Goal: Task Accomplishment & Management: Manage account settings

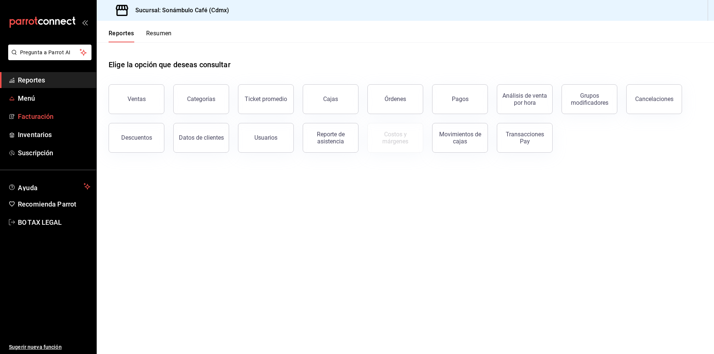
click at [21, 111] on link "Facturación" at bounding box center [48, 117] width 96 height 16
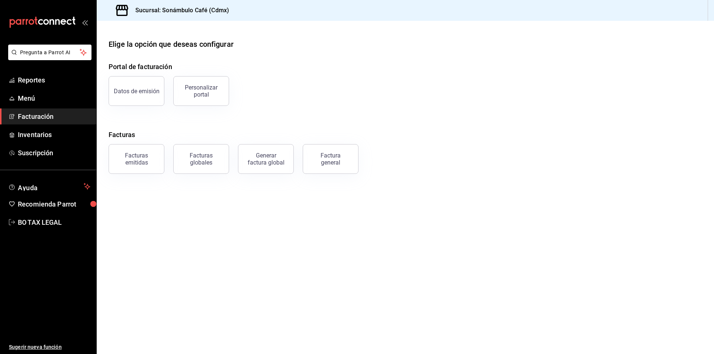
click at [22, 111] on link "Facturación" at bounding box center [48, 117] width 96 height 16
click at [163, 161] on div "Facturas emitidas" at bounding box center [132, 154] width 65 height 39
click at [142, 155] on div "Facturas emitidas" at bounding box center [136, 159] width 46 height 14
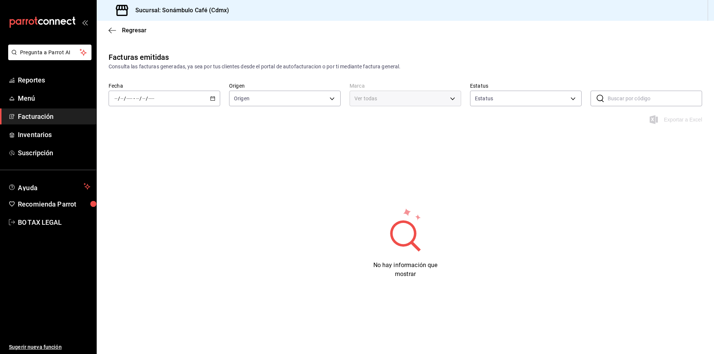
type input "ORDER_INVOICE,GENERAL_INVOICE"
type input "ACTIVE,PENDING_CANCELLATION,CANCELLED,PRE_CANCELLED"
type input "7d952f79-ef73-4fe8-aa8c-3b8402ddefce"
click at [209, 93] on div "/ / - / /" at bounding box center [165, 99] width 112 height 16
click at [158, 155] on span "Semana actual" at bounding box center [144, 155] width 58 height 8
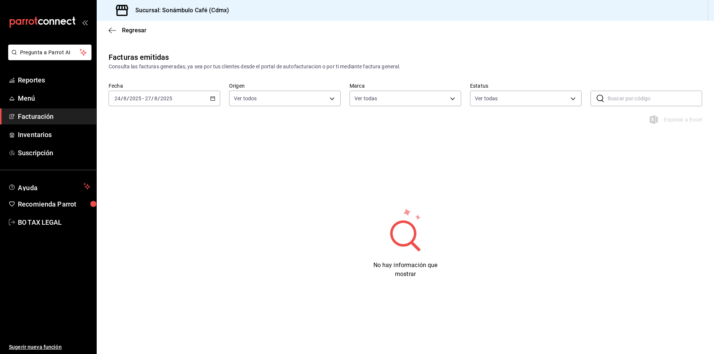
click at [203, 97] on div "[DATE] [DATE] - [DATE] [DATE]" at bounding box center [165, 99] width 112 height 16
click at [148, 202] on span "Rango de fechas" at bounding box center [144, 205] width 58 height 8
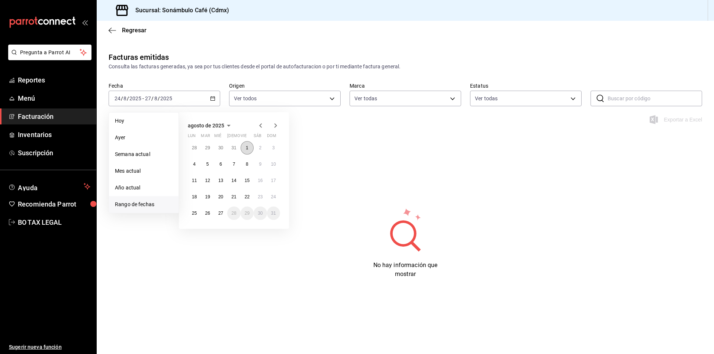
click at [250, 147] on button "1" at bounding box center [247, 147] width 13 height 13
click at [222, 210] on button "27" at bounding box center [220, 213] width 13 height 13
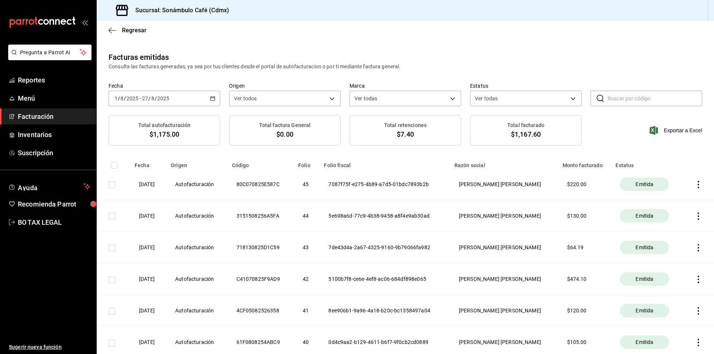
click at [698, 183] on th at bounding box center [699, 185] width 30 height 32
click at [698, 185] on icon "button" at bounding box center [698, 184] width 1 height 7
click at [653, 167] on div "Descargar PDF" at bounding box center [670, 166] width 36 height 6
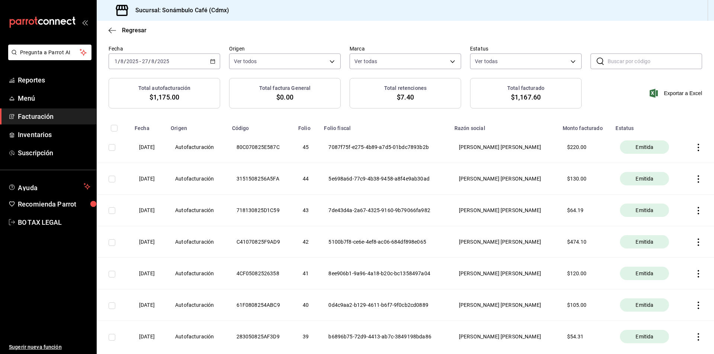
scroll to position [74, 0]
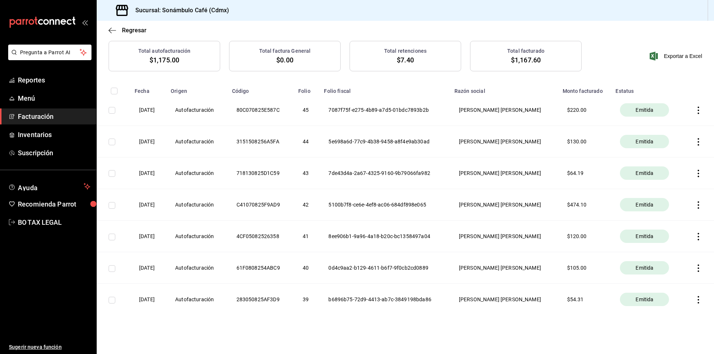
click at [693, 177] on th at bounding box center [699, 174] width 30 height 32
click at [698, 174] on icon "button" at bounding box center [698, 173] width 1 height 7
click at [661, 154] on div "Descargar PDF" at bounding box center [670, 155] width 36 height 6
click at [684, 142] on th at bounding box center [699, 142] width 30 height 32
click at [695, 139] on icon "button" at bounding box center [698, 141] width 7 height 7
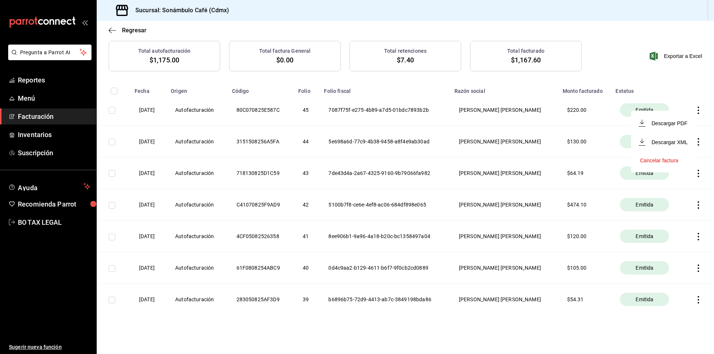
click at [688, 127] on li "Descargar PDF" at bounding box center [663, 123] width 65 height 19
click at [698, 301] on icon "button" at bounding box center [698, 299] width 1 height 7
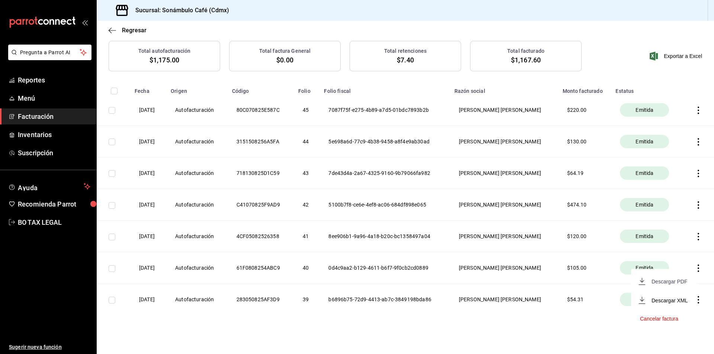
click at [676, 278] on span "Descargar PDF" at bounding box center [663, 281] width 47 height 7
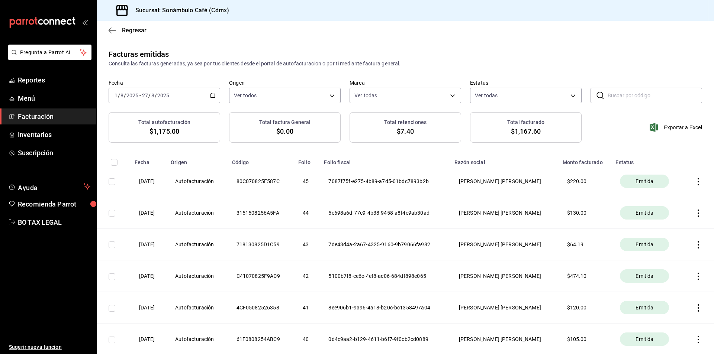
scroll to position [3, 0]
click at [57, 116] on span "Facturación" at bounding box center [54, 117] width 73 height 10
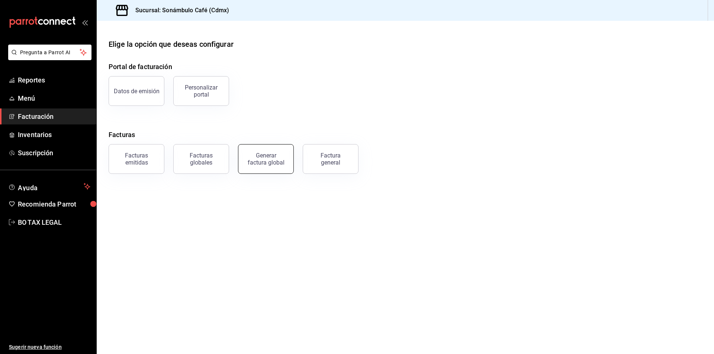
click at [270, 165] on div "Generar factura global" at bounding box center [265, 159] width 37 height 14
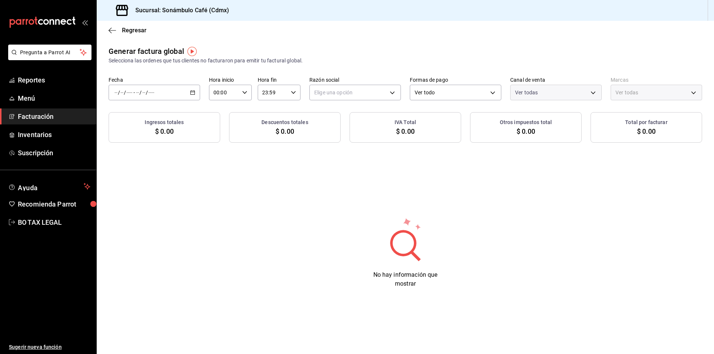
type input "PARROT,UBER_EATS,RAPPI,DIDI_FOOD,ONLINE"
click at [134, 90] on span "-" at bounding box center [134, 93] width 1 height 6
click at [133, 116] on span "Rango de fechas" at bounding box center [144, 115] width 58 height 8
click at [247, 142] on abbr "1" at bounding box center [247, 141] width 3 height 5
click at [115, 174] on div "Generar factura global Selecciona las ordenes que tus clientes no facturaron pa…" at bounding box center [405, 173] width 617 height 255
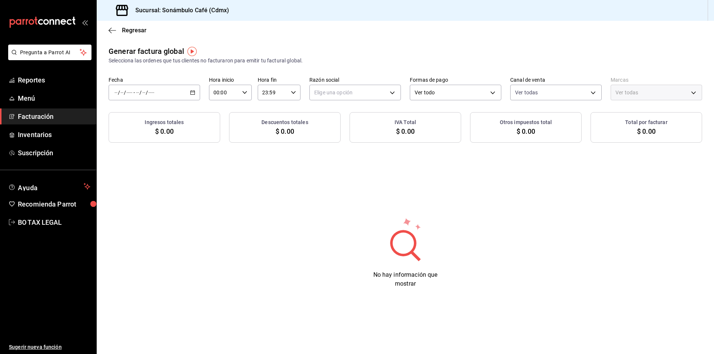
click at [190, 93] on div "/ / - / /" at bounding box center [154, 93] width 91 height 16
click at [243, 139] on button "1" at bounding box center [247, 141] width 13 height 13
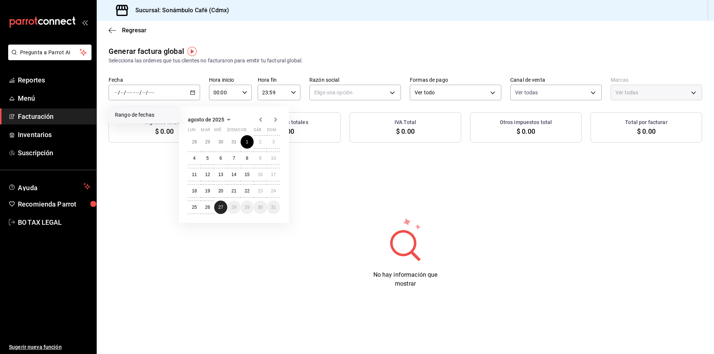
click at [221, 208] on abbr "27" at bounding box center [220, 207] width 5 height 5
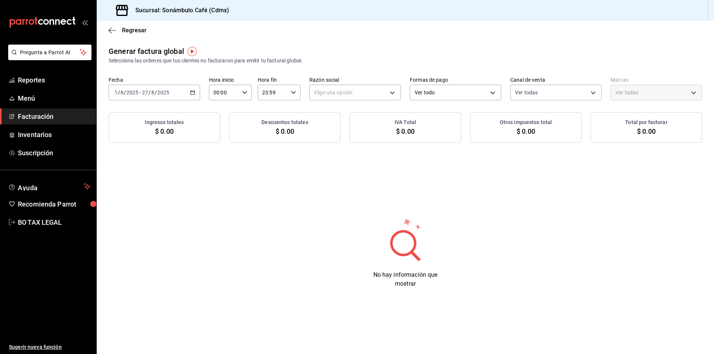
click at [368, 232] on div "No hay información que mostrar" at bounding box center [405, 252] width 617 height 71
click at [386, 90] on body "Pregunta a Parrot AI Reportes Menú Facturación Inventarios Suscripción Ayuda Re…" at bounding box center [357, 177] width 714 height 354
click at [348, 128] on li "[PERSON_NAME] [PERSON_NAME]" at bounding box center [355, 130] width 91 height 14
type input "e73e7d50-190d-4ed3-9b51-10b2571a0a13"
type input "7d952f79-ef73-4fe8-aa8c-3b8402ddefce"
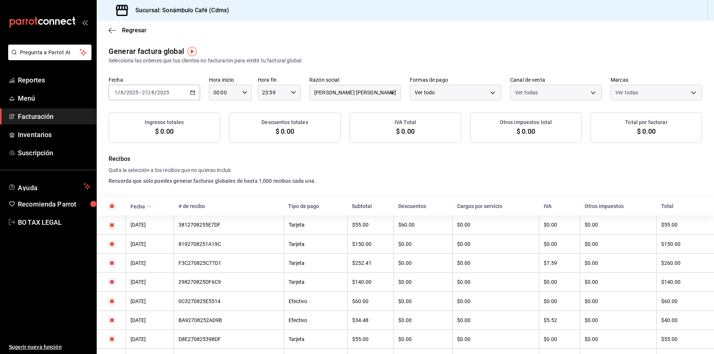
checkbox input "true"
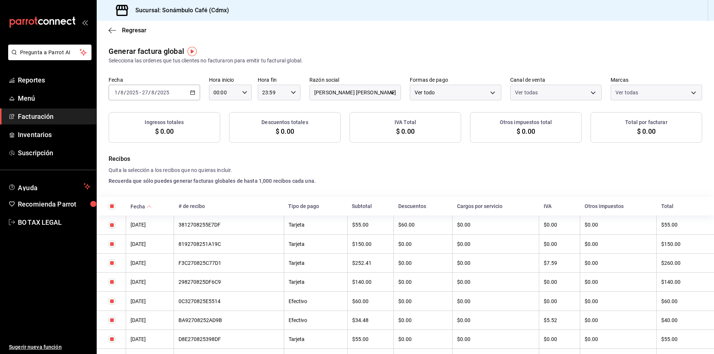
checkbox input "true"
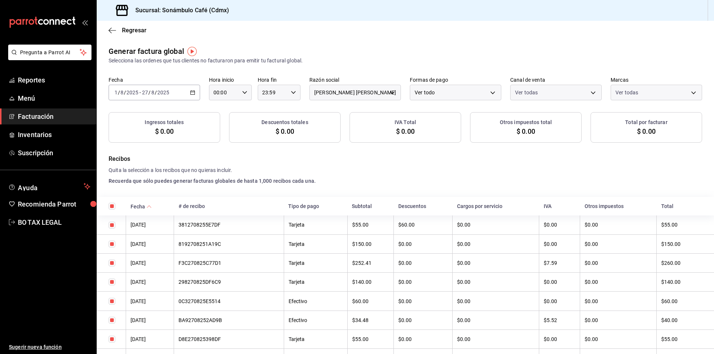
checkbox input "true"
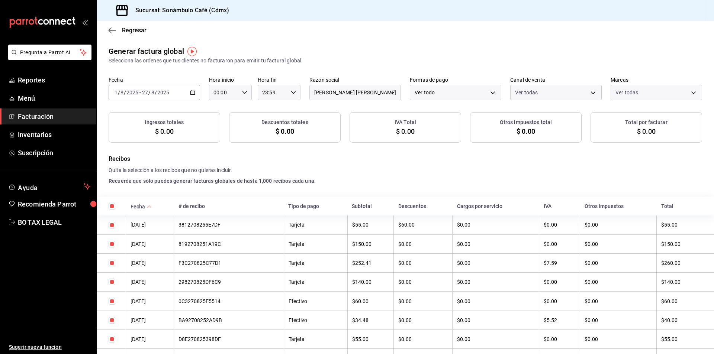
checkbox input "true"
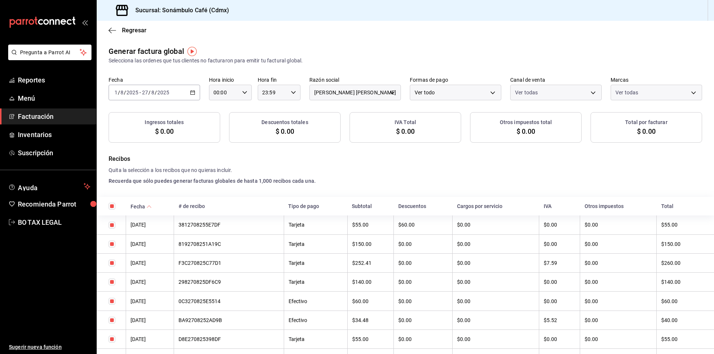
checkbox input "true"
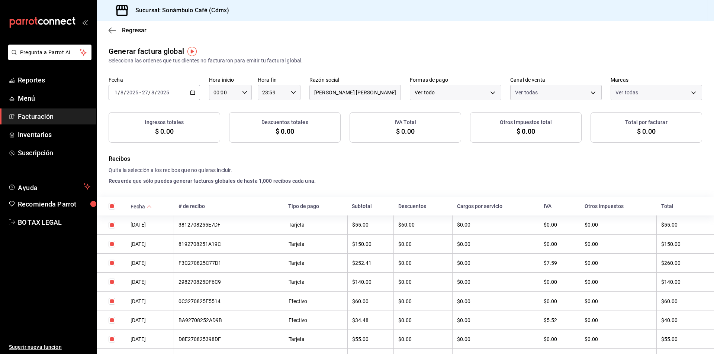
checkbox input "true"
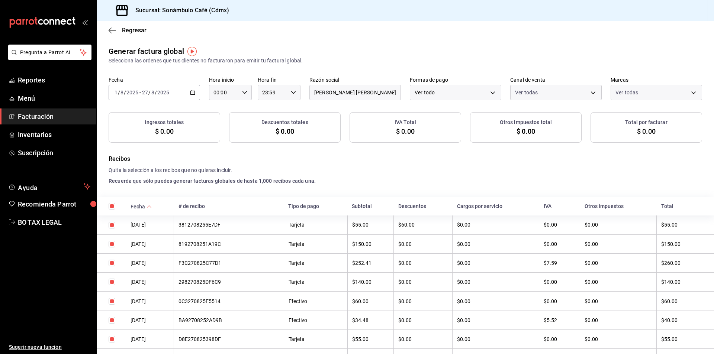
checkbox input "true"
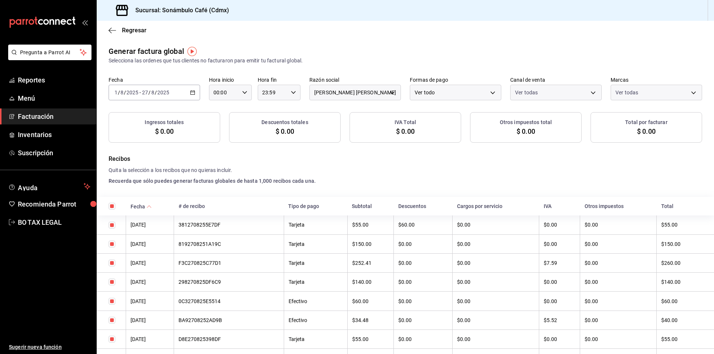
checkbox input "true"
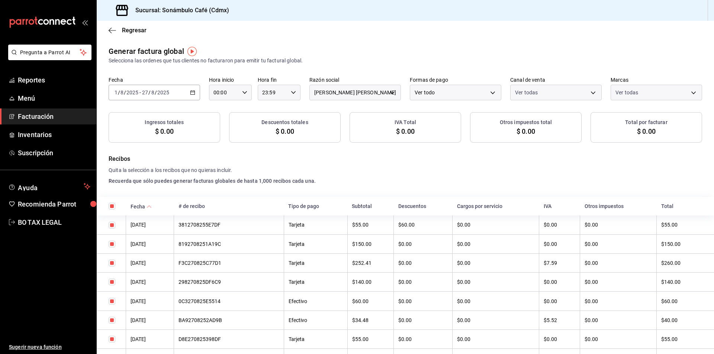
checkbox input "true"
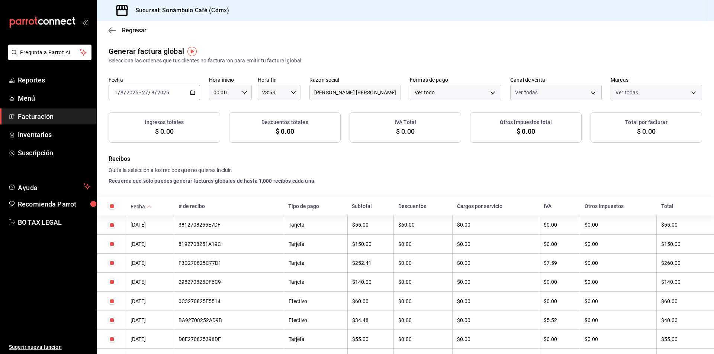
checkbox input "true"
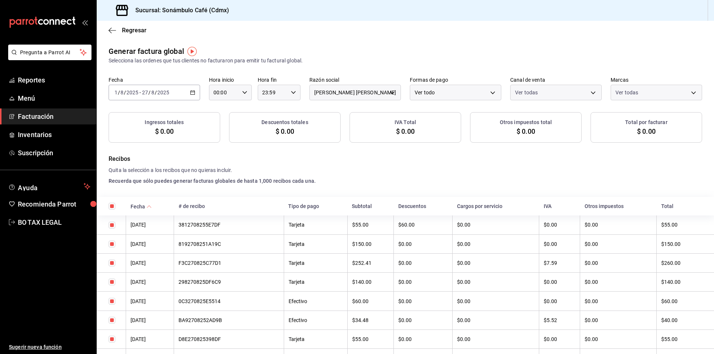
checkbox input "true"
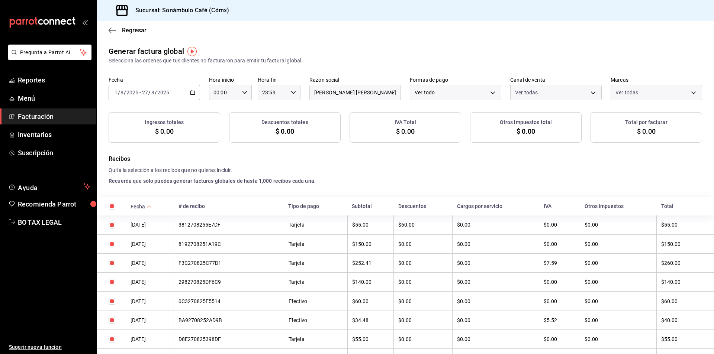
checkbox input "true"
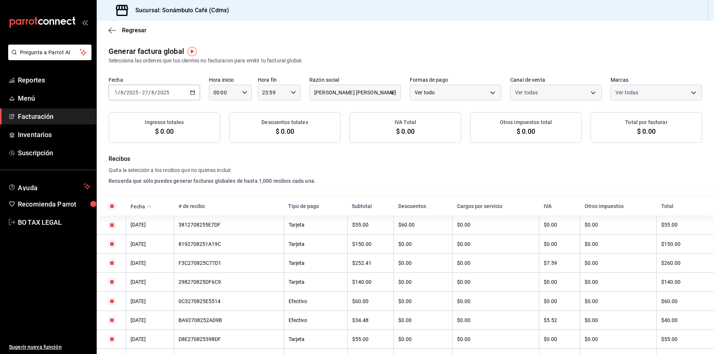
checkbox input "true"
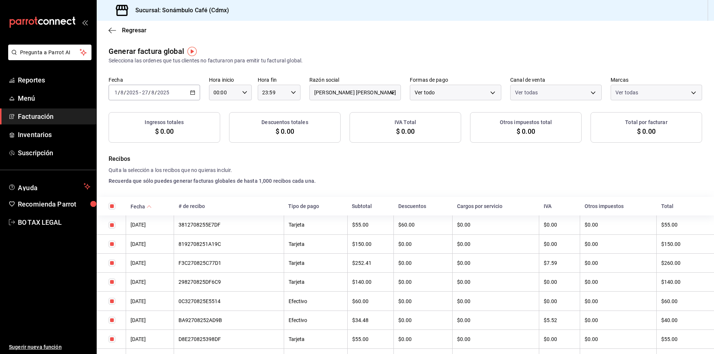
checkbox input "true"
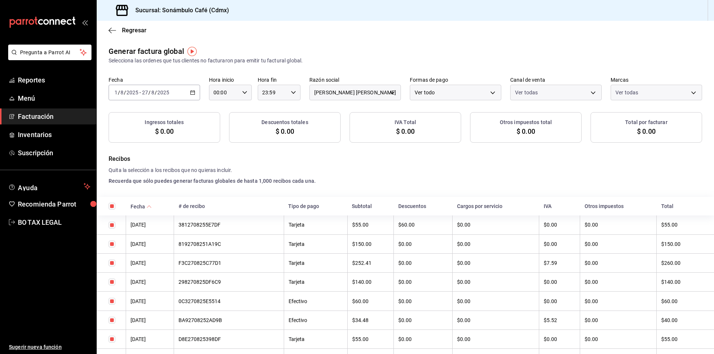
checkbox input "true"
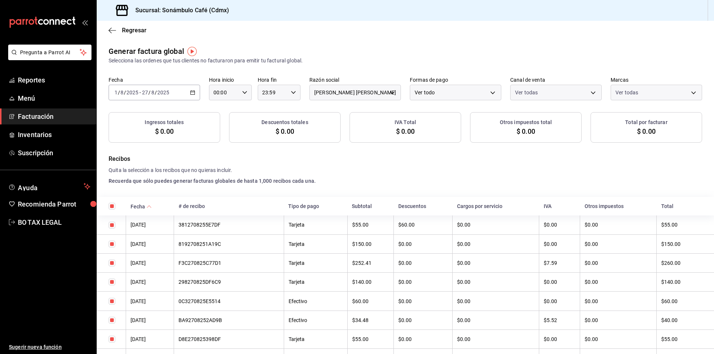
checkbox input "true"
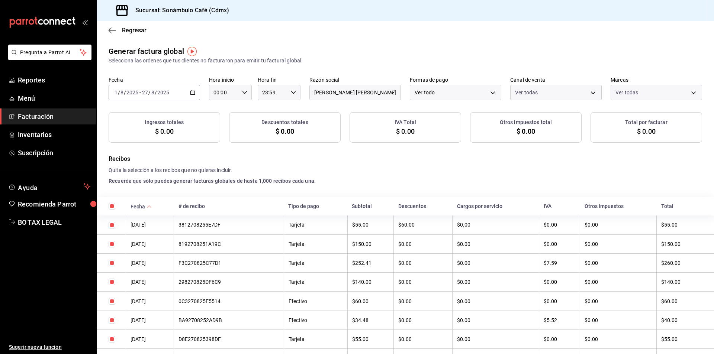
checkbox input "true"
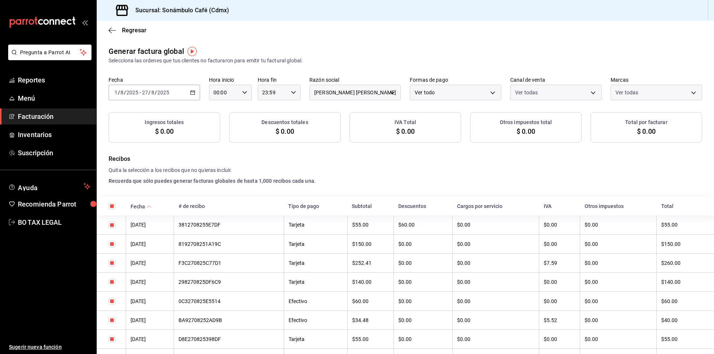
checkbox input "true"
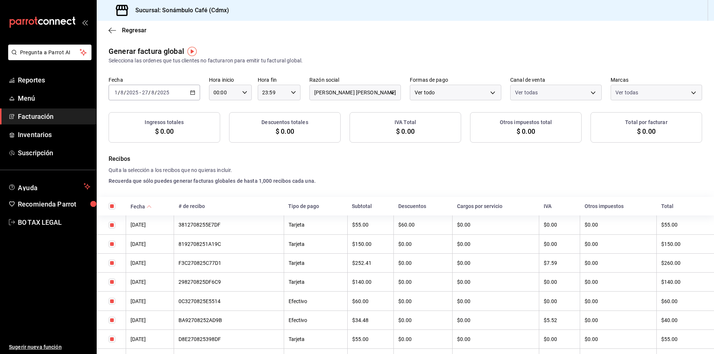
checkbox input "true"
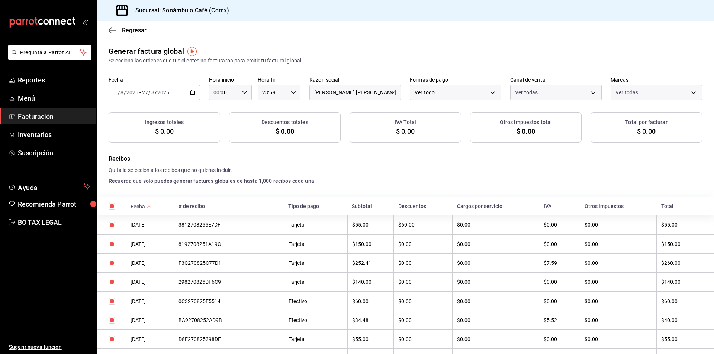
checkbox input "true"
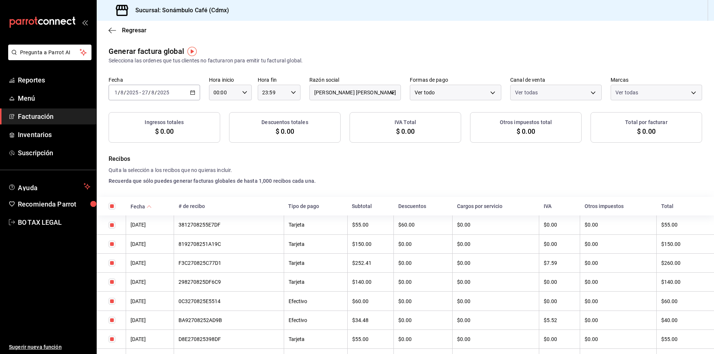
checkbox input "true"
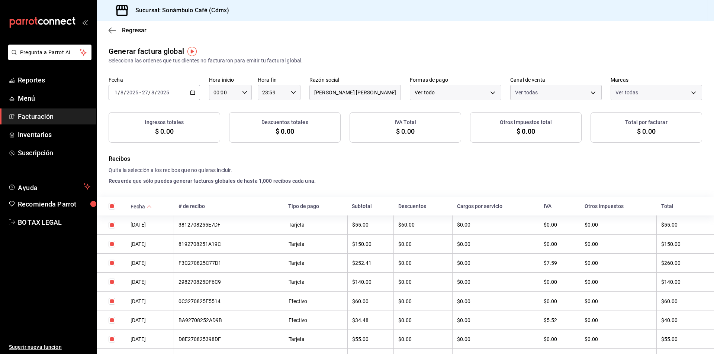
checkbox input "true"
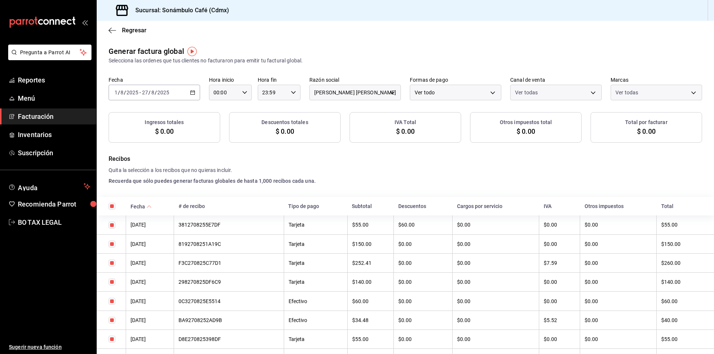
checkbox input "true"
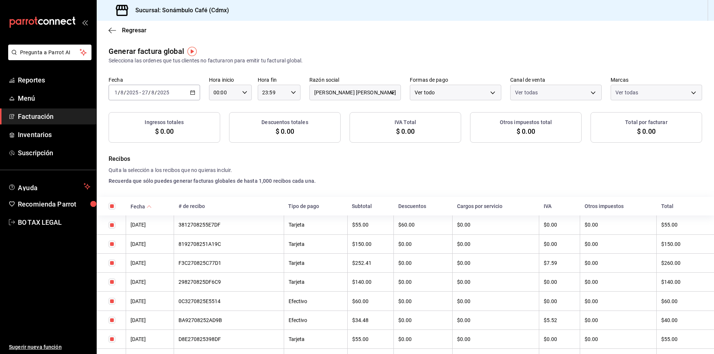
checkbox input "true"
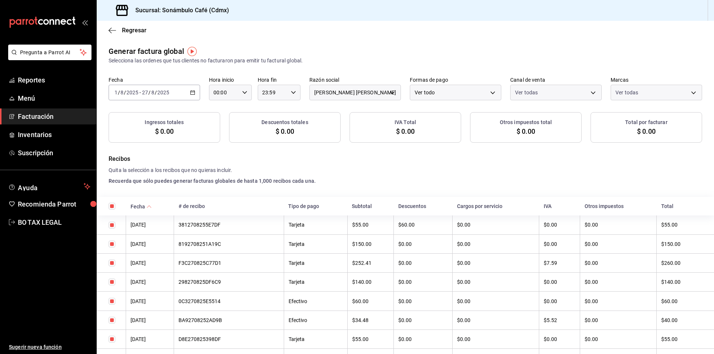
checkbox input "true"
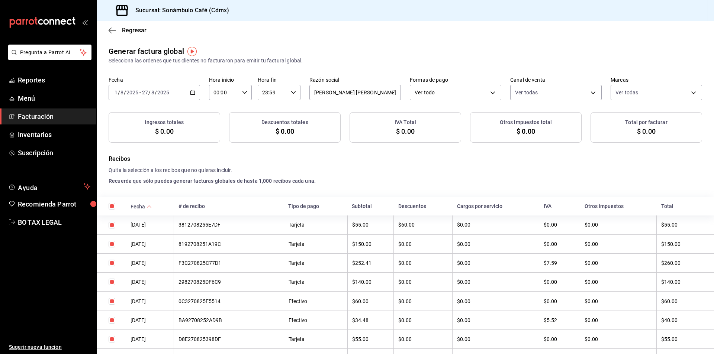
checkbox input "true"
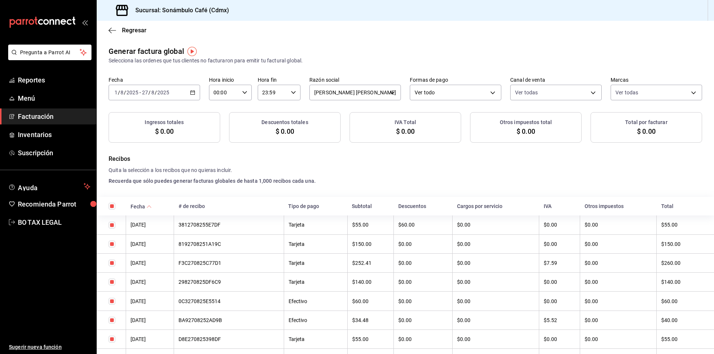
checkbox input "true"
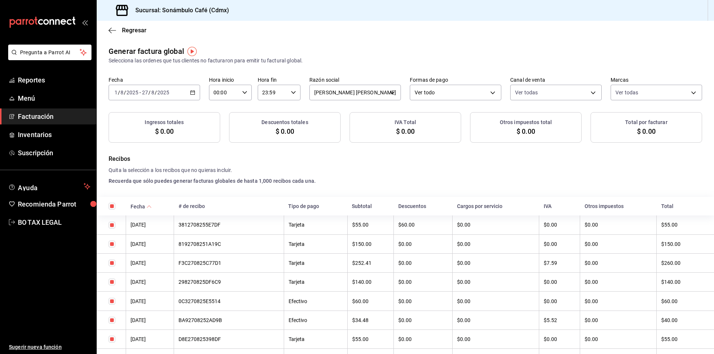
checkbox input "true"
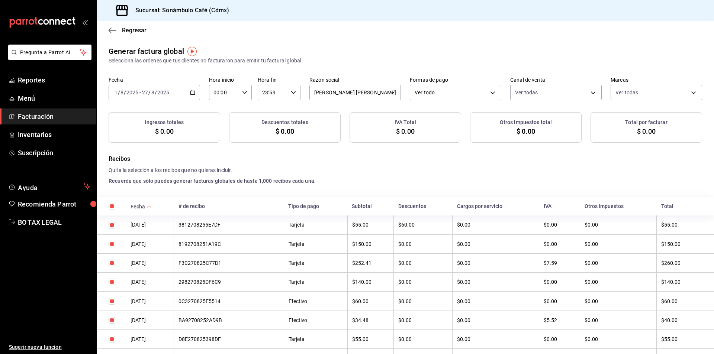
checkbox input "true"
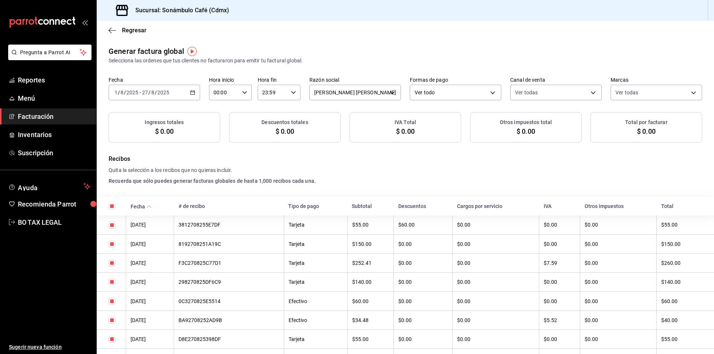
checkbox input "true"
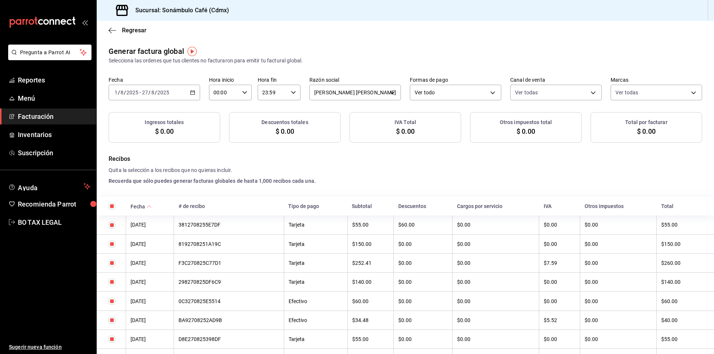
checkbox input "true"
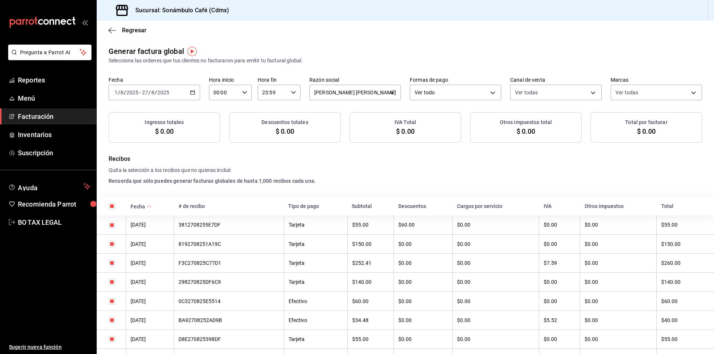
checkbox input "true"
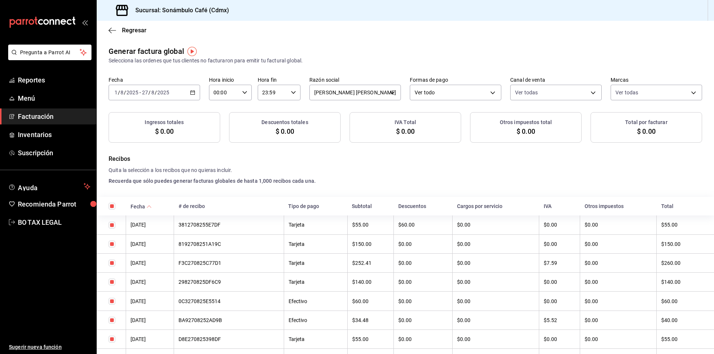
checkbox input "true"
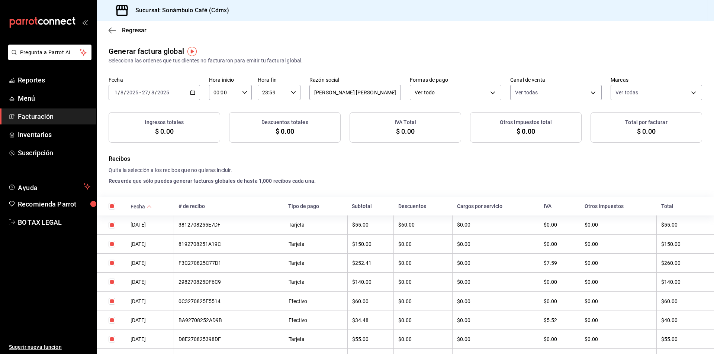
checkbox input "true"
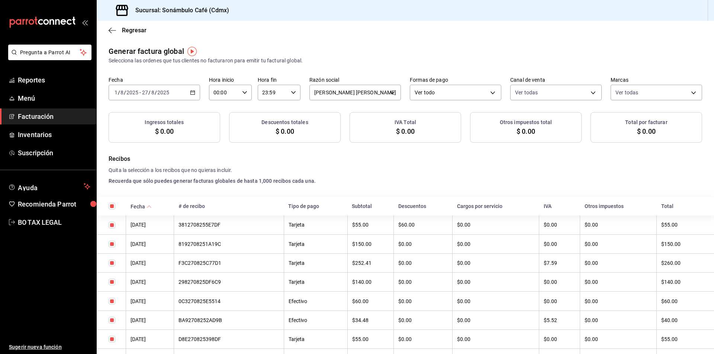
checkbox input "true"
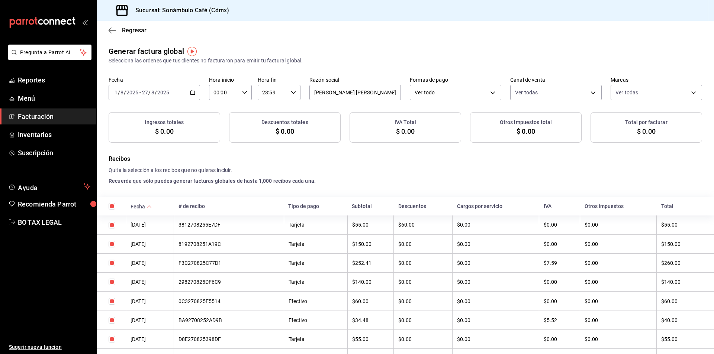
checkbox input "true"
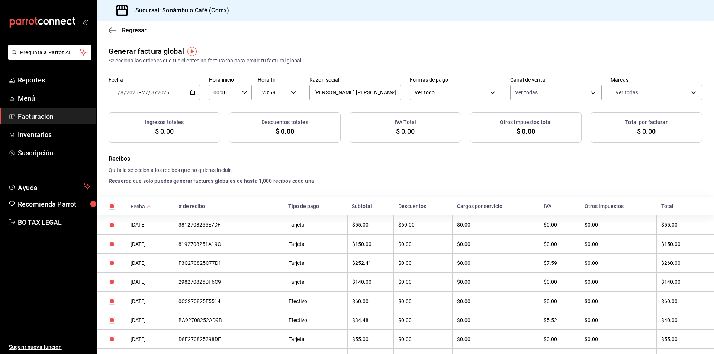
checkbox input "true"
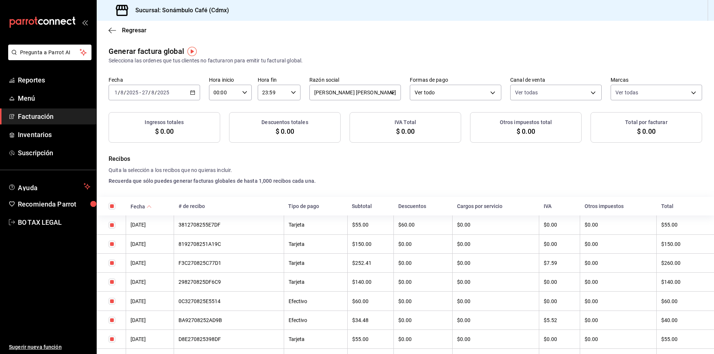
checkbox input "true"
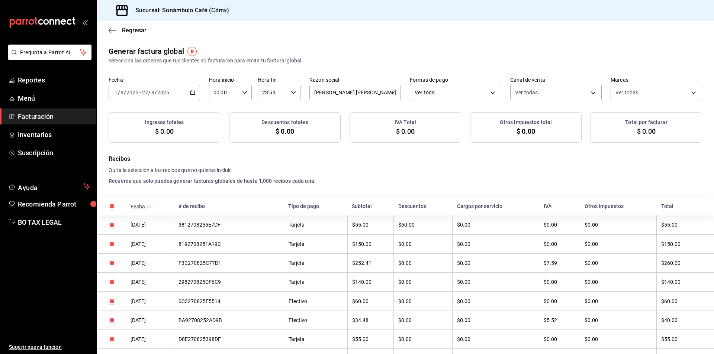
checkbox input "true"
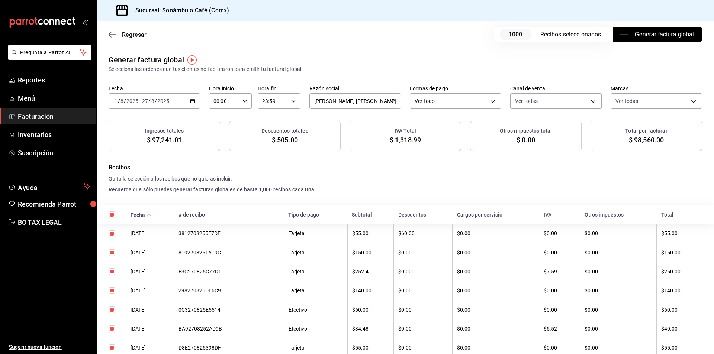
click at [220, 234] on div "3812708255E7DF" at bounding box center [229, 234] width 100 height 6
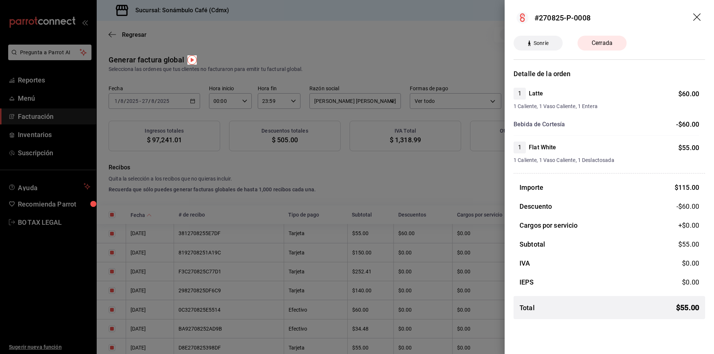
click at [699, 18] on icon "drag" at bounding box center [697, 17] width 9 height 9
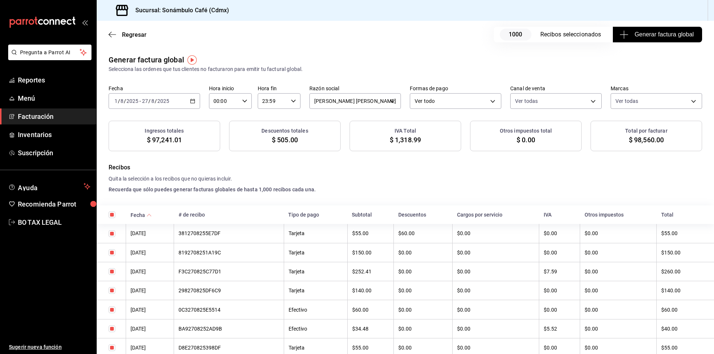
click at [218, 254] on div "8192708251A19C" at bounding box center [229, 253] width 100 height 6
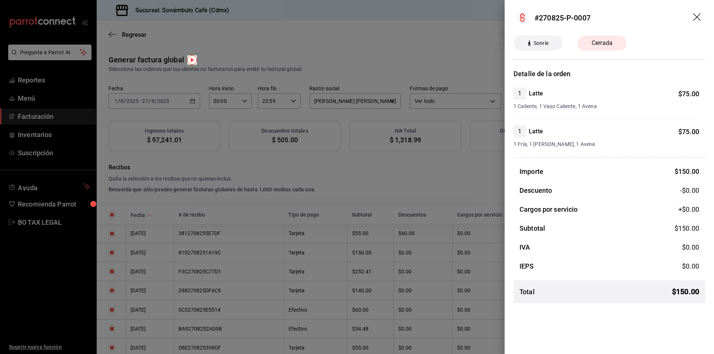
click at [699, 13] on icon "drag" at bounding box center [697, 17] width 9 height 9
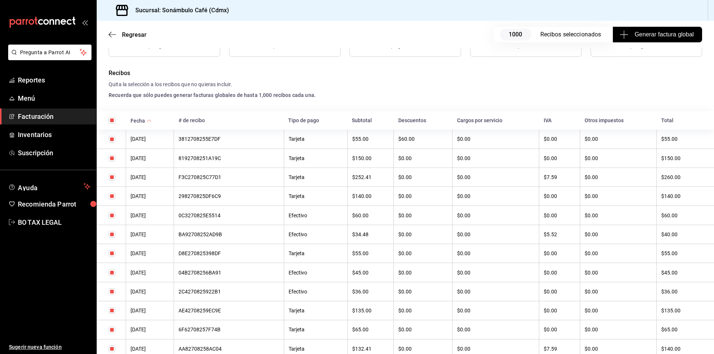
scroll to position [74, 0]
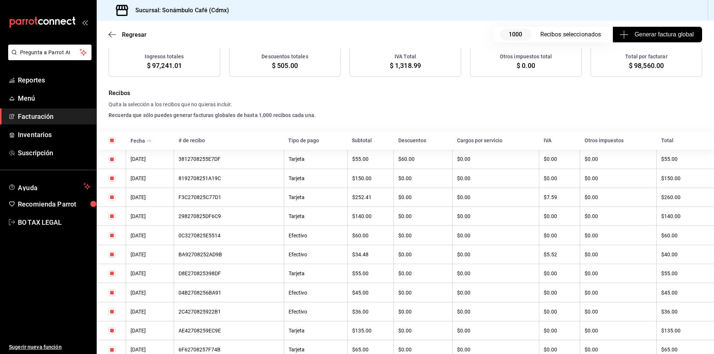
click at [203, 199] on div "F3C270825C77D1" at bounding box center [229, 198] width 100 height 6
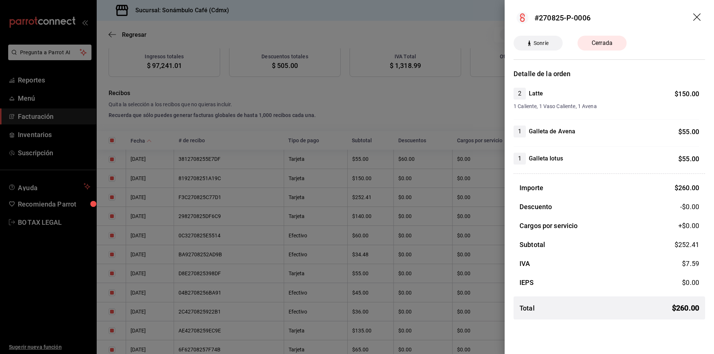
click at [704, 16] on header "#270825-P-0006" at bounding box center [609, 18] width 209 height 36
click at [702, 15] on icon "drag" at bounding box center [697, 17] width 9 height 9
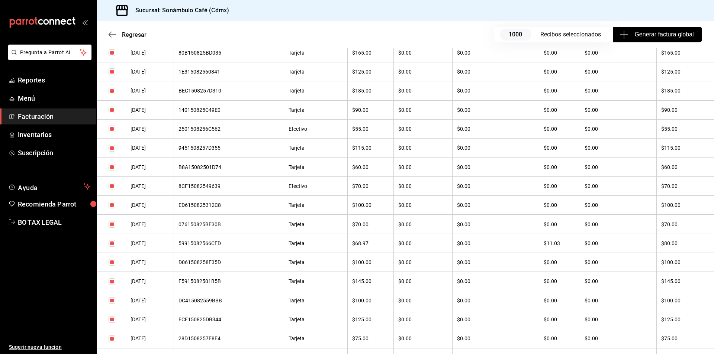
scroll to position [18991, 0]
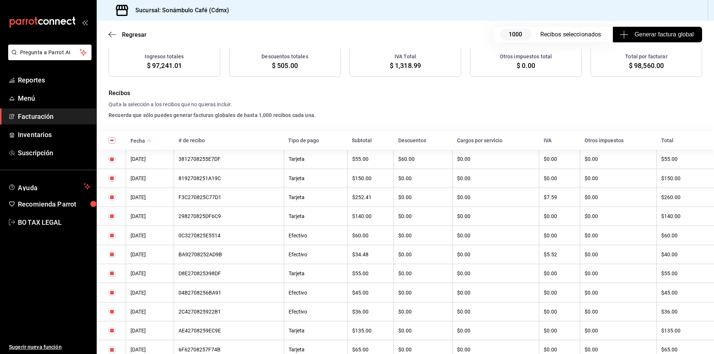
click at [219, 193] on th "F3C270825C77D1" at bounding box center [229, 197] width 110 height 19
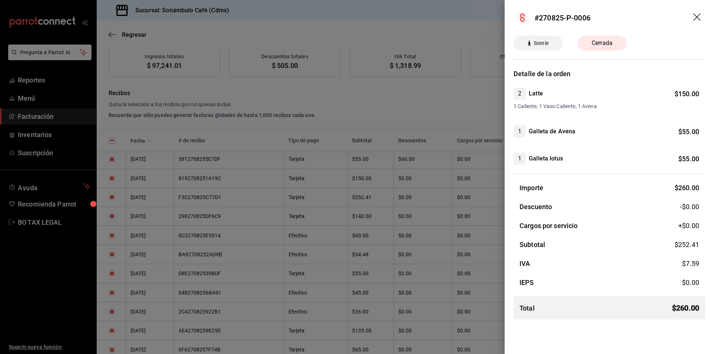
drag, startPoint x: 698, startPoint y: 17, endPoint x: 714, endPoint y: 1, distance: 22.9
click at [698, 17] on icon "drag" at bounding box center [697, 17] width 9 height 9
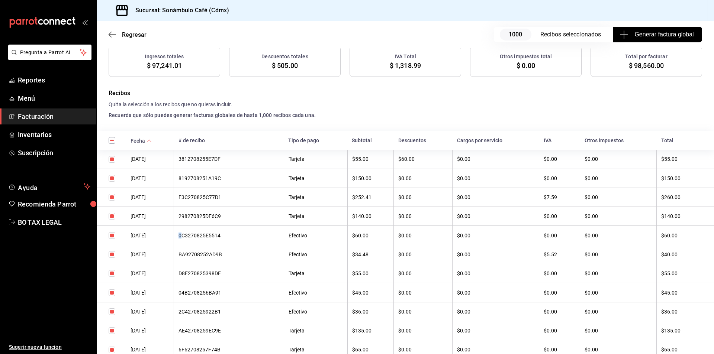
click at [193, 234] on div "0C3270825E5514" at bounding box center [229, 236] width 100 height 6
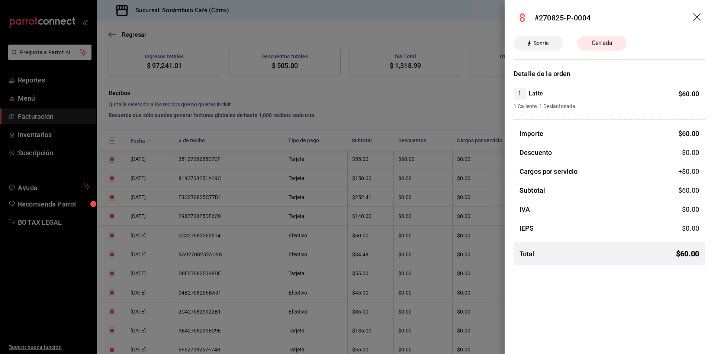
click at [700, 12] on header "#270825-P-0004" at bounding box center [609, 18] width 209 height 36
click at [696, 19] on icon "drag" at bounding box center [697, 17] width 9 height 9
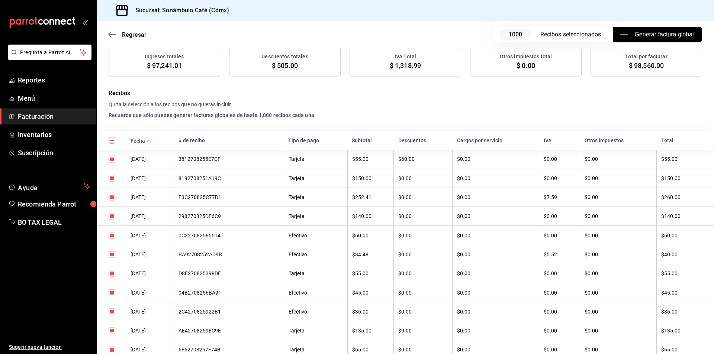
click at [215, 272] on div "D8E270825398DF" at bounding box center [229, 274] width 100 height 6
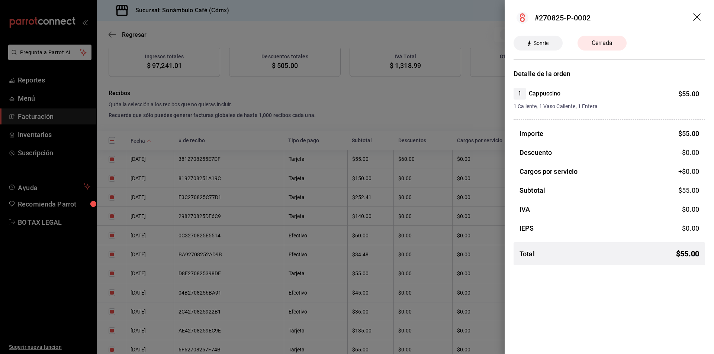
drag, startPoint x: 381, startPoint y: 157, endPoint x: 265, endPoint y: 285, distance: 172.2
click at [381, 157] on div at bounding box center [357, 177] width 714 height 354
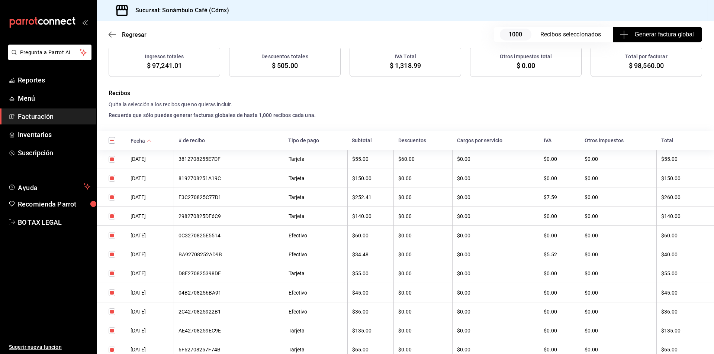
click at [212, 312] on div "2C4270825922B1" at bounding box center [229, 312] width 100 height 6
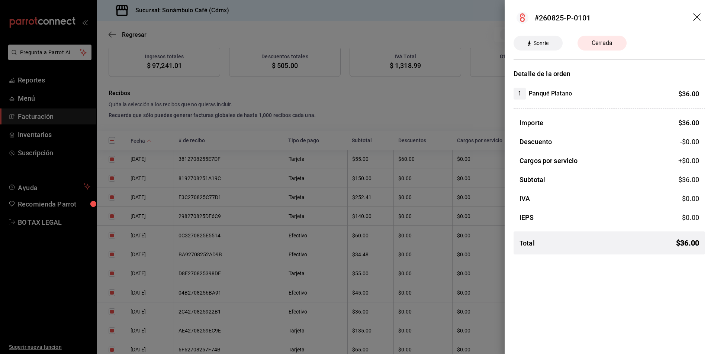
click at [237, 253] on div at bounding box center [357, 177] width 714 height 354
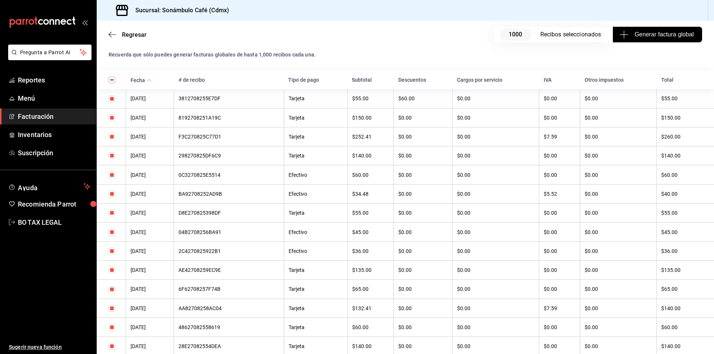
scroll to position [149, 0]
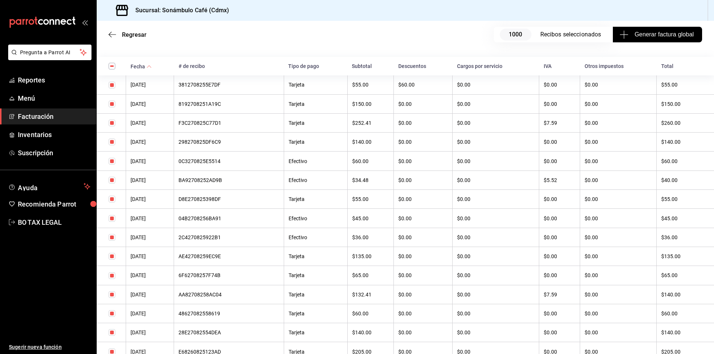
click at [203, 273] on div "6F62708257F74B" at bounding box center [229, 276] width 100 height 6
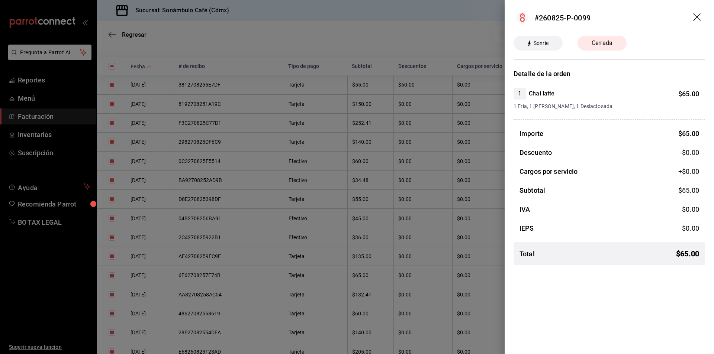
click at [290, 179] on div at bounding box center [357, 177] width 714 height 354
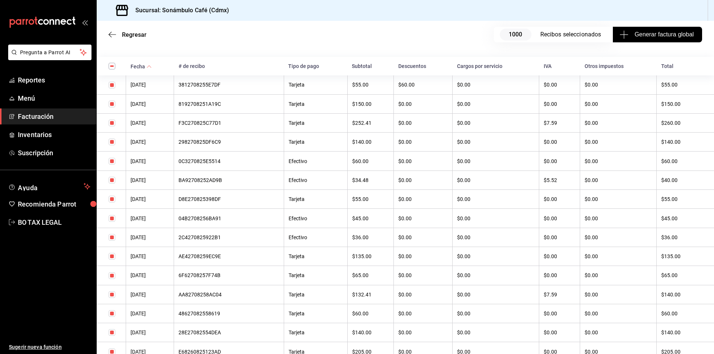
click at [214, 312] on div "48627082558619" at bounding box center [229, 314] width 100 height 6
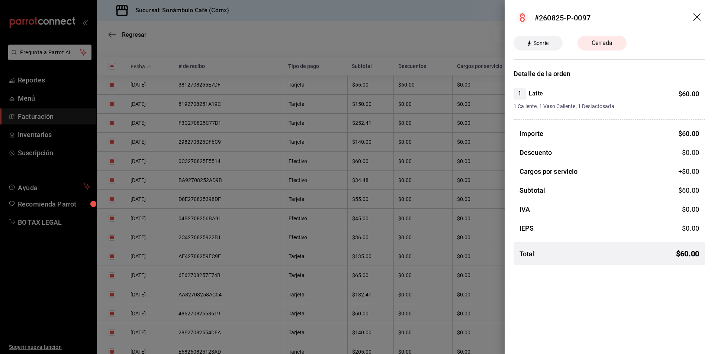
drag, startPoint x: 214, startPoint y: 312, endPoint x: 669, endPoint y: 63, distance: 518.7
click at [214, 312] on div at bounding box center [357, 177] width 714 height 354
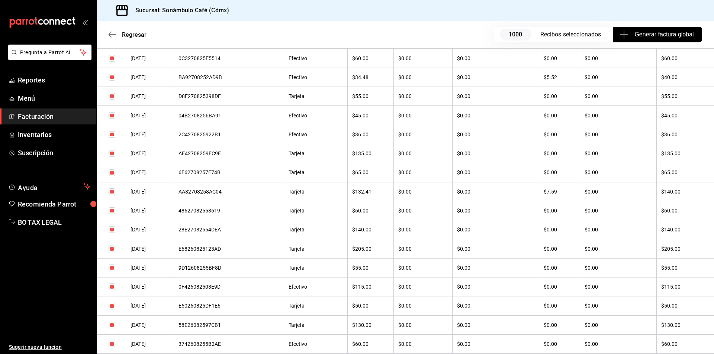
scroll to position [260, 0]
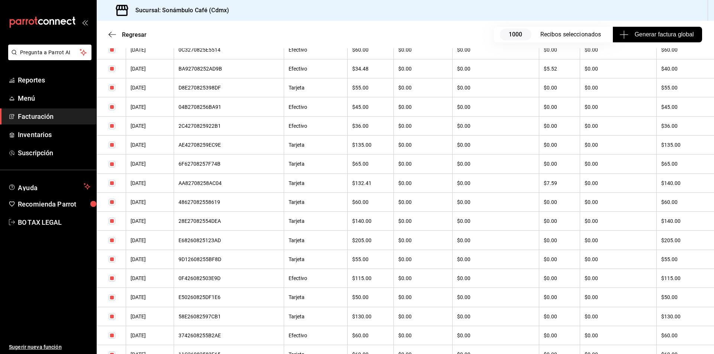
click at [223, 242] on div "E68260825123AD" at bounding box center [229, 241] width 100 height 6
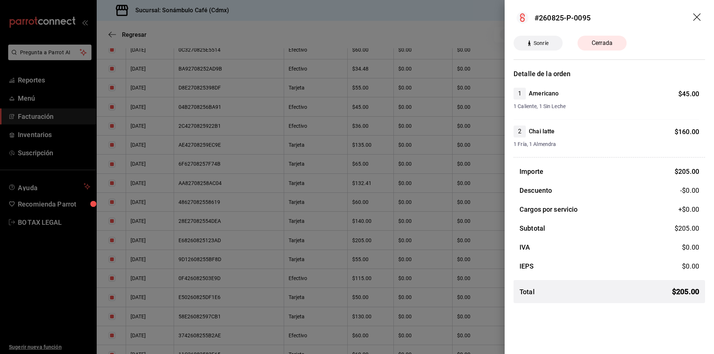
click at [223, 242] on div at bounding box center [357, 177] width 714 height 354
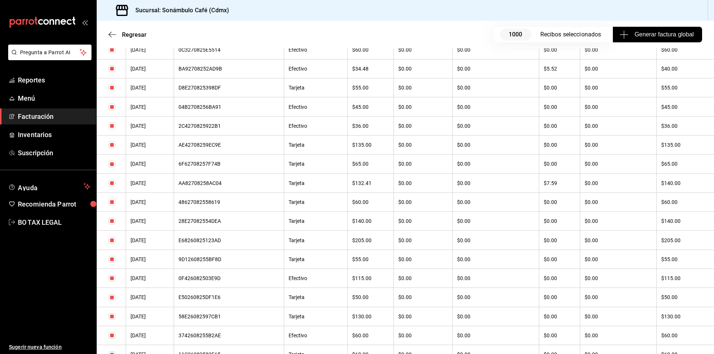
click at [220, 296] on div "E50260825DF1E6" at bounding box center [229, 298] width 100 height 6
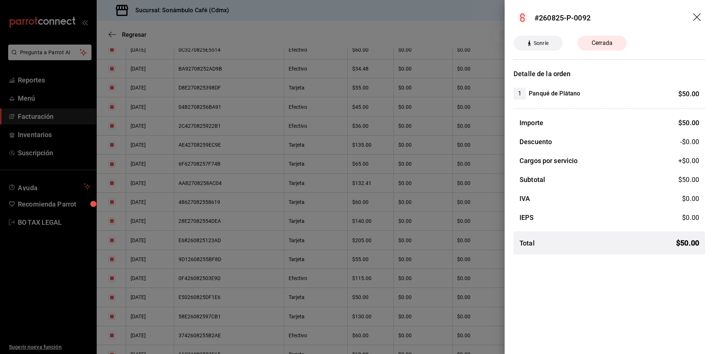
drag, startPoint x: 220, startPoint y: 296, endPoint x: 713, endPoint y: 0, distance: 575.6
click at [220, 296] on div at bounding box center [357, 177] width 714 height 354
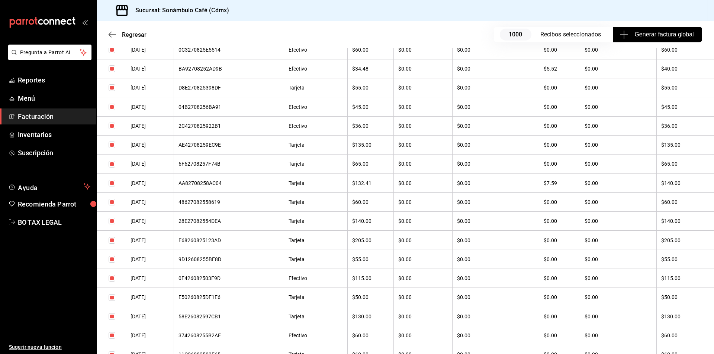
click at [215, 318] on div "58E26082597CB1" at bounding box center [229, 317] width 100 height 6
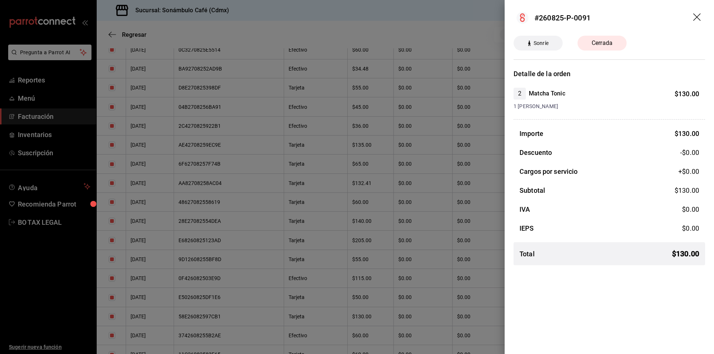
click at [331, 266] on div at bounding box center [357, 177] width 714 height 354
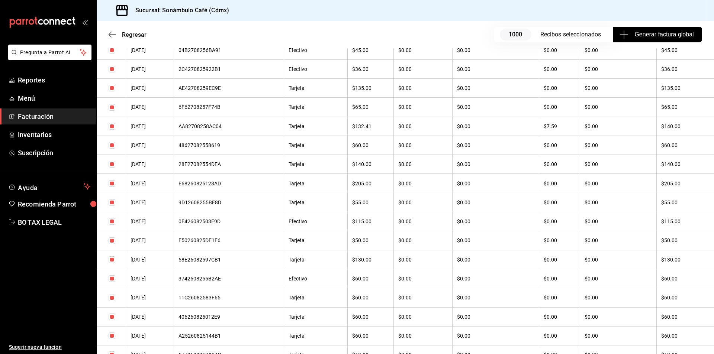
scroll to position [335, 0]
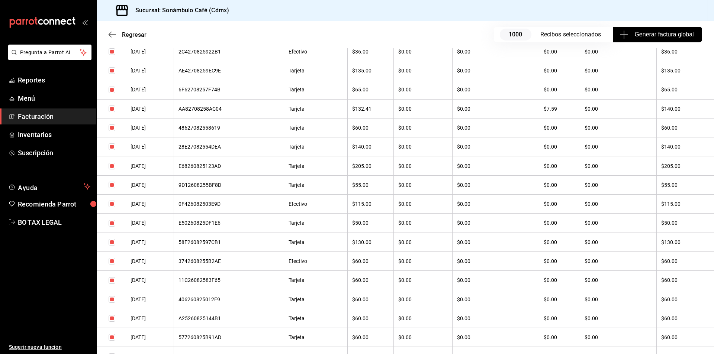
click at [221, 265] on th "3742608255B2AE" at bounding box center [229, 261] width 110 height 19
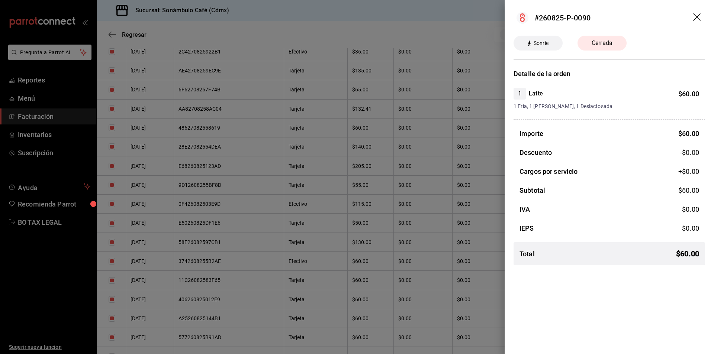
click at [699, 17] on icon "drag" at bounding box center [697, 17] width 9 height 9
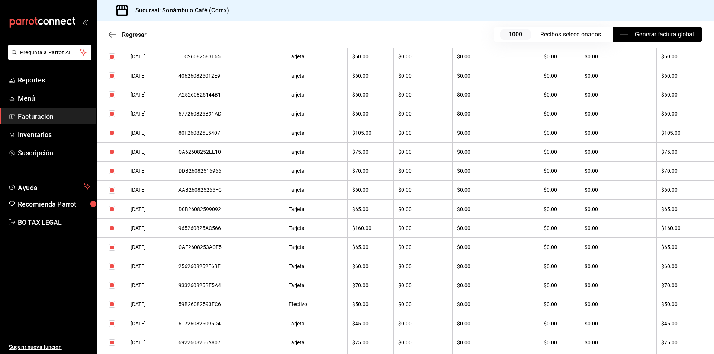
scroll to position [632, 0]
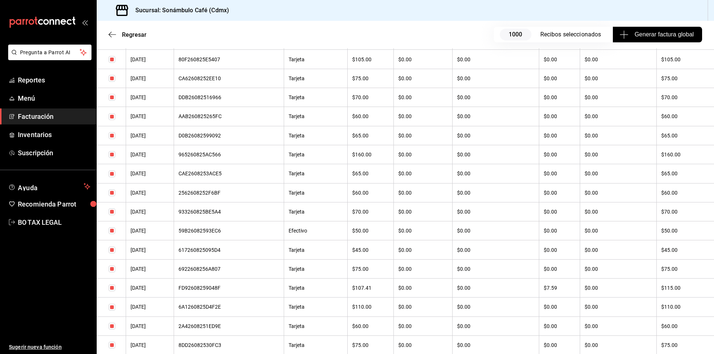
click at [203, 228] on div "59B26082593EC6" at bounding box center [229, 231] width 100 height 6
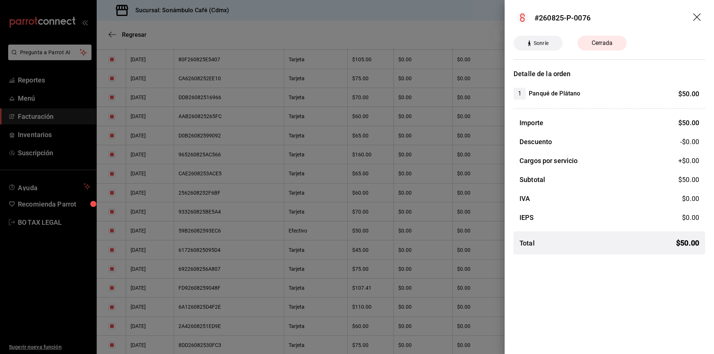
click at [203, 228] on div at bounding box center [357, 177] width 714 height 354
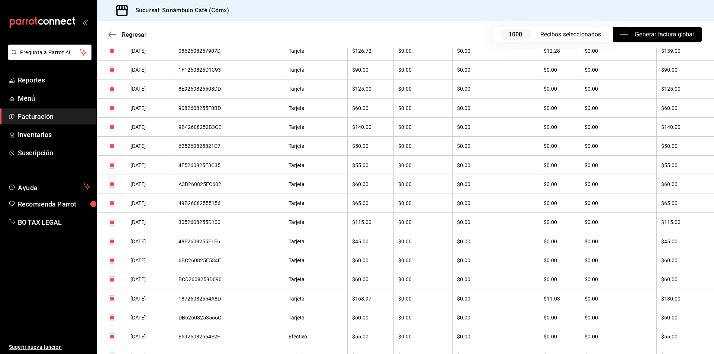
scroll to position [1079, 0]
click at [221, 297] on div "E5926082564E2F" at bounding box center [229, 300] width 100 height 6
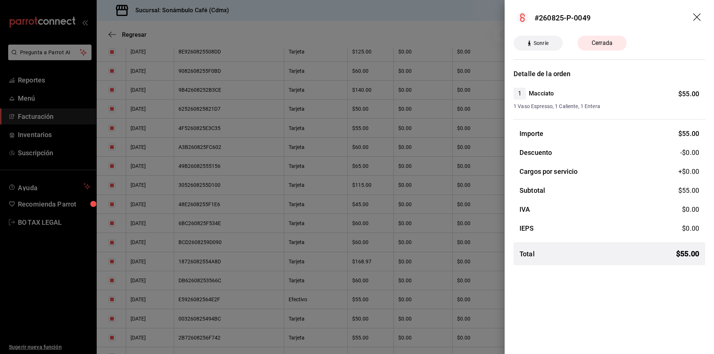
click at [697, 17] on icon "drag" at bounding box center [696, 16] width 7 height 7
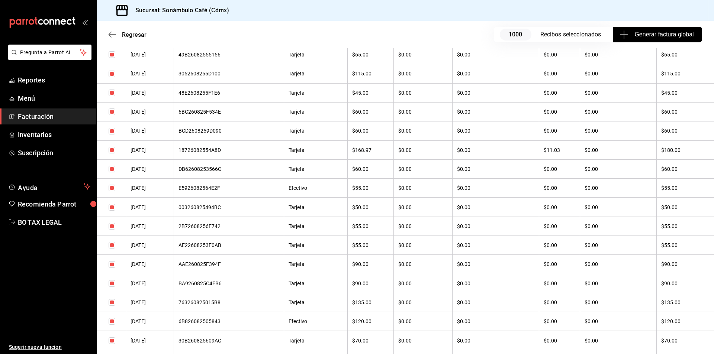
scroll to position [1227, 0]
click at [229, 285] on div "6B826082505843" at bounding box center [229, 285] width 100 height 6
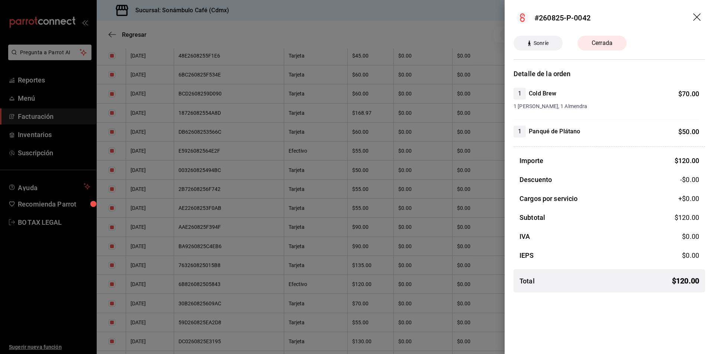
click at [699, 21] on icon "drag" at bounding box center [697, 17] width 9 height 9
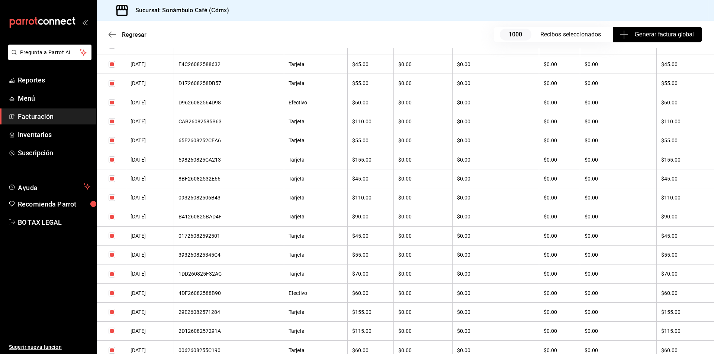
scroll to position [1748, 0]
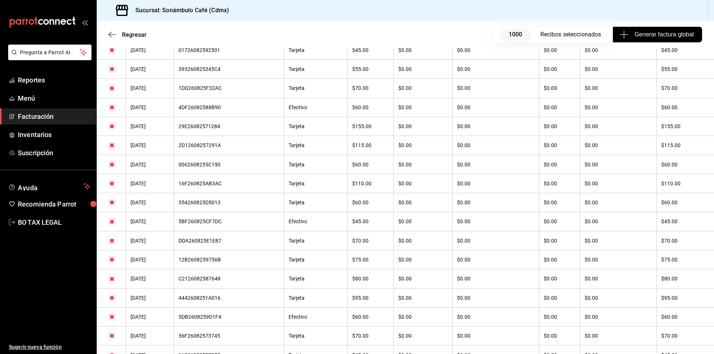
click at [204, 319] on div "5DB2608259D1F4" at bounding box center [229, 317] width 100 height 6
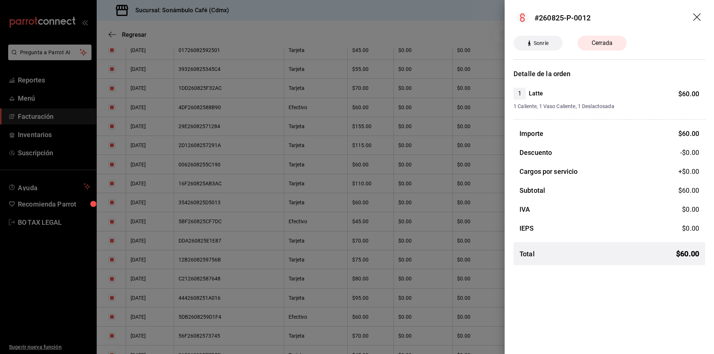
drag, startPoint x: 420, startPoint y: 133, endPoint x: 419, endPoint y: 199, distance: 65.5
click at [420, 133] on div at bounding box center [357, 177] width 714 height 354
click at [249, 286] on div at bounding box center [357, 177] width 714 height 354
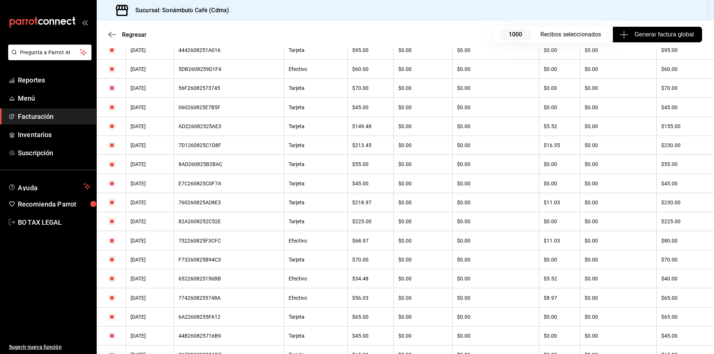
scroll to position [2008, 0]
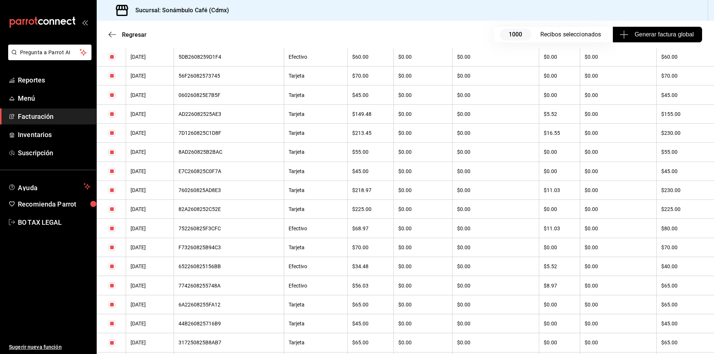
click at [219, 222] on th "752260825F3CFC" at bounding box center [229, 228] width 110 height 19
click at [212, 228] on div "752260825F3CFC" at bounding box center [229, 229] width 100 height 6
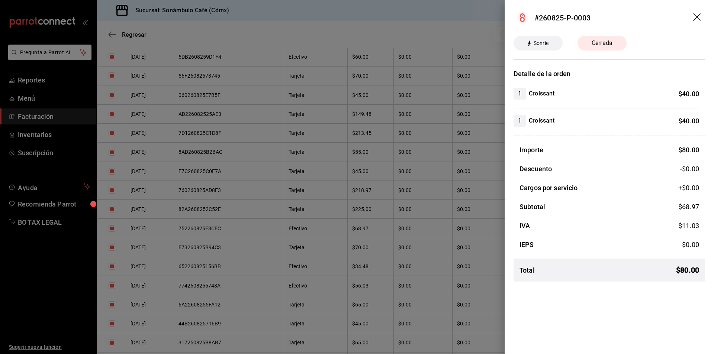
drag, startPoint x: 286, startPoint y: 147, endPoint x: 627, endPoint y: 45, distance: 355.3
click at [286, 147] on div at bounding box center [357, 177] width 714 height 354
click at [117, 78] on div at bounding box center [357, 177] width 714 height 354
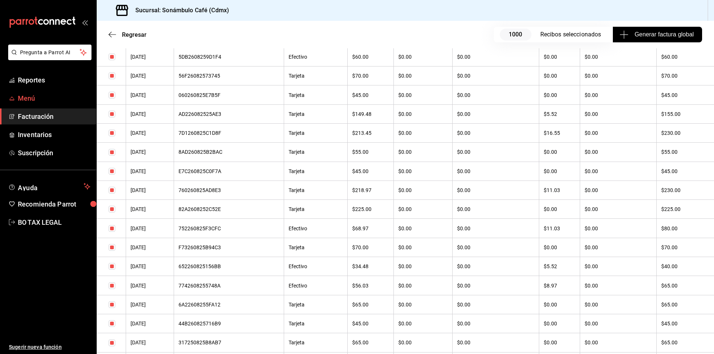
click at [34, 98] on span "Menú" at bounding box center [54, 98] width 73 height 10
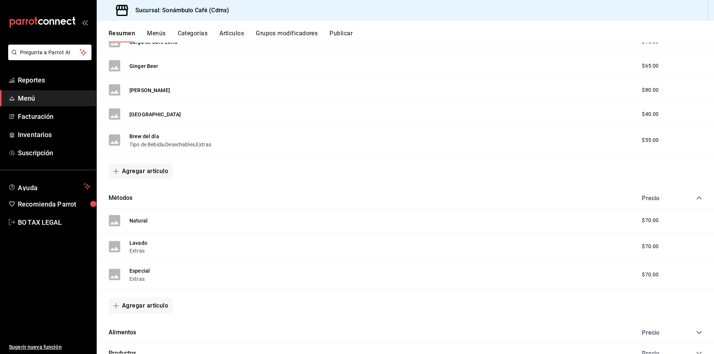
scroll to position [1221, 0]
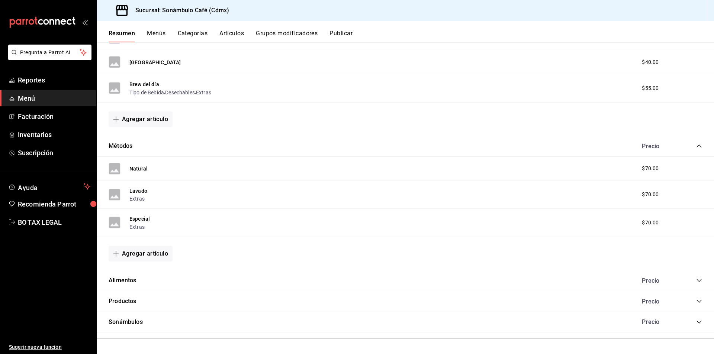
drag, startPoint x: 171, startPoint y: 279, endPoint x: 268, endPoint y: 286, distance: 97.3
click at [212, 279] on div "Alimentos Precio" at bounding box center [405, 281] width 617 height 21
click at [696, 283] on icon "collapse-category-row" at bounding box center [699, 281] width 6 height 6
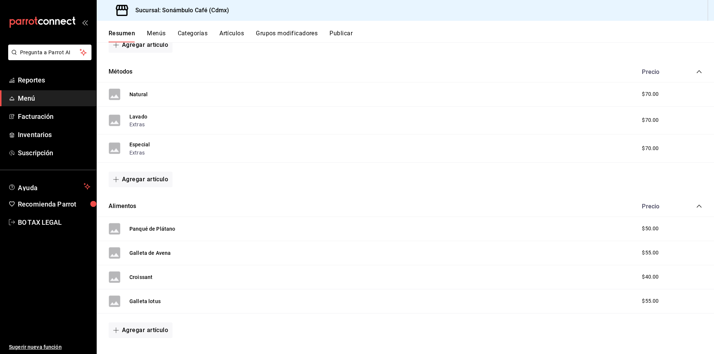
click at [145, 270] on div "Croissant $40.00" at bounding box center [405, 278] width 617 height 24
click at [144, 281] on button "Croissant" at bounding box center [140, 277] width 23 height 7
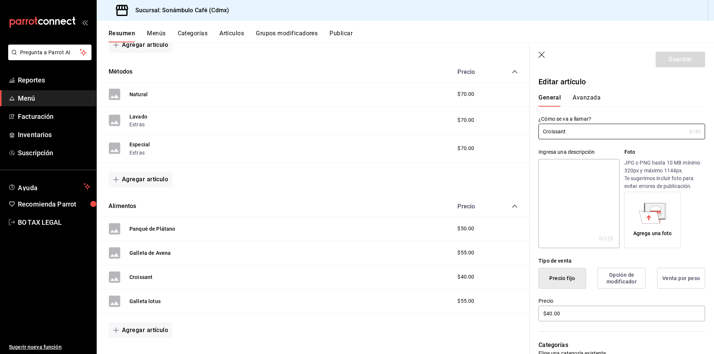
click at [586, 96] on button "Avanzada" at bounding box center [587, 100] width 28 height 13
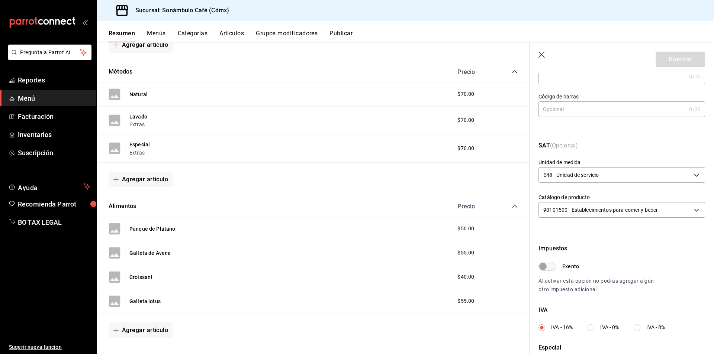
scroll to position [74, 0]
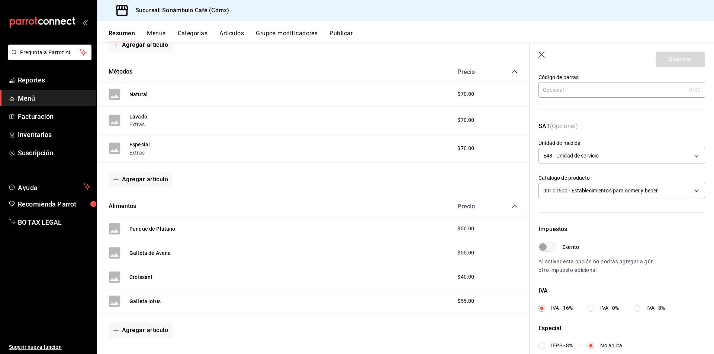
click at [545, 59] on icon "button" at bounding box center [542, 55] width 7 height 7
click at [542, 56] on icon "button" at bounding box center [542, 55] width 7 height 7
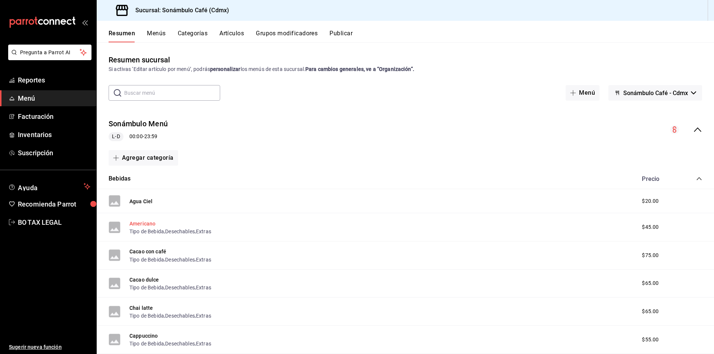
click at [140, 224] on button "Americano" at bounding box center [142, 223] width 26 height 7
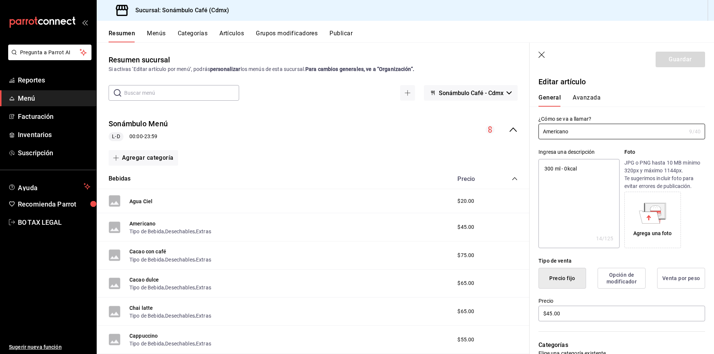
click at [595, 99] on button "Avanzada" at bounding box center [587, 100] width 28 height 13
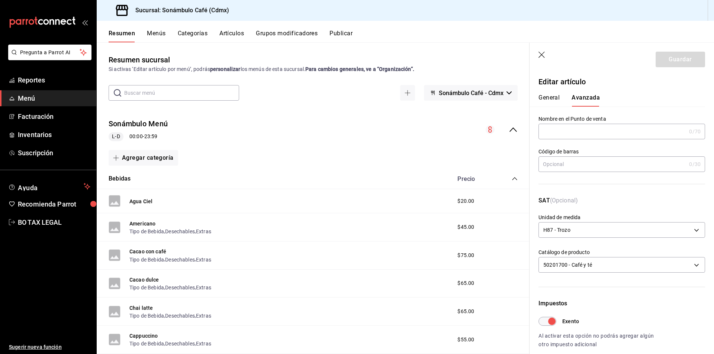
click at [596, 90] on div "General [PERSON_NAME]" at bounding box center [618, 96] width 176 height 19
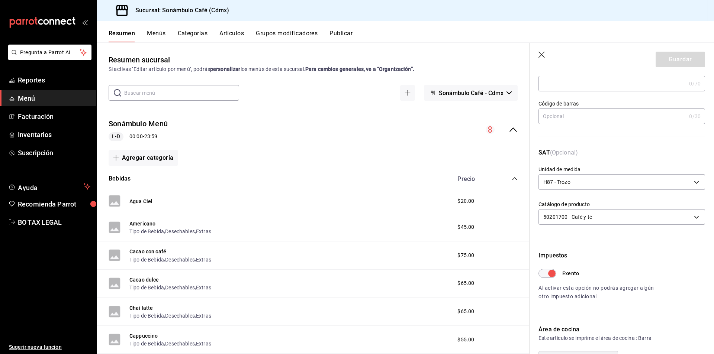
scroll to position [96, 0]
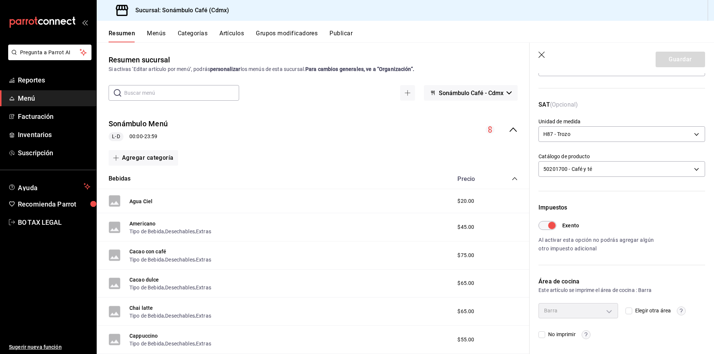
click at [543, 226] on input "Exento" at bounding box center [552, 225] width 27 height 9
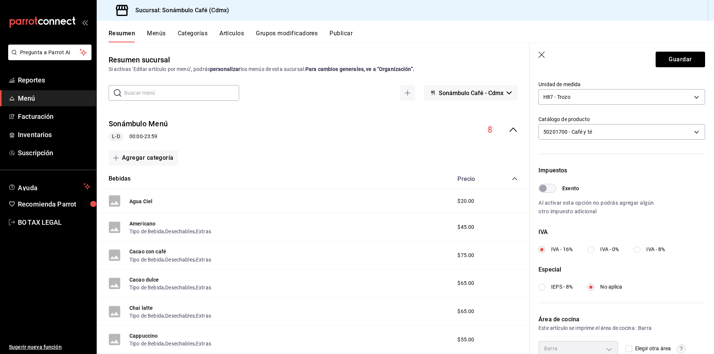
scroll to position [171, 0]
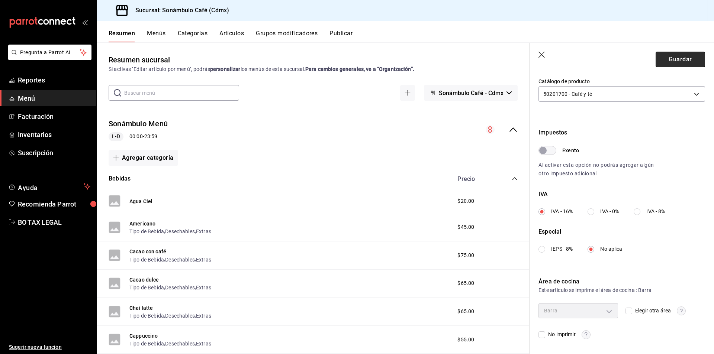
click at [680, 59] on button "Guardar" at bounding box center [680, 60] width 49 height 16
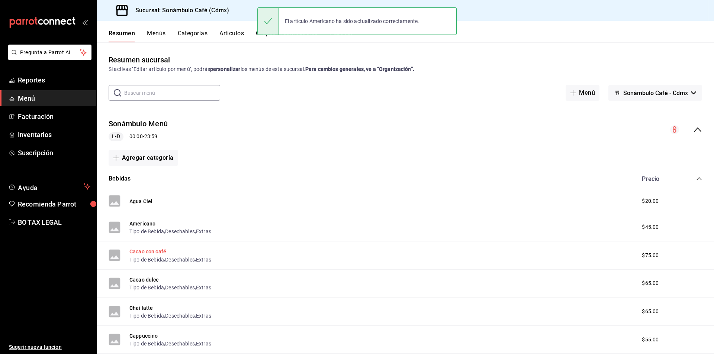
click at [152, 252] on button "Cacao con café" at bounding box center [147, 251] width 37 height 7
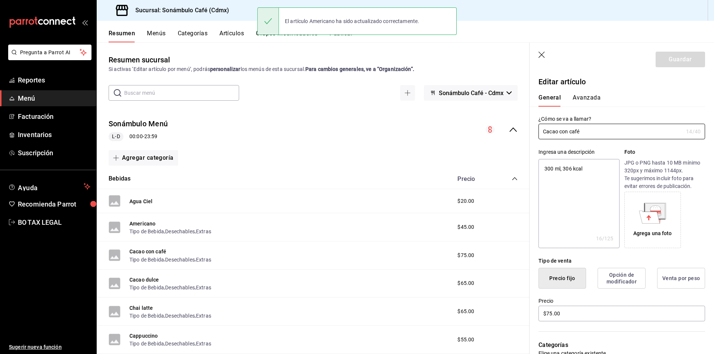
click at [586, 90] on div "General [PERSON_NAME]" at bounding box center [618, 96] width 176 height 19
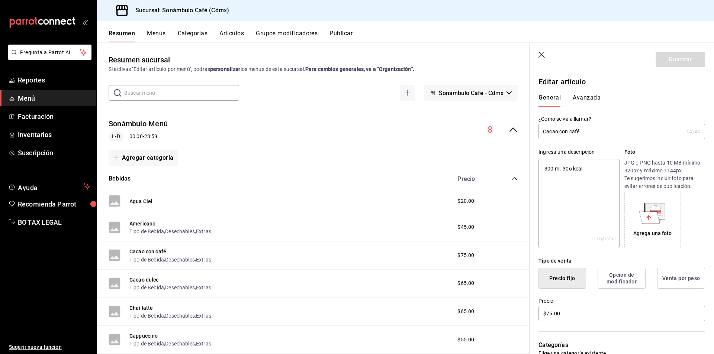
click at [582, 99] on button "Avanzada" at bounding box center [587, 100] width 28 height 13
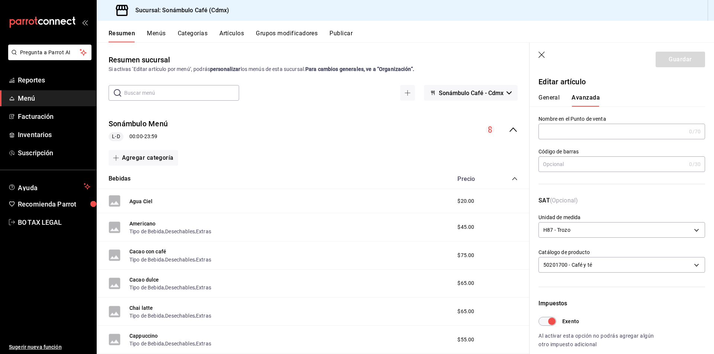
drag, startPoint x: 551, startPoint y: 330, endPoint x: 545, endPoint y: 328, distance: 6.1
click at [547, 330] on div "Exento Al activar esta opción no podrás agregar algún otro impuesto adicional" at bounding box center [622, 333] width 167 height 32
click at [544, 325] on input "Exento" at bounding box center [552, 321] width 27 height 9
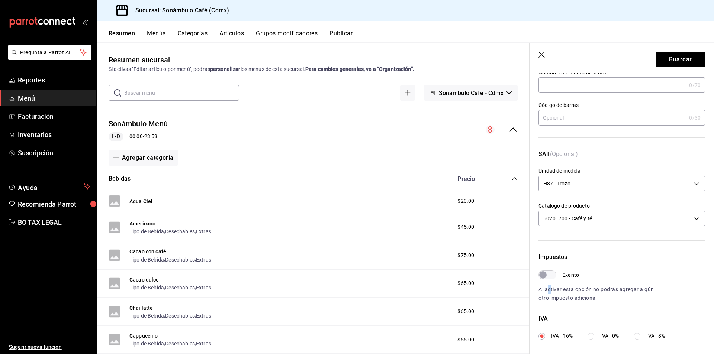
scroll to position [112, 0]
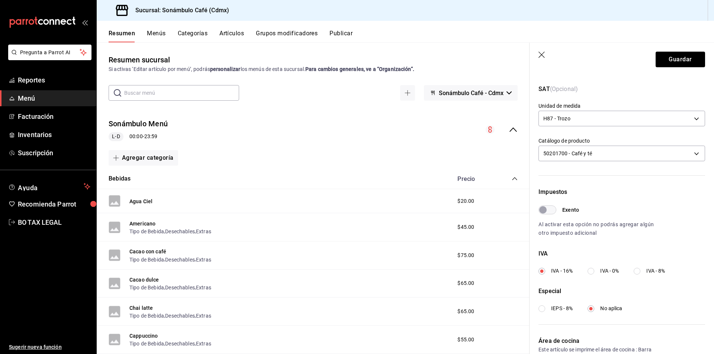
click at [667, 49] on header "Guardar" at bounding box center [622, 58] width 184 height 30
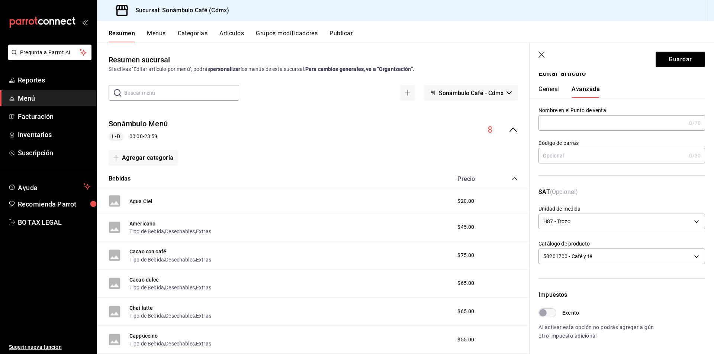
scroll to position [0, 0]
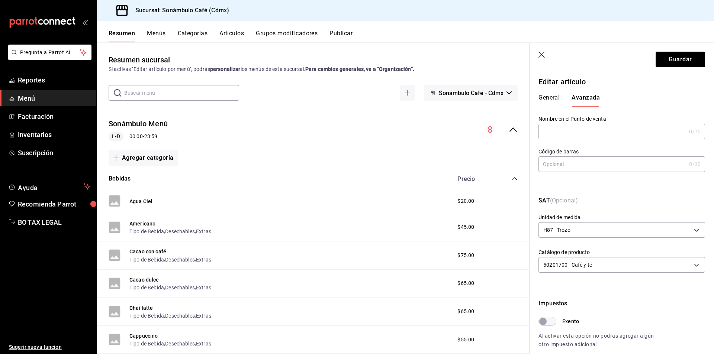
click at [539, 93] on div "General [PERSON_NAME]" at bounding box center [618, 96] width 176 height 19
click at [542, 103] on button "General" at bounding box center [549, 100] width 21 height 13
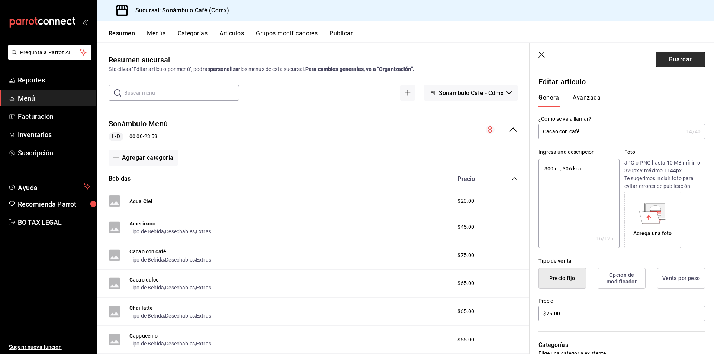
click at [684, 55] on button "Guardar" at bounding box center [680, 60] width 49 height 16
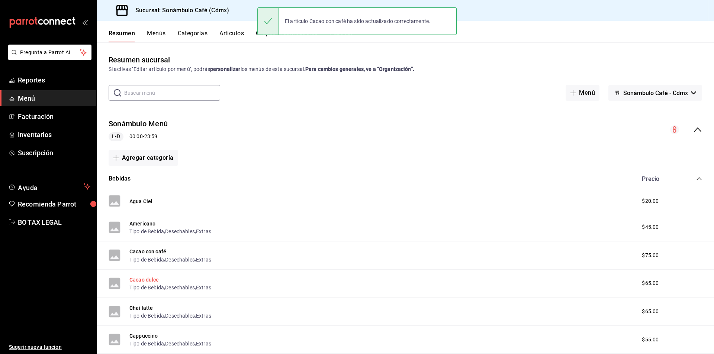
click at [147, 282] on button "Cacao dulce" at bounding box center [144, 279] width 30 height 7
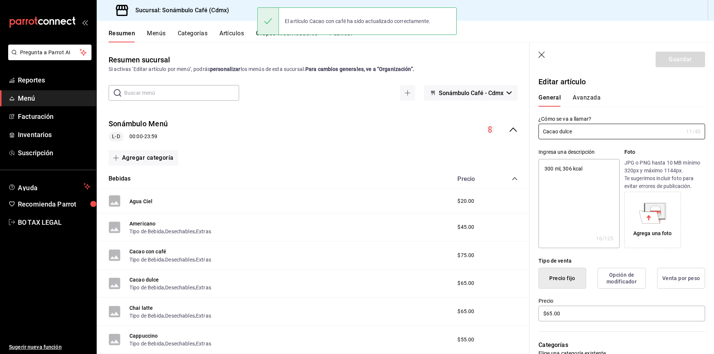
click at [597, 90] on div "General [PERSON_NAME]" at bounding box center [618, 96] width 176 height 19
click at [587, 100] on button "Avanzada" at bounding box center [587, 100] width 28 height 13
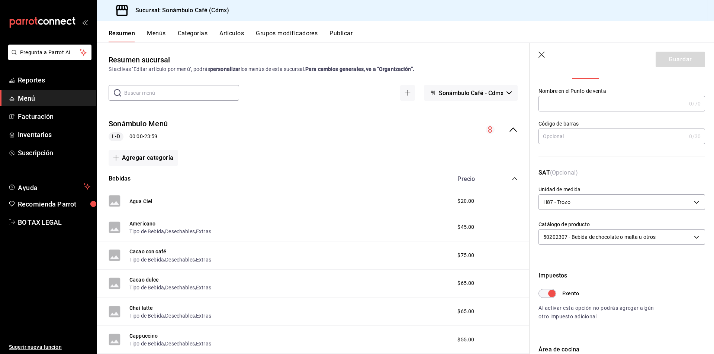
scroll to position [74, 0]
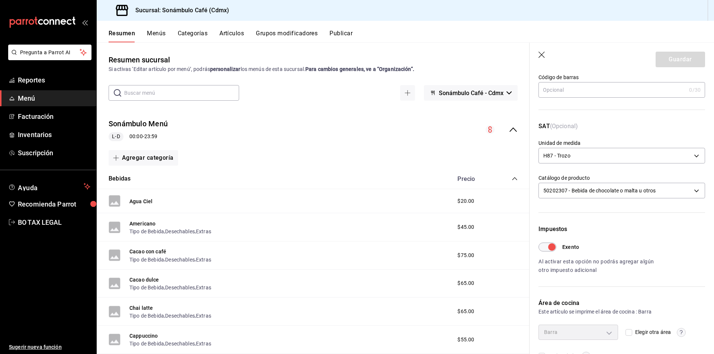
click at [547, 250] on input "Exento" at bounding box center [552, 247] width 27 height 9
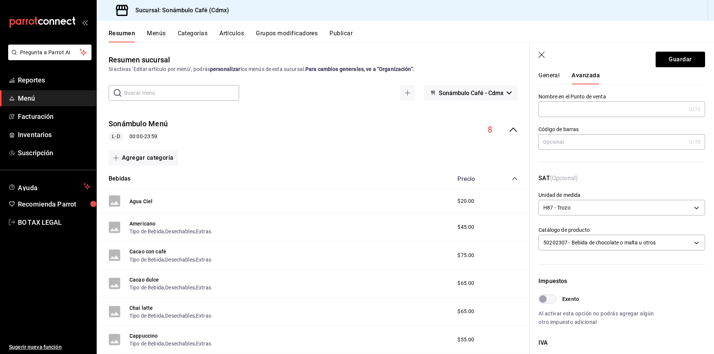
scroll to position [0, 0]
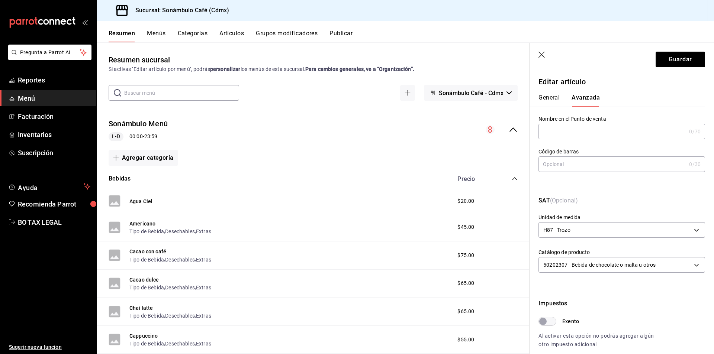
click at [544, 97] on button "General" at bounding box center [549, 100] width 21 height 13
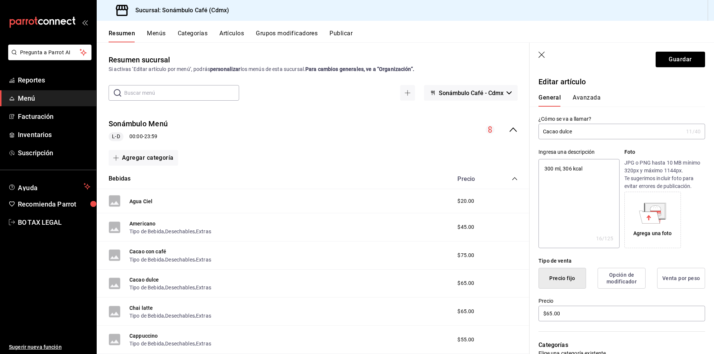
click at [569, 94] on div "General [PERSON_NAME]" at bounding box center [618, 100] width 158 height 13
click at [577, 94] on div "General [PERSON_NAME]" at bounding box center [618, 96] width 176 height 19
click at [593, 94] on button "Avanzada" at bounding box center [587, 100] width 28 height 13
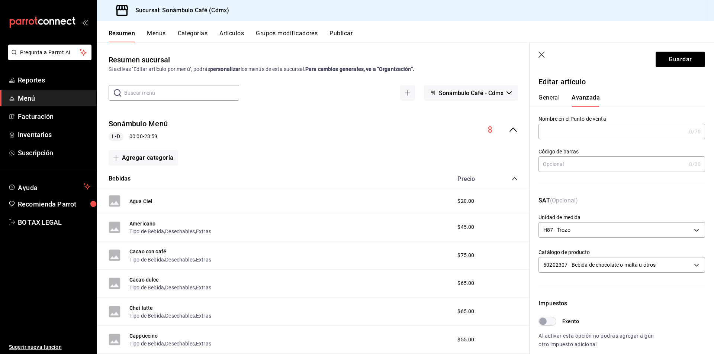
click at [669, 48] on header "Guardar" at bounding box center [622, 58] width 184 height 30
click at [667, 58] on button "Guardar" at bounding box center [680, 60] width 49 height 16
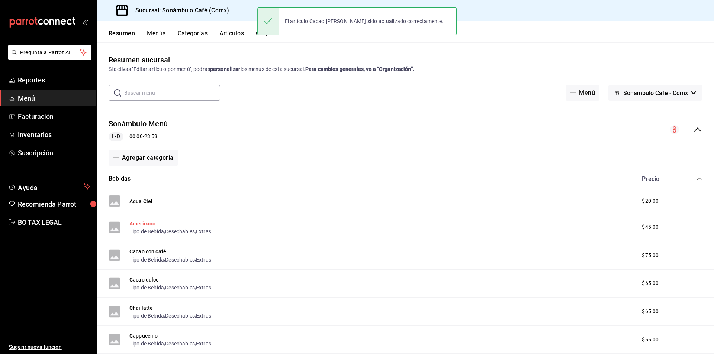
click at [143, 223] on button "Americano" at bounding box center [142, 223] width 26 height 7
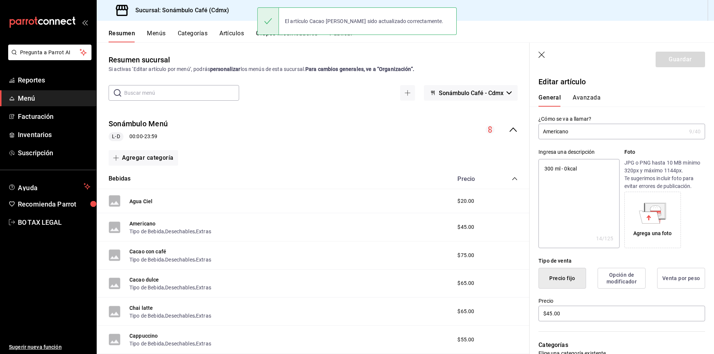
click at [596, 98] on button "Avanzada" at bounding box center [587, 100] width 28 height 13
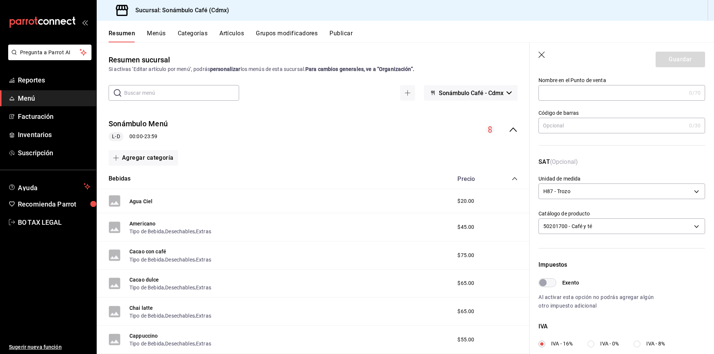
scroll to position [74, 0]
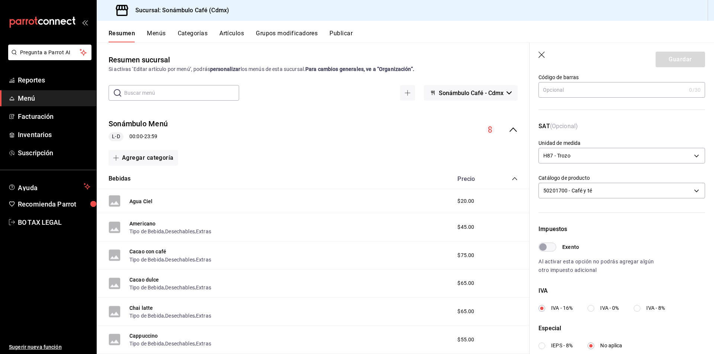
click at [491, 135] on div "Sonámbulo Menú [PERSON_NAME] 00:00 - 23:59" at bounding box center [313, 130] width 433 height 35
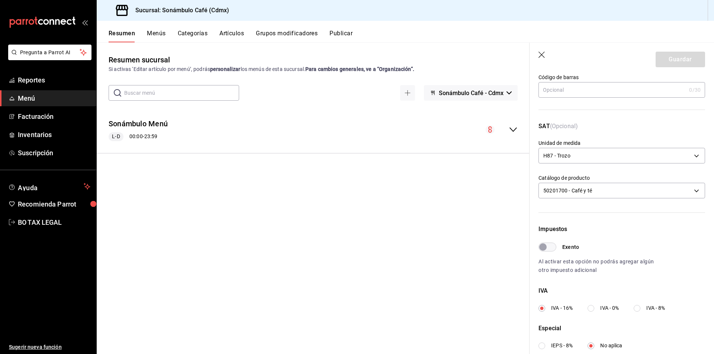
click at [513, 132] on icon "collapse-menu-row" at bounding box center [513, 130] width 7 height 4
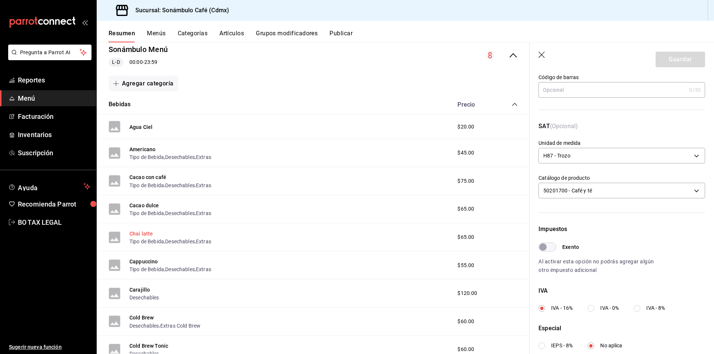
click at [149, 230] on button "Chai latte" at bounding box center [141, 233] width 24 height 7
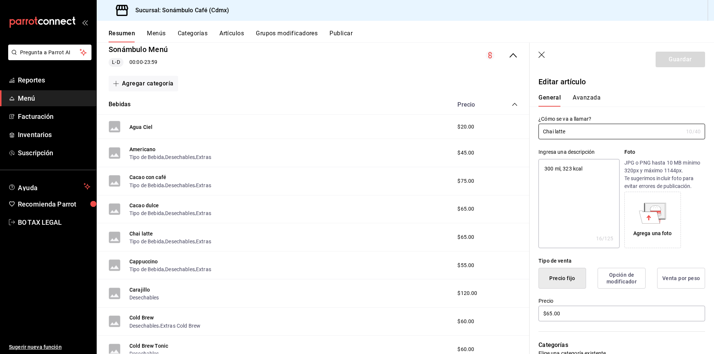
click at [599, 100] on button "Avanzada" at bounding box center [587, 100] width 28 height 13
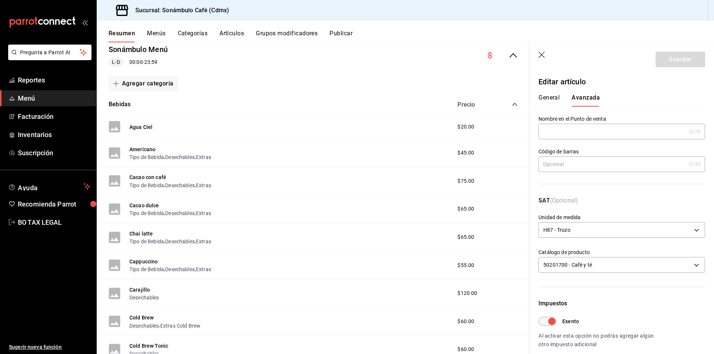
click at [547, 324] on input "Exento" at bounding box center [552, 321] width 27 height 9
click at [683, 45] on header "Guardar" at bounding box center [622, 58] width 184 height 30
click at [672, 56] on button "Guardar" at bounding box center [680, 60] width 49 height 16
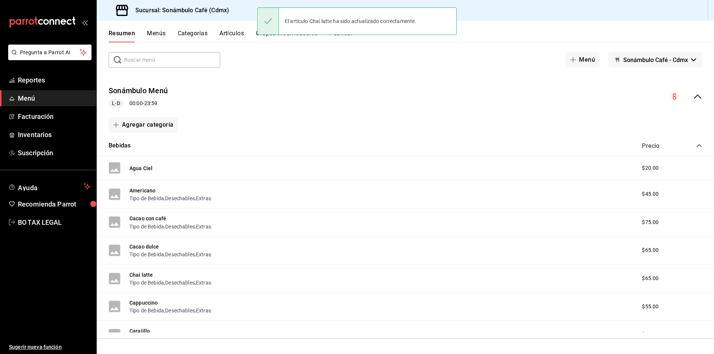
scroll to position [74, 0]
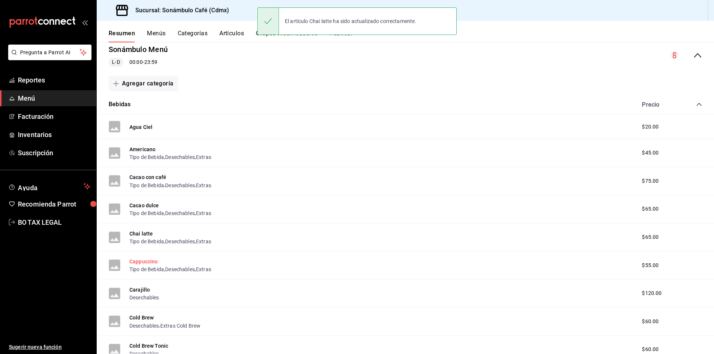
click at [139, 260] on button "Cappuccino" at bounding box center [143, 261] width 29 height 7
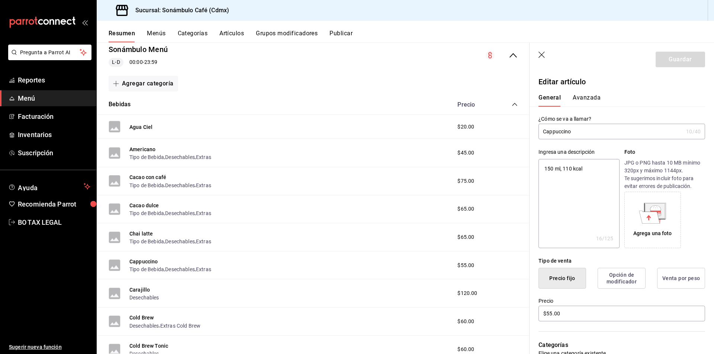
click at [600, 99] on div "General [PERSON_NAME]" at bounding box center [618, 100] width 158 height 13
click at [588, 99] on button "Avanzada" at bounding box center [587, 100] width 28 height 13
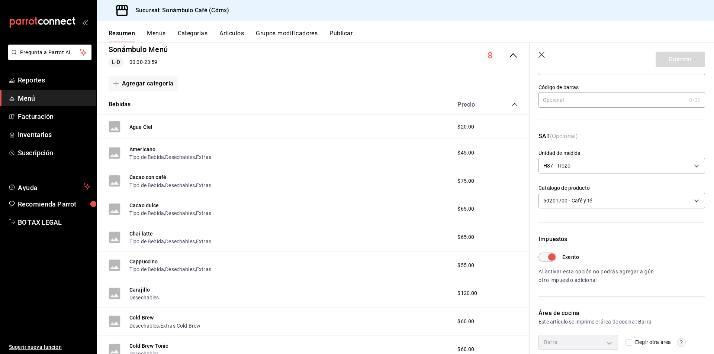
scroll to position [74, 0]
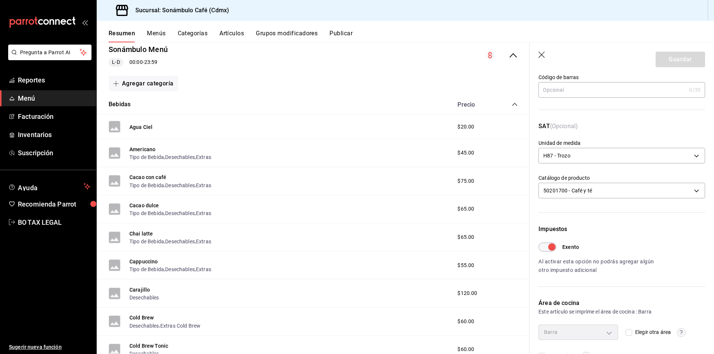
click at [547, 250] on input "Exento" at bounding box center [552, 247] width 27 height 9
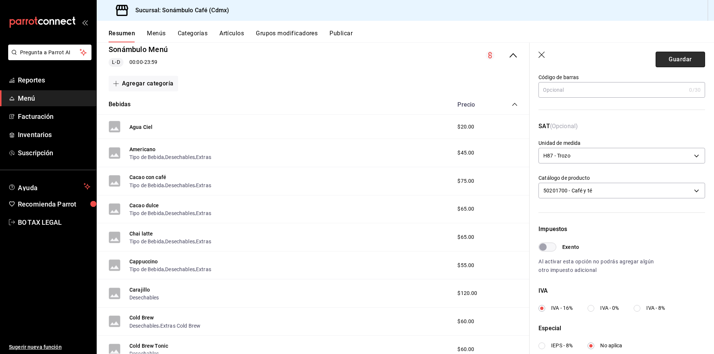
click at [675, 61] on button "Guardar" at bounding box center [680, 60] width 49 height 16
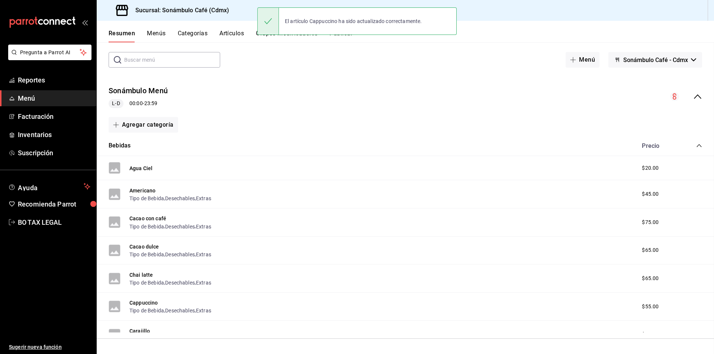
scroll to position [74, 0]
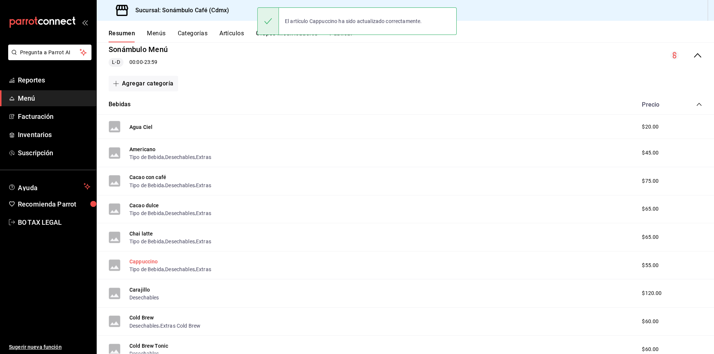
click at [145, 261] on button "Cappuccino" at bounding box center [143, 261] width 29 height 7
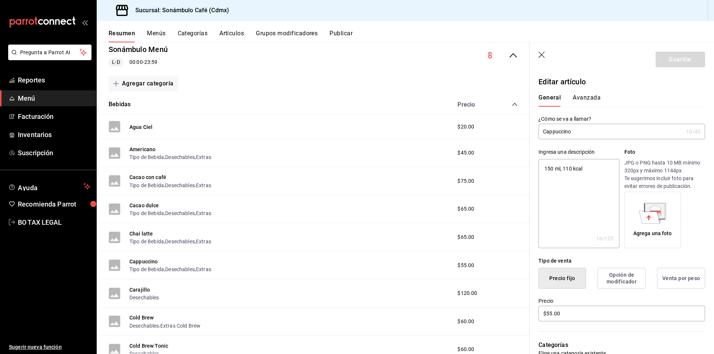
click at [586, 92] on div "General [PERSON_NAME]" at bounding box center [618, 96] width 176 height 19
click at [584, 94] on div "General [PERSON_NAME]" at bounding box center [618, 96] width 176 height 19
click at [581, 101] on button "Avanzada" at bounding box center [587, 100] width 28 height 13
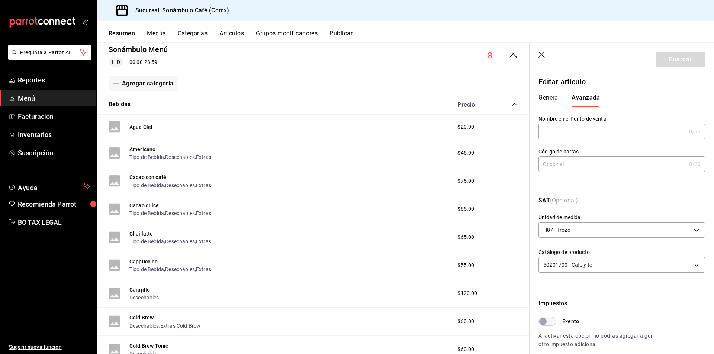
click at [549, 96] on button "General" at bounding box center [549, 100] width 21 height 13
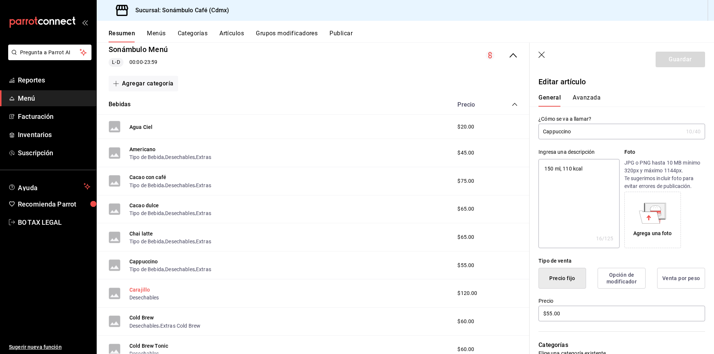
click at [141, 288] on button "Carajillo" at bounding box center [139, 289] width 20 height 7
click at [589, 100] on button "Avanzada" at bounding box center [587, 100] width 28 height 13
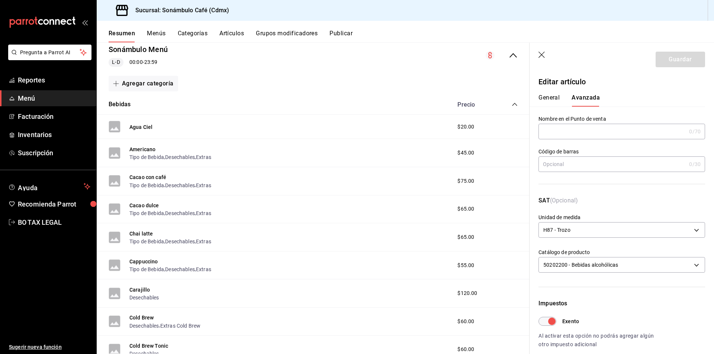
click at [543, 323] on input "Exento" at bounding box center [552, 321] width 27 height 9
click at [685, 64] on button "Guardar" at bounding box center [680, 60] width 49 height 16
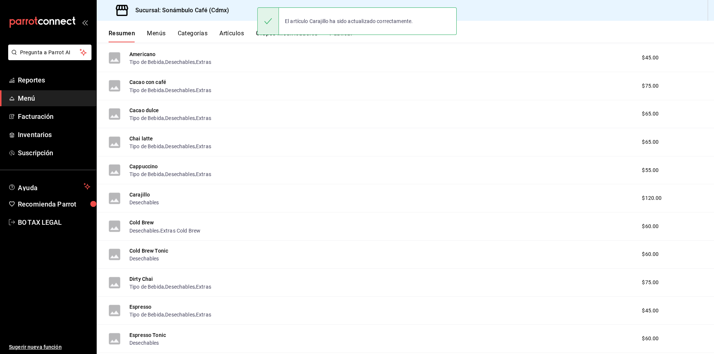
scroll to position [186, 0]
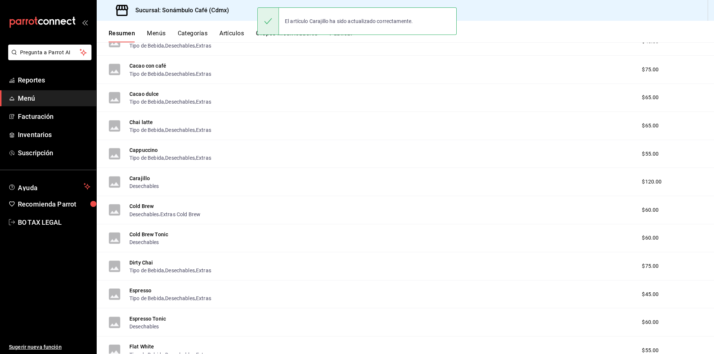
click at [147, 201] on div "Cold Brew Desechables , Extras Cold Brew $60.00" at bounding box center [405, 210] width 617 height 28
click at [142, 207] on button "Cold Brew" at bounding box center [141, 206] width 24 height 7
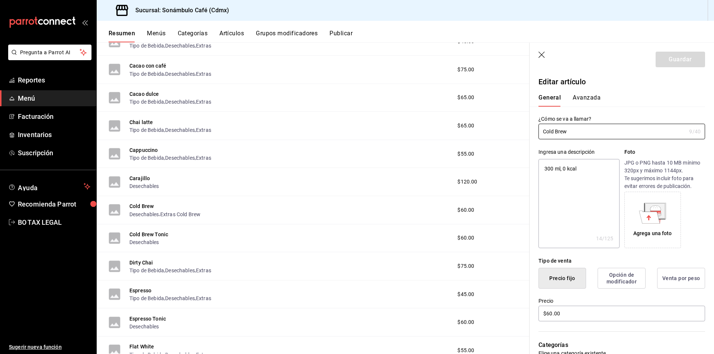
click at [581, 101] on button "Avanzada" at bounding box center [587, 100] width 28 height 13
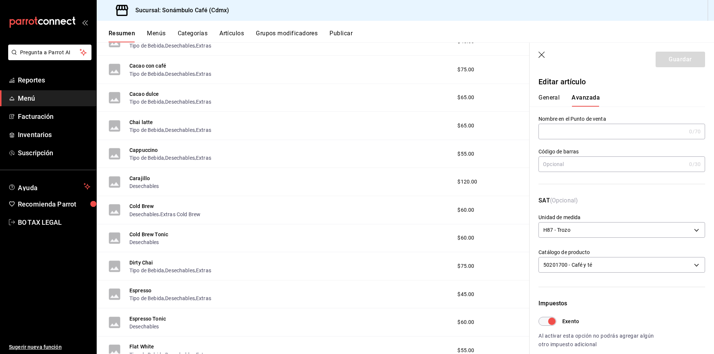
click at [543, 316] on div "Impuestos Exento Al activar esta opción no podrás agregar algún otro impuesto a…" at bounding box center [622, 324] width 167 height 50
click at [547, 321] on input "Exento" at bounding box center [552, 321] width 27 height 9
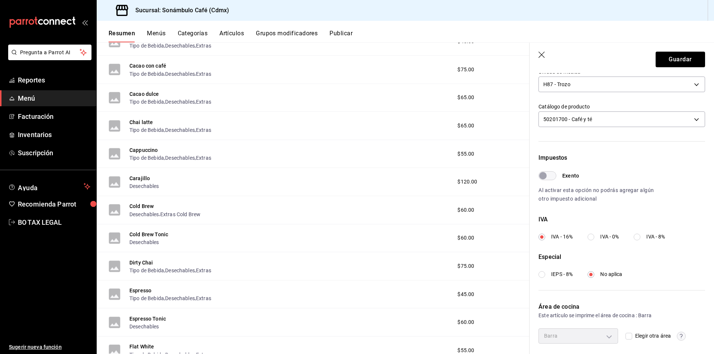
scroll to position [149, 0]
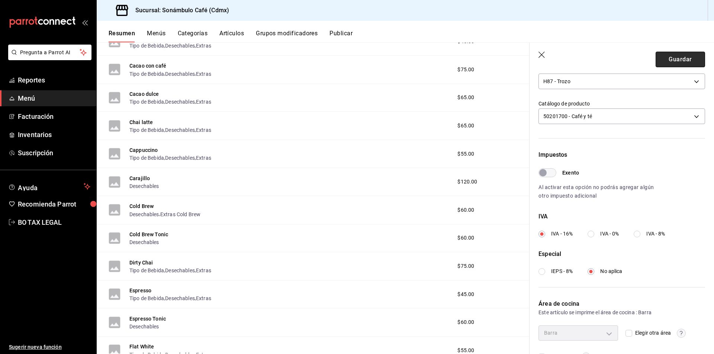
click at [678, 59] on button "Guardar" at bounding box center [680, 60] width 49 height 16
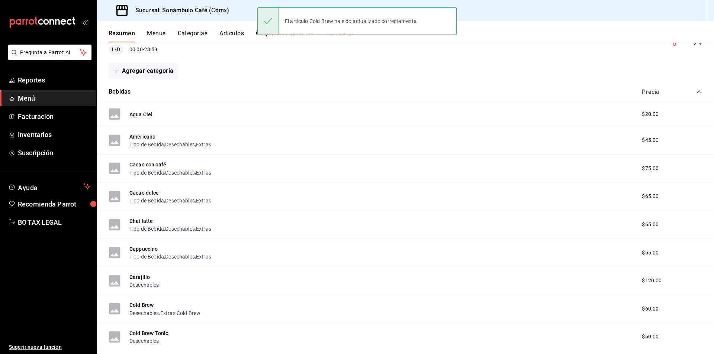
scroll to position [127, 0]
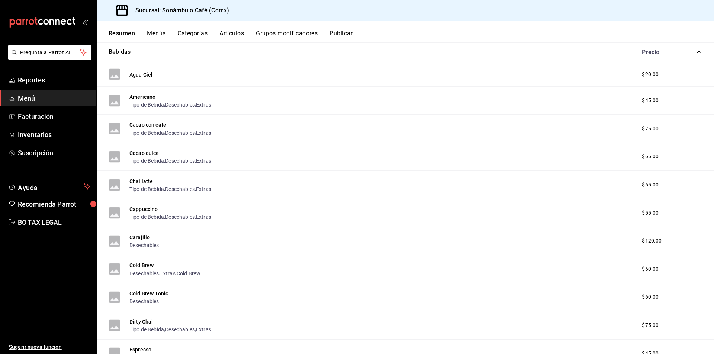
drag, startPoint x: 141, startPoint y: 267, endPoint x: 433, endPoint y: 207, distance: 298.9
click at [141, 267] on button "Cold Brew" at bounding box center [141, 265] width 24 height 7
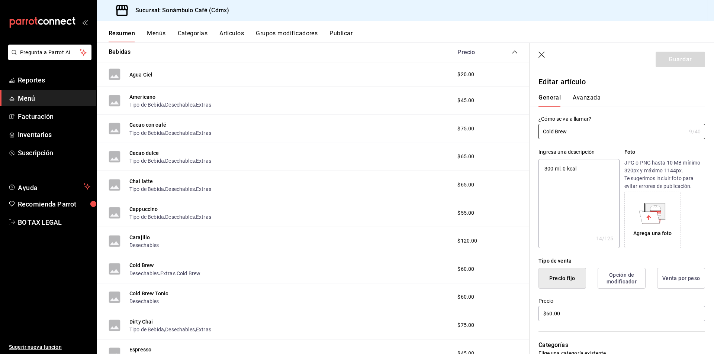
click at [577, 103] on button "Avanzada" at bounding box center [587, 100] width 28 height 13
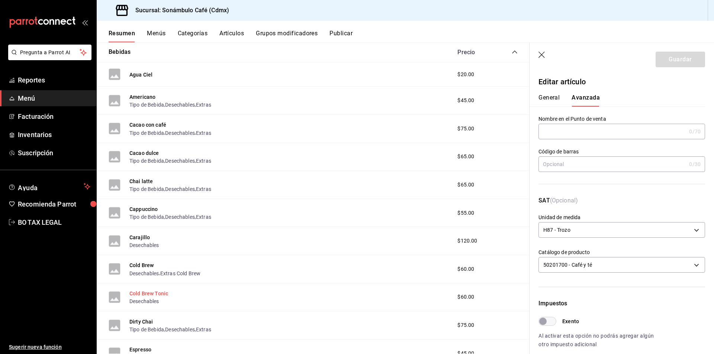
click at [151, 292] on button "Cold Brew Tonic" at bounding box center [148, 293] width 39 height 7
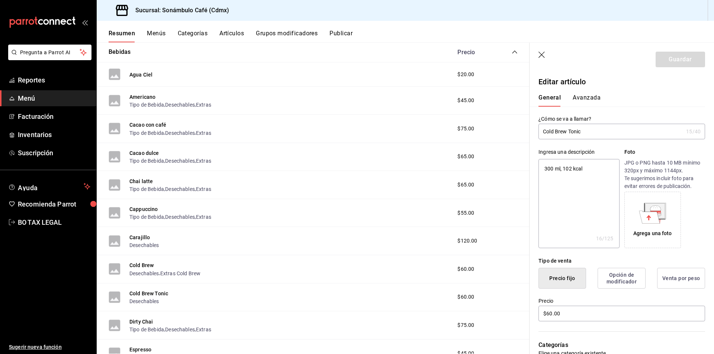
click at [591, 94] on div "General [PERSON_NAME]" at bounding box center [618, 96] width 176 height 19
click at [587, 101] on button "Avanzada" at bounding box center [587, 100] width 28 height 13
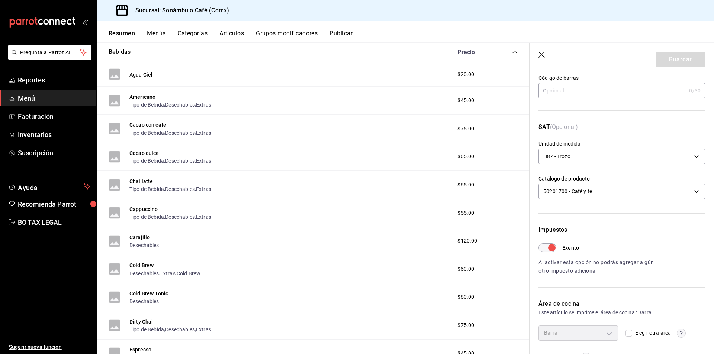
scroll to position [74, 0]
click at [549, 250] on input "Exento" at bounding box center [552, 247] width 27 height 9
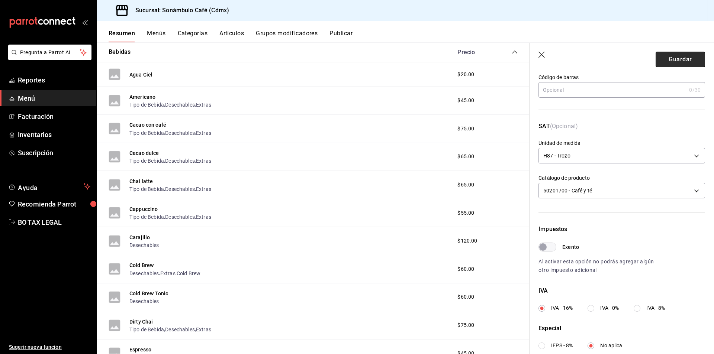
click at [670, 53] on button "Guardar" at bounding box center [680, 60] width 49 height 16
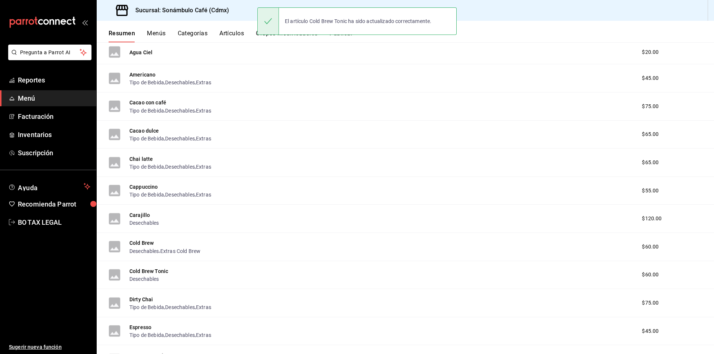
scroll to position [153, 0]
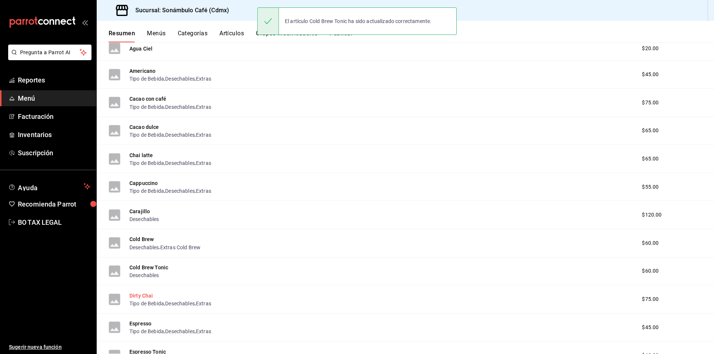
click at [140, 296] on button "Dirty Chai" at bounding box center [141, 295] width 24 height 7
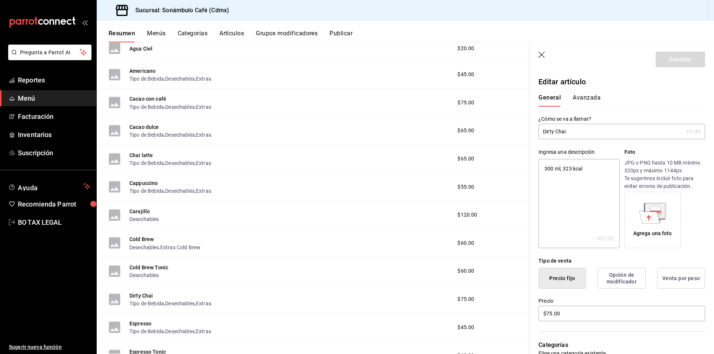
click at [578, 95] on button "Avanzada" at bounding box center [587, 100] width 28 height 13
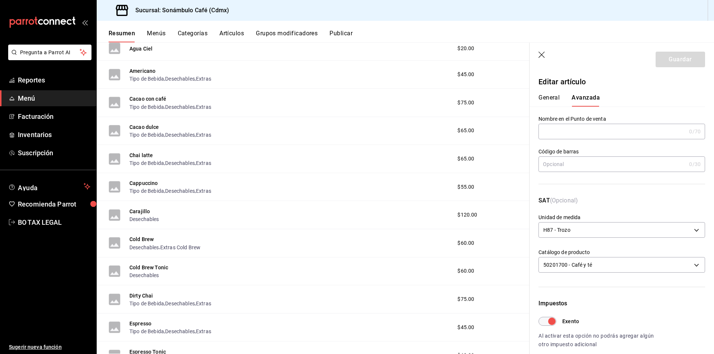
click at [545, 318] on input "Exento" at bounding box center [552, 321] width 27 height 9
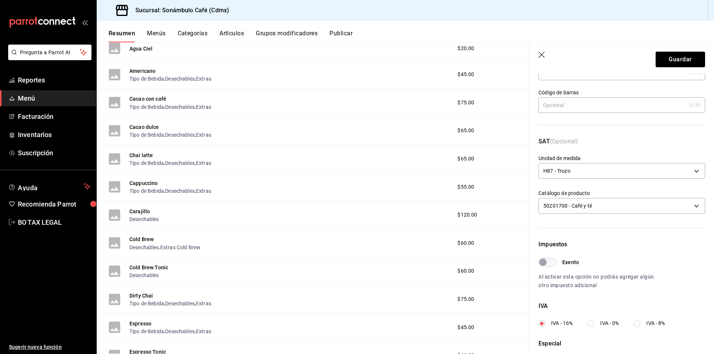
scroll to position [149, 0]
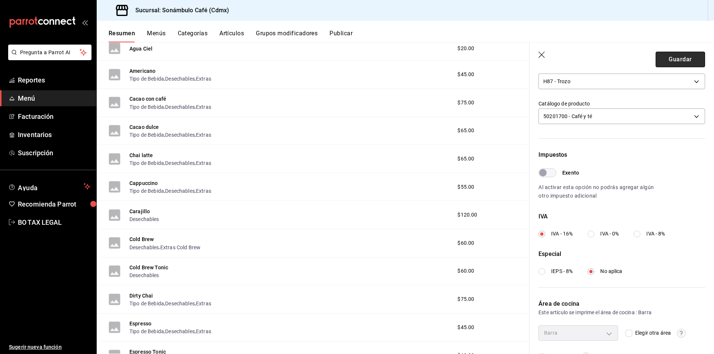
click at [675, 62] on button "Guardar" at bounding box center [680, 60] width 49 height 16
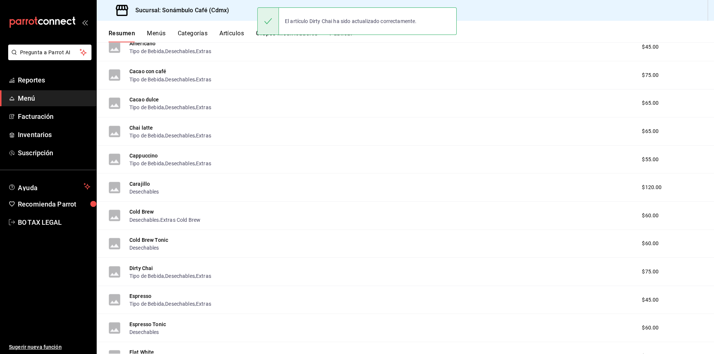
scroll to position [181, 0]
click at [148, 269] on button "Dirty Chai" at bounding box center [141, 267] width 24 height 7
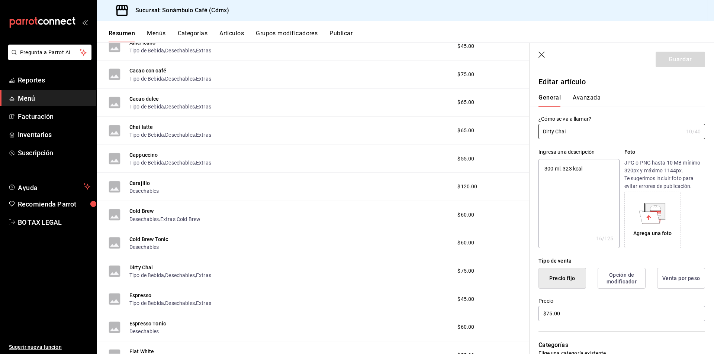
click at [592, 96] on button "Avanzada" at bounding box center [587, 100] width 28 height 13
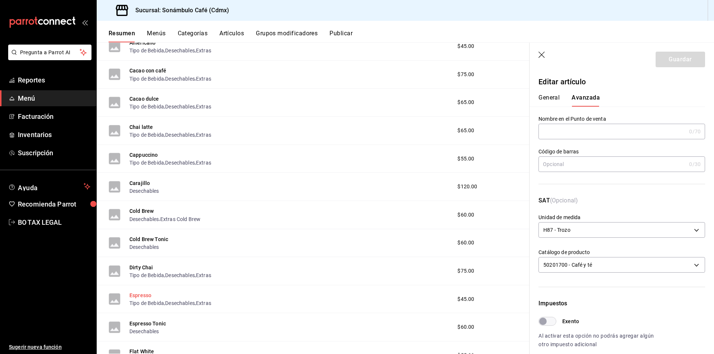
click at [141, 293] on button "Espresso" at bounding box center [140, 295] width 22 height 7
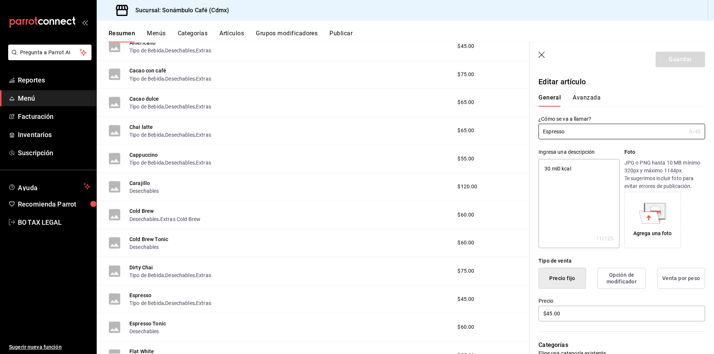
click at [600, 101] on div "General [PERSON_NAME]" at bounding box center [618, 100] width 158 height 13
click at [594, 90] on div "General [PERSON_NAME]" at bounding box center [618, 96] width 176 height 19
click at [585, 98] on button "Avanzada" at bounding box center [587, 100] width 28 height 13
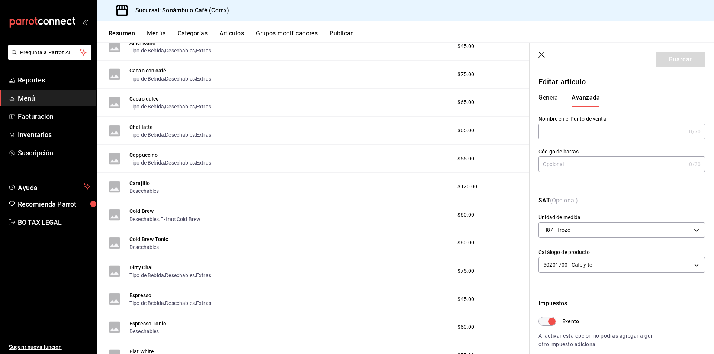
scroll to position [96, 0]
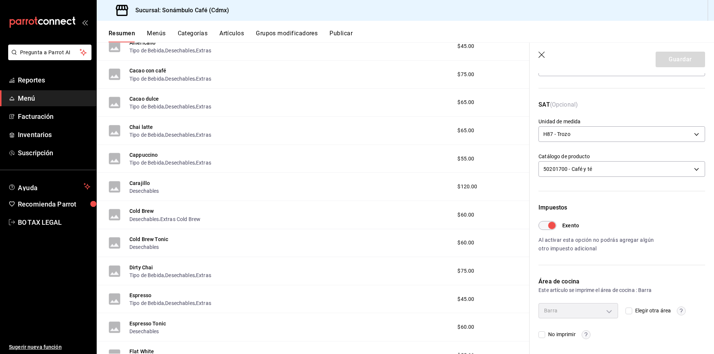
click at [539, 225] on input "Exento" at bounding box center [552, 225] width 27 height 9
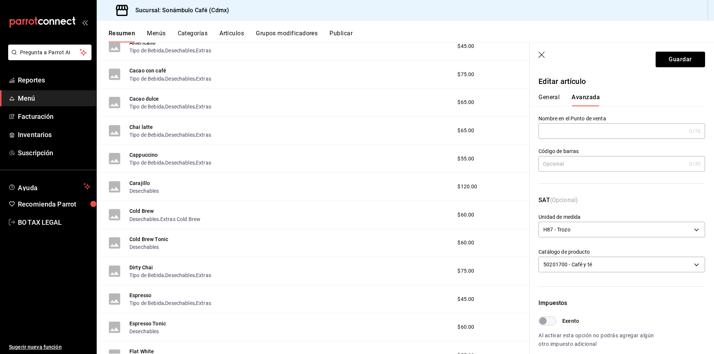
scroll to position [0, 0]
click at [689, 56] on button "Guardar" at bounding box center [680, 60] width 49 height 16
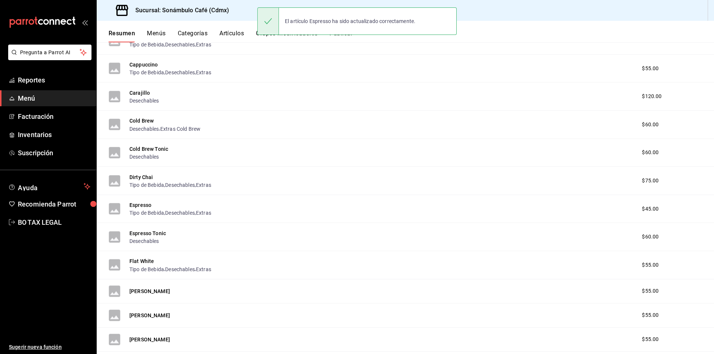
scroll to position [276, 0]
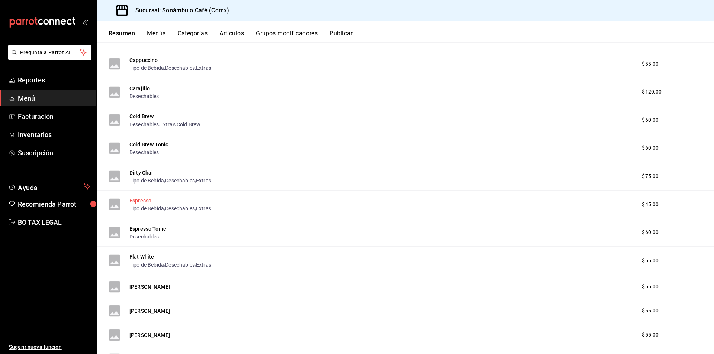
click at [141, 202] on button "Espresso" at bounding box center [140, 200] width 22 height 7
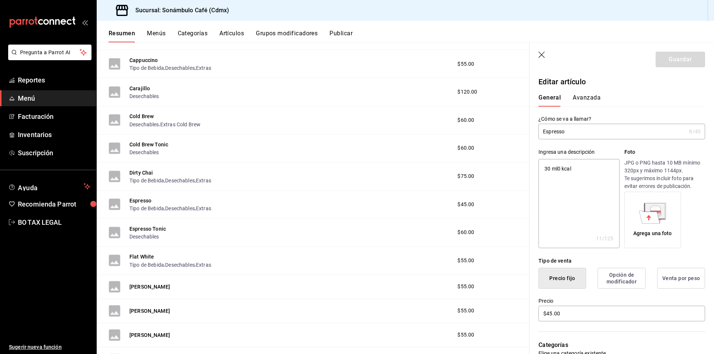
click at [600, 94] on div "General [PERSON_NAME]" at bounding box center [618, 96] width 176 height 19
click at [592, 100] on button "Avanzada" at bounding box center [587, 100] width 28 height 13
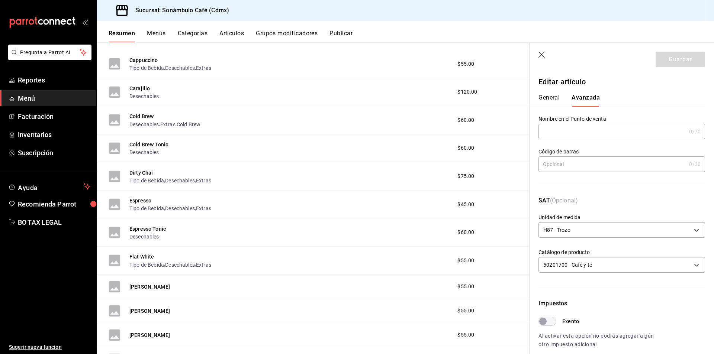
click at [549, 96] on button "General" at bounding box center [549, 100] width 21 height 13
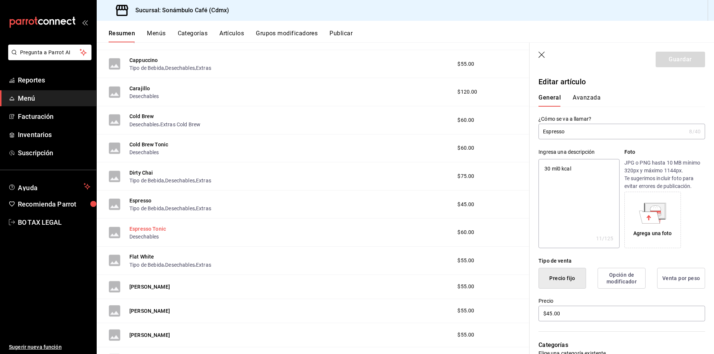
click at [151, 230] on button "Espresso Tonic" at bounding box center [147, 228] width 36 height 7
click at [586, 101] on button "Avanzada" at bounding box center [587, 100] width 28 height 13
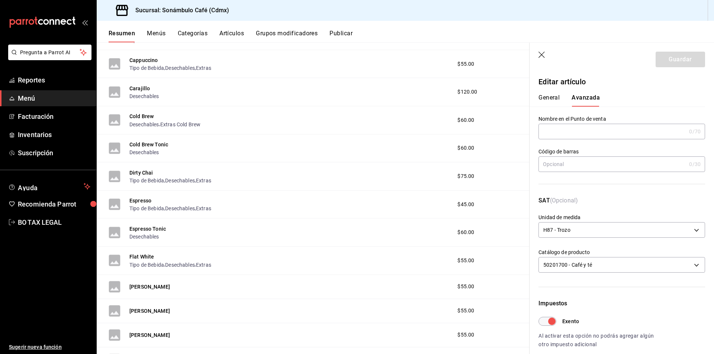
click at [556, 323] on input "Exento" at bounding box center [552, 321] width 27 height 9
click at [552, 97] on button "General" at bounding box center [549, 100] width 21 height 13
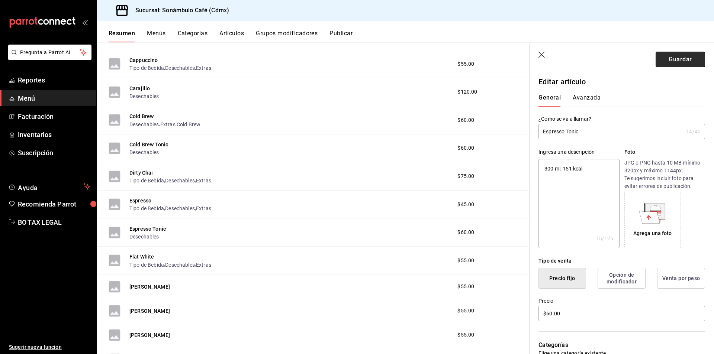
click at [687, 60] on button "Guardar" at bounding box center [680, 60] width 49 height 16
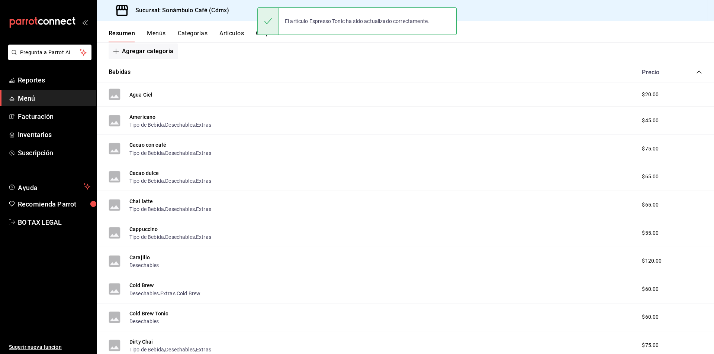
scroll to position [218, 0]
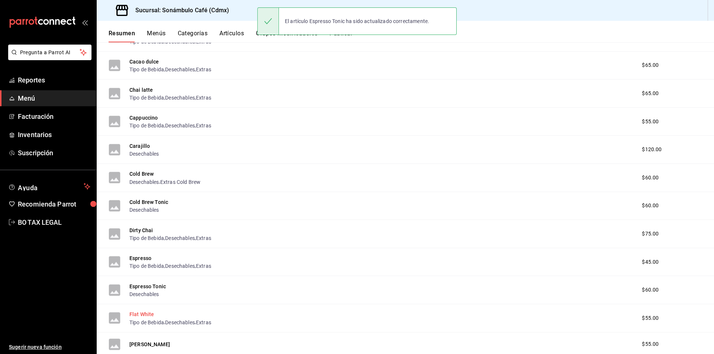
click at [145, 313] on button "Flat White" at bounding box center [141, 314] width 25 height 7
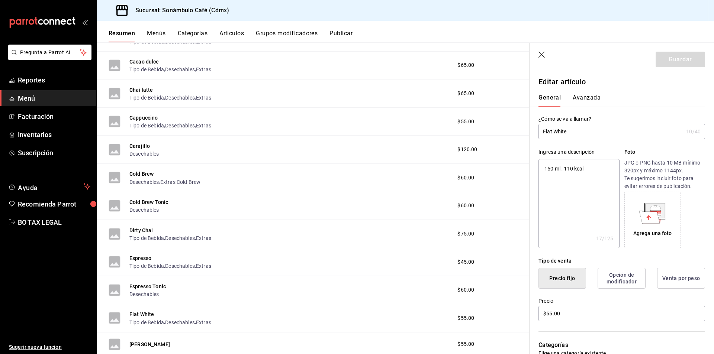
click at [567, 89] on div "General [PERSON_NAME]" at bounding box center [618, 96] width 176 height 19
click at [578, 101] on button "Avanzada" at bounding box center [587, 100] width 28 height 13
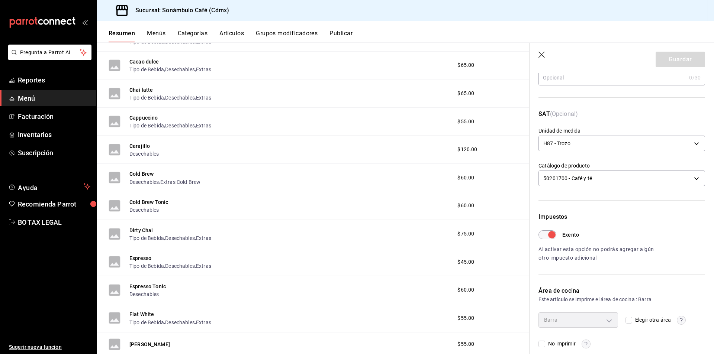
scroll to position [96, 0]
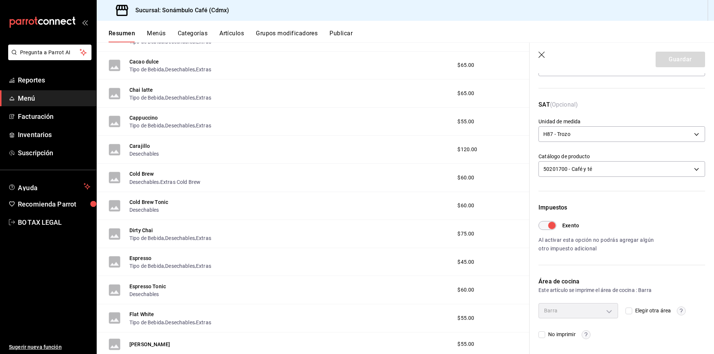
click at [552, 230] on input "Exento" at bounding box center [552, 225] width 27 height 9
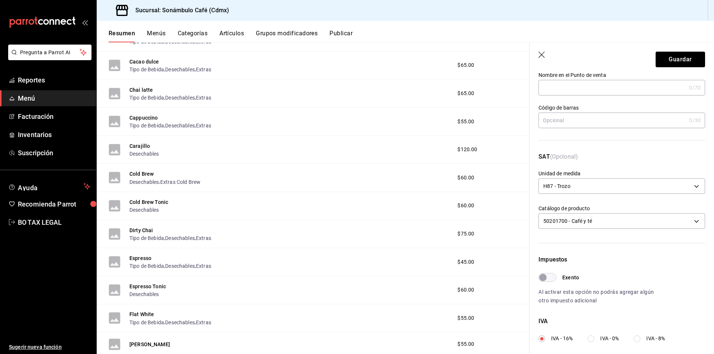
scroll to position [0, 0]
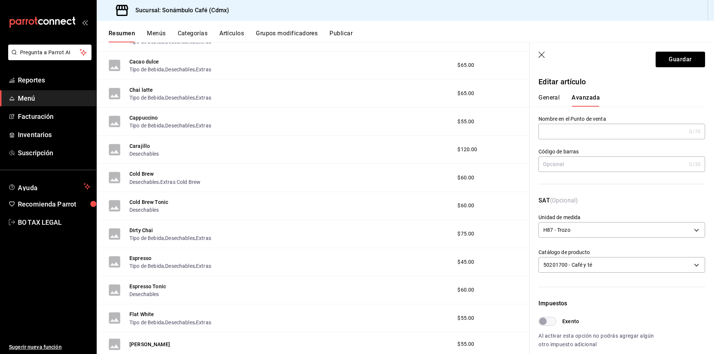
click at [542, 95] on button "General" at bounding box center [549, 100] width 21 height 13
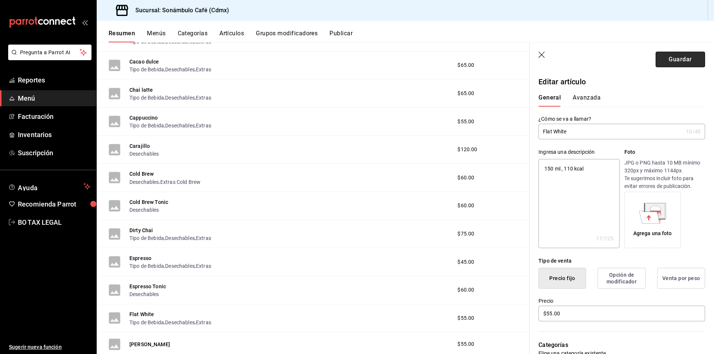
click at [673, 60] on button "Guardar" at bounding box center [680, 60] width 49 height 16
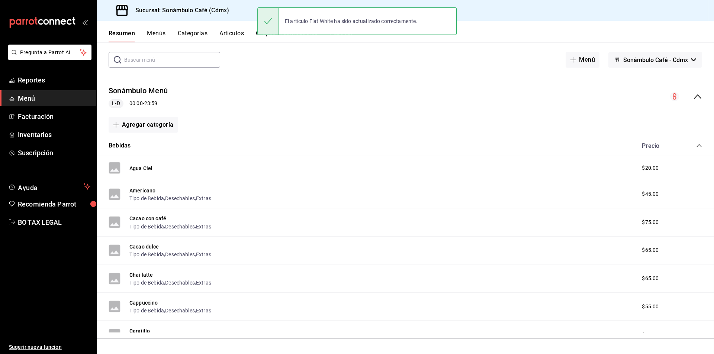
scroll to position [35, 0]
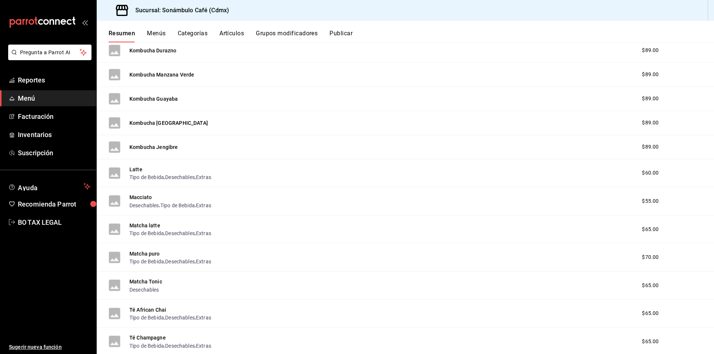
scroll to position [742, 0]
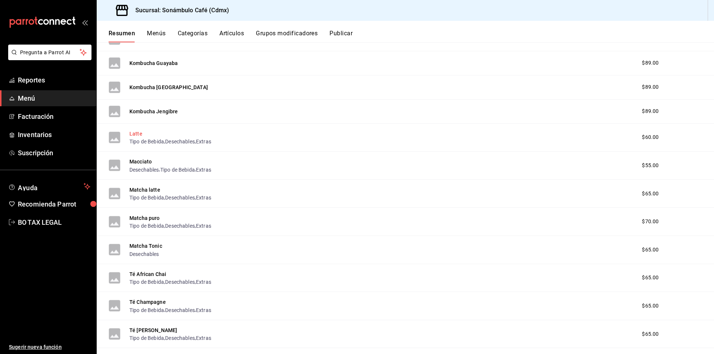
click at [131, 132] on button "Latte" at bounding box center [135, 133] width 13 height 7
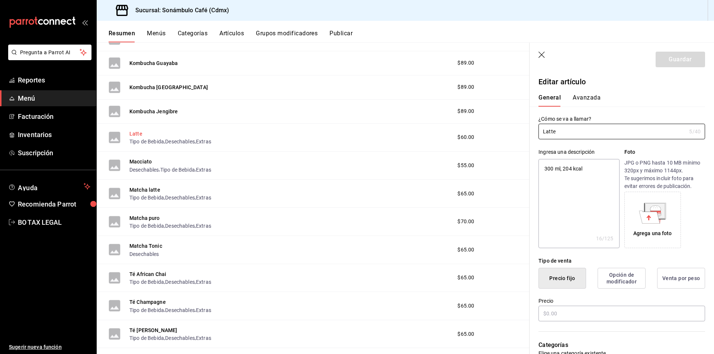
type textarea "x"
type input "$60.00"
click at [594, 91] on div "General [PERSON_NAME]" at bounding box center [618, 96] width 176 height 19
click at [588, 96] on button "Avanzada" at bounding box center [587, 100] width 28 height 13
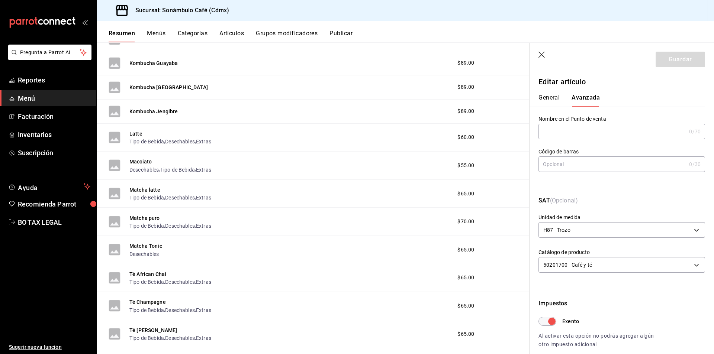
scroll to position [96, 0]
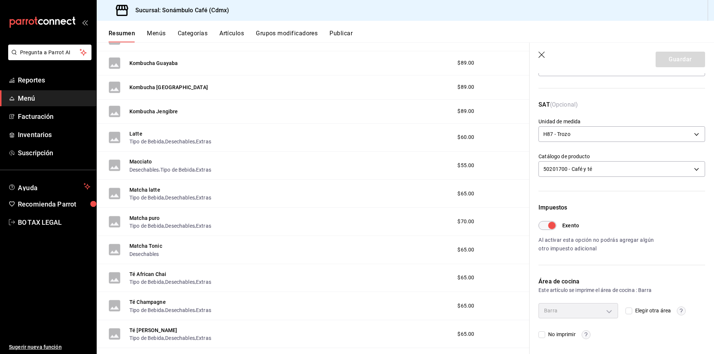
click at [549, 229] on input "Exento" at bounding box center [552, 225] width 27 height 9
checkbox input "false"
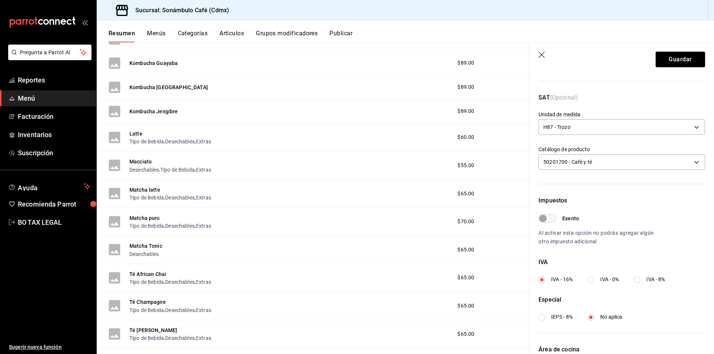
scroll to position [0, 0]
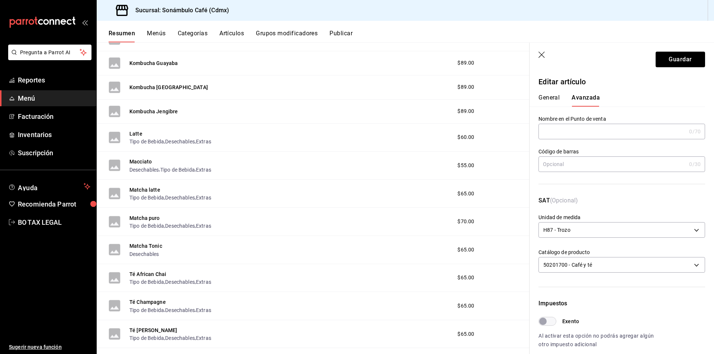
click at [550, 99] on button "General" at bounding box center [549, 100] width 21 height 13
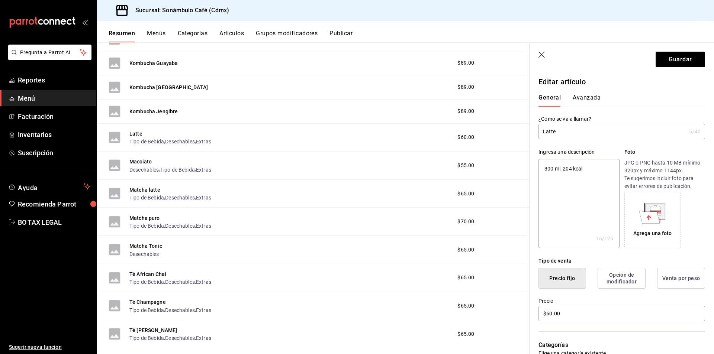
click at [598, 98] on button "Avanzada" at bounding box center [587, 100] width 28 height 13
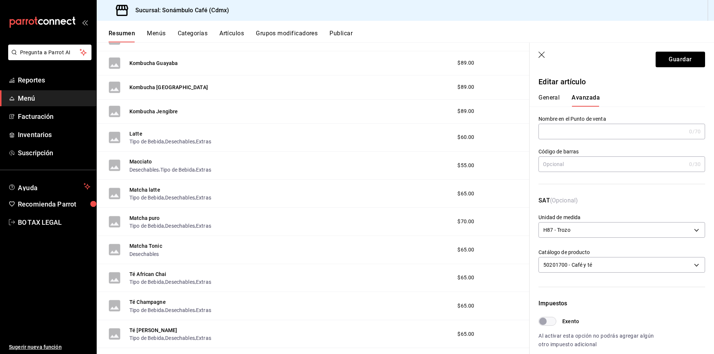
click at [554, 101] on button "General" at bounding box center [549, 100] width 21 height 13
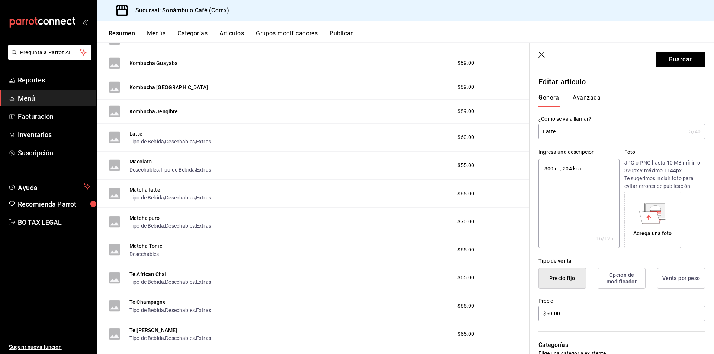
click at [578, 97] on button "Avanzada" at bounding box center [587, 100] width 28 height 13
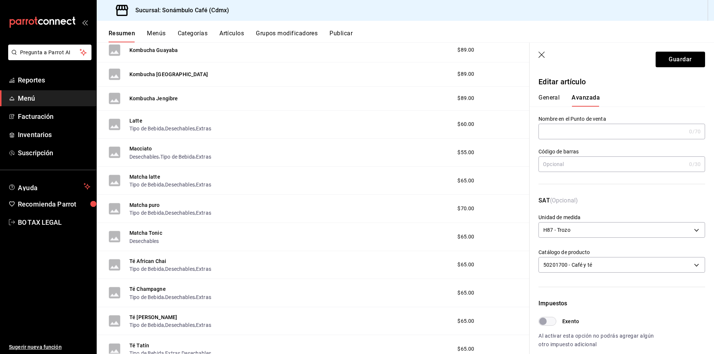
scroll to position [742, 0]
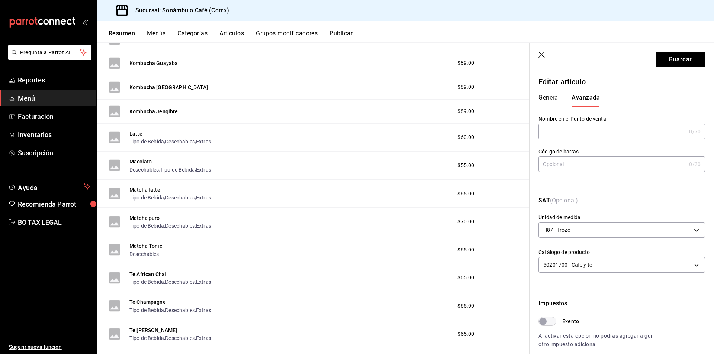
click at [143, 157] on div "Macciato Desechables , Tipo de Bebida , Extras $55.00" at bounding box center [313, 166] width 433 height 28
click at [140, 161] on button "Macciato" at bounding box center [140, 161] width 22 height 7
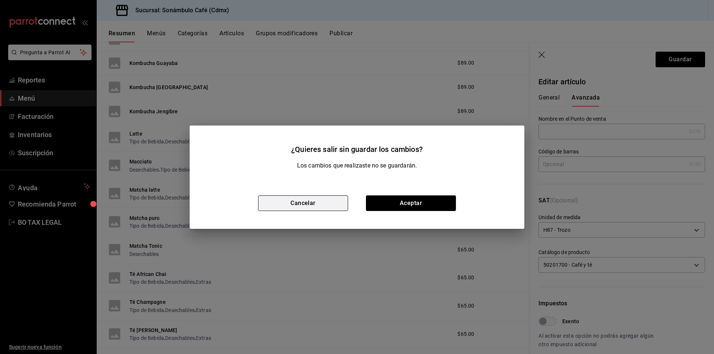
click at [308, 203] on button "Cancelar" at bounding box center [303, 204] width 90 height 16
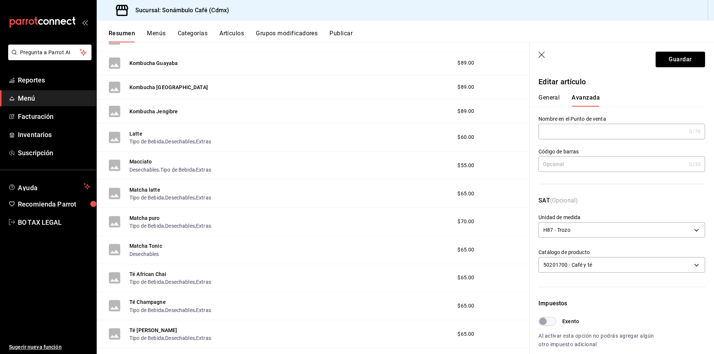
click at [550, 103] on button "General" at bounding box center [549, 100] width 21 height 13
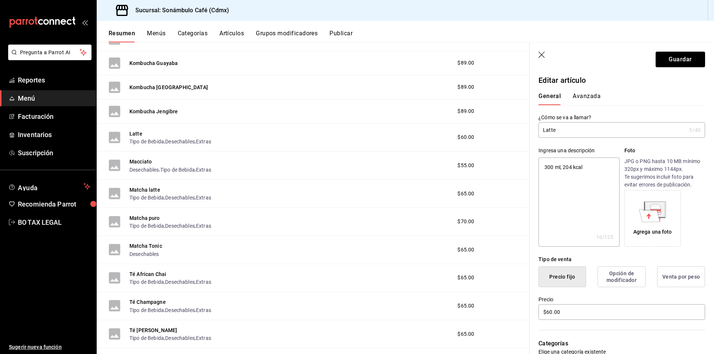
scroll to position [0, 0]
click at [672, 62] on button "Guardar" at bounding box center [680, 60] width 49 height 16
type textarea "x"
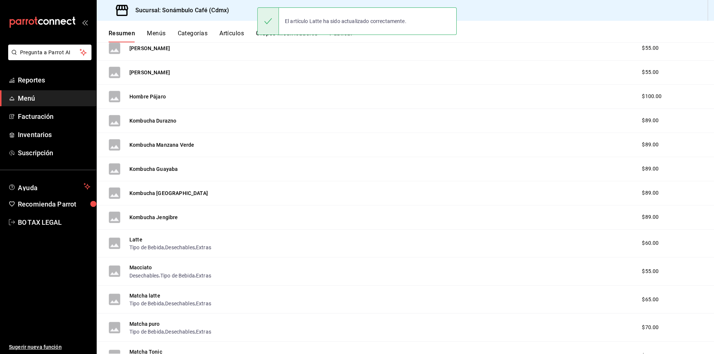
scroll to position [636, 0]
click at [135, 266] on button "Macciato" at bounding box center [140, 266] width 22 height 7
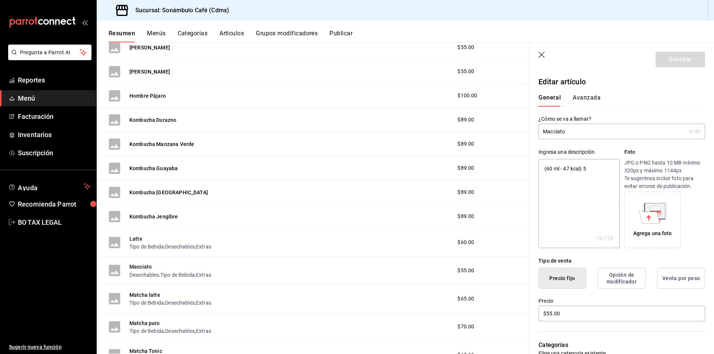
click at [586, 101] on button "Avanzada" at bounding box center [587, 100] width 28 height 13
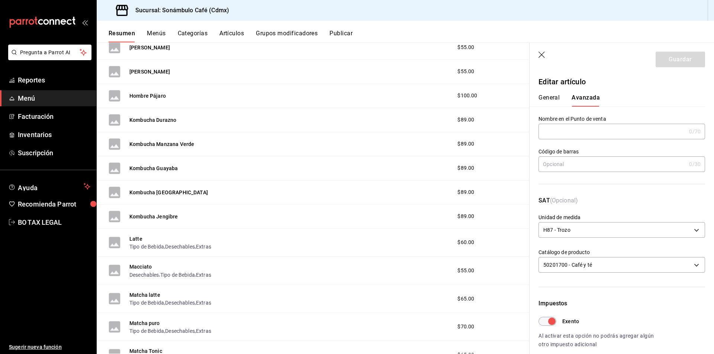
click at [547, 322] on input "Exento" at bounding box center [552, 321] width 27 height 9
checkbox input "false"
click at [674, 57] on button "Guardar" at bounding box center [680, 60] width 49 height 16
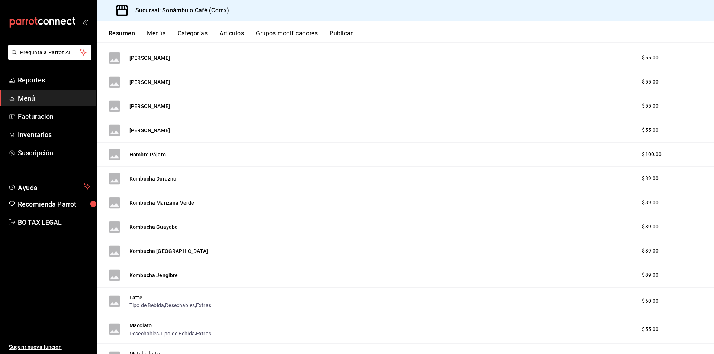
scroll to position [652, 0]
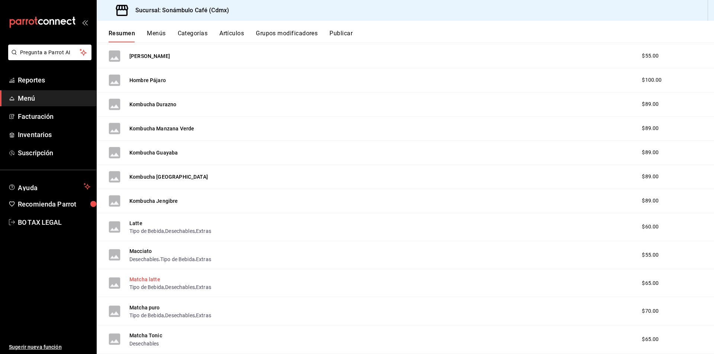
click at [152, 278] on button "Matcha latte" at bounding box center [144, 279] width 31 height 7
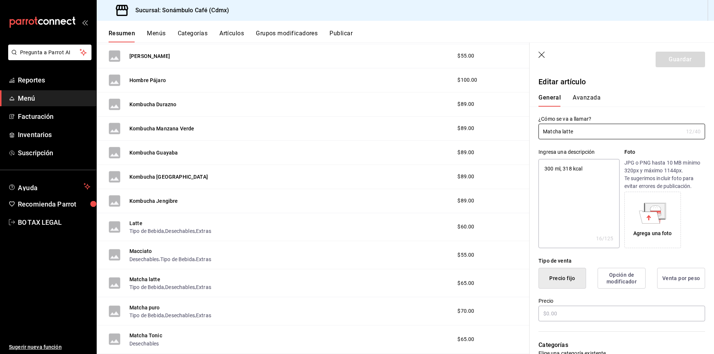
type textarea "x"
type input "$65.00"
click at [577, 101] on button "Avanzada" at bounding box center [587, 100] width 28 height 13
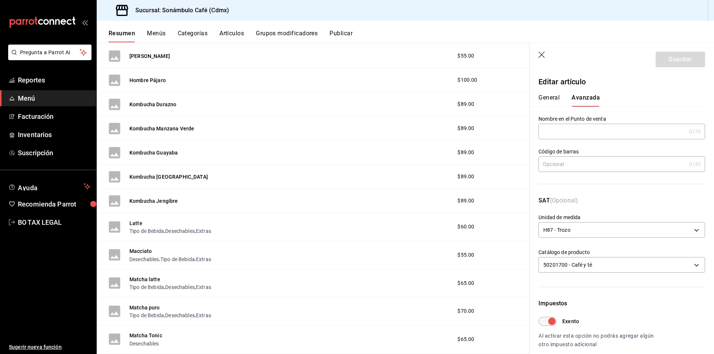
click at [552, 315] on div "Impuestos Exento Al activar esta opción no podrás agregar algún otro impuesto a…" at bounding box center [622, 324] width 167 height 50
click at [550, 320] on input "Exento" at bounding box center [552, 321] width 27 height 9
checkbox input "false"
click at [544, 95] on button "General" at bounding box center [549, 100] width 21 height 13
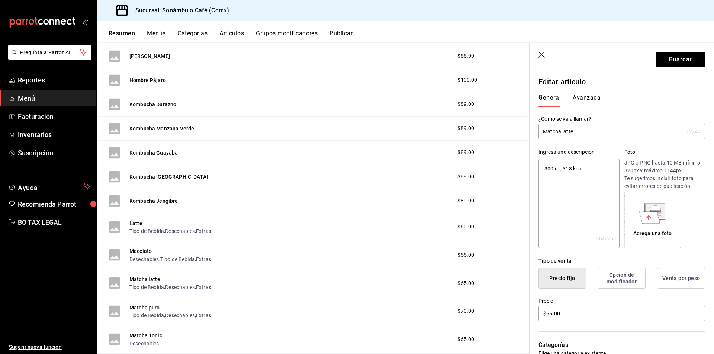
click at [590, 103] on button "Avanzada" at bounding box center [587, 100] width 28 height 13
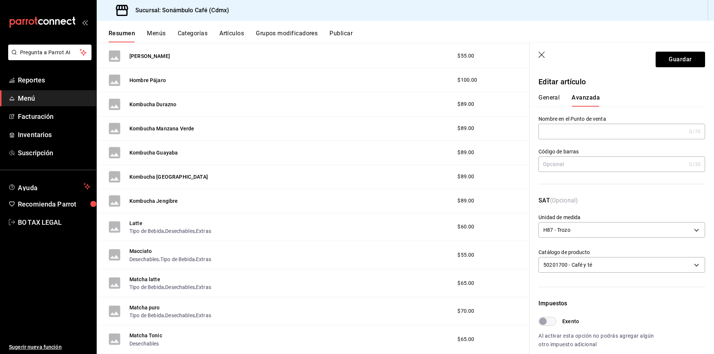
click at [537, 99] on div "General [PERSON_NAME]" at bounding box center [618, 96] width 176 height 19
click at [550, 94] on button "General" at bounding box center [549, 100] width 21 height 13
type textarea "x"
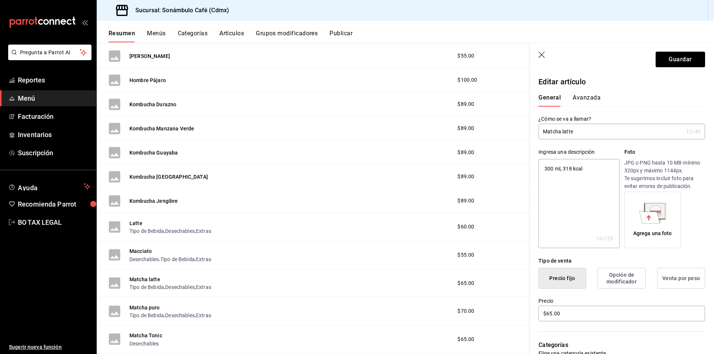
click at [593, 100] on button "Avanzada" at bounding box center [587, 100] width 28 height 13
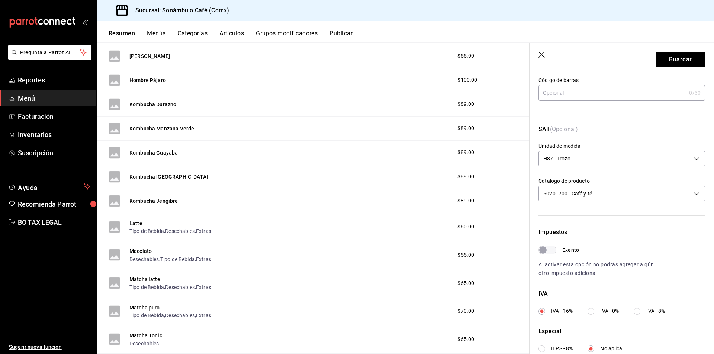
scroll to position [149, 0]
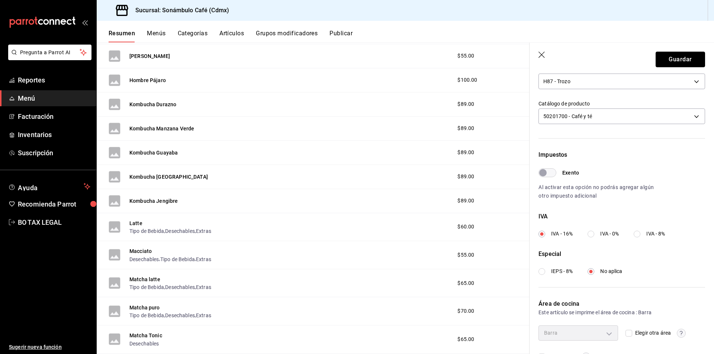
click at [668, 57] on button "Guardar" at bounding box center [680, 60] width 49 height 16
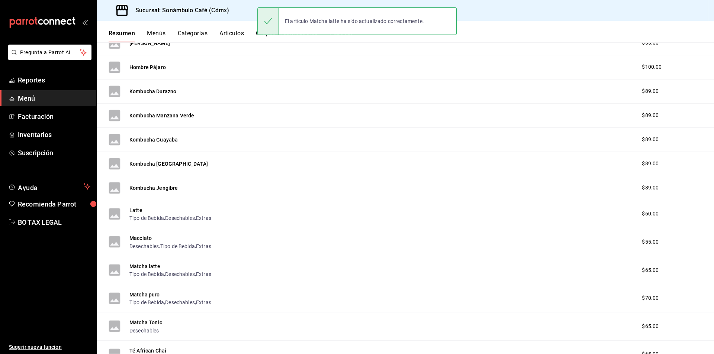
scroll to position [814, 0]
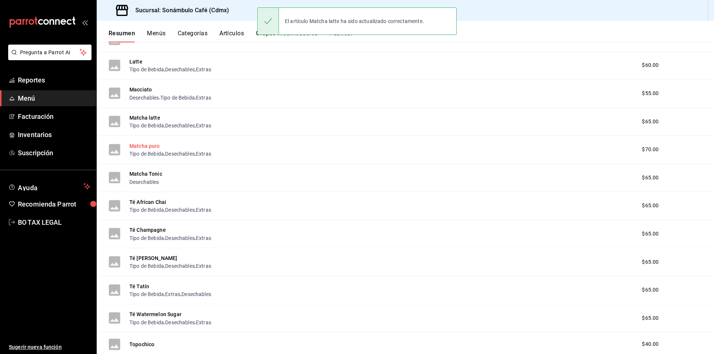
click at [147, 146] on button "Matcha puro" at bounding box center [144, 145] width 30 height 7
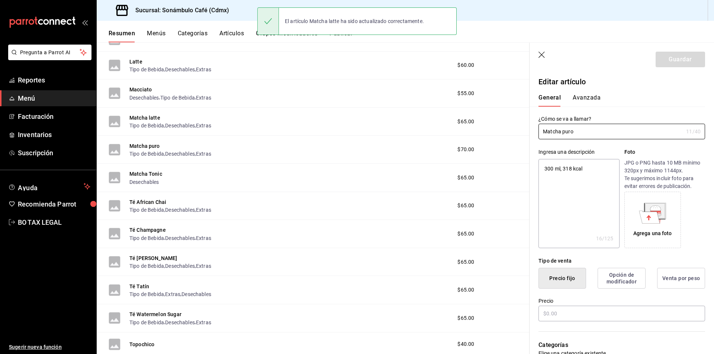
type textarea "x"
type input "$70.00"
type input "H87"
type input "50201700"
type input "2e60df1d-d505-4ae1-9235-f1aacc77a89a"
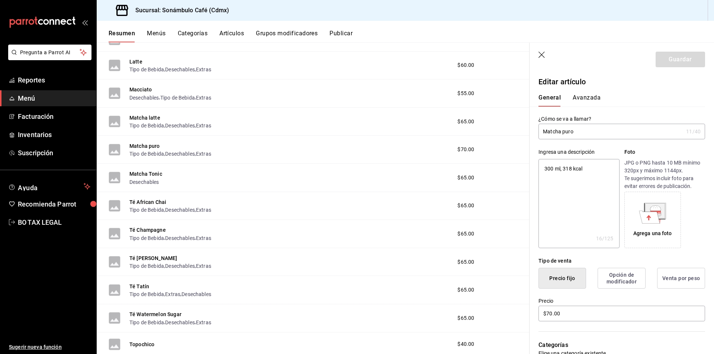
click at [590, 96] on button "Avanzada" at bounding box center [587, 100] width 28 height 13
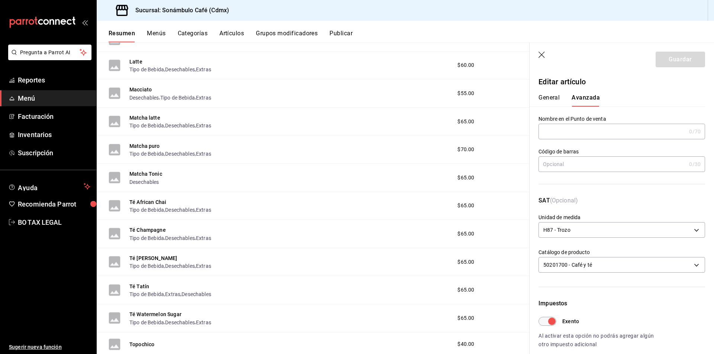
click at [543, 317] on div "Impuestos Exento Al activar esta opción no podrás agregar algún otro impuesto a…" at bounding box center [622, 324] width 167 height 50
click at [551, 320] on input "Exento" at bounding box center [552, 321] width 27 height 9
checkbox input "false"
click at [546, 98] on button "General" at bounding box center [549, 100] width 21 height 13
type textarea "x"
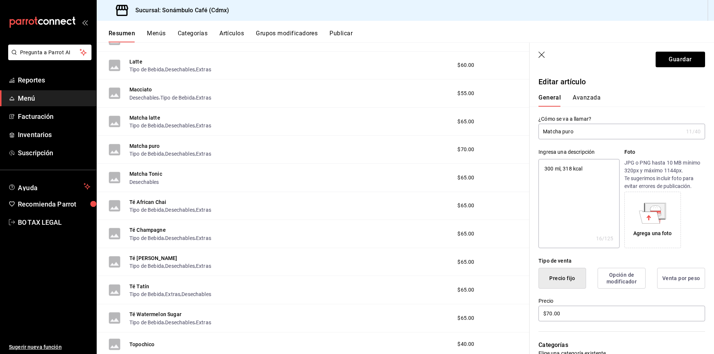
click at [579, 99] on button "Avanzada" at bounding box center [587, 100] width 28 height 13
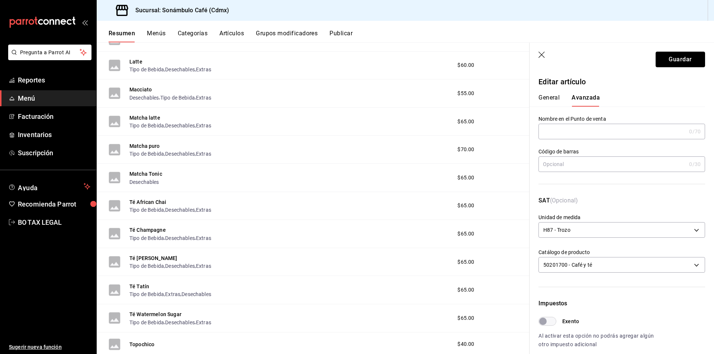
drag, startPoint x: 686, startPoint y: 64, endPoint x: 671, endPoint y: 77, distance: 19.8
click at [686, 64] on button "Guardar" at bounding box center [680, 60] width 49 height 16
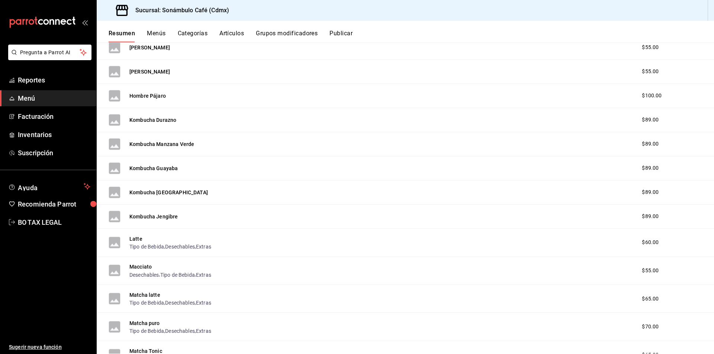
scroll to position [785, 0]
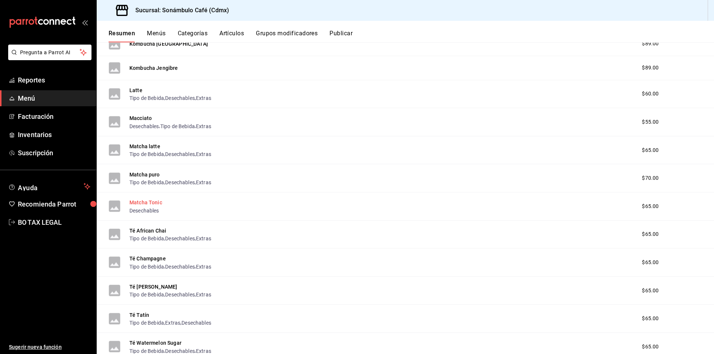
click at [153, 201] on button "Matcha Tonic" at bounding box center [145, 202] width 33 height 7
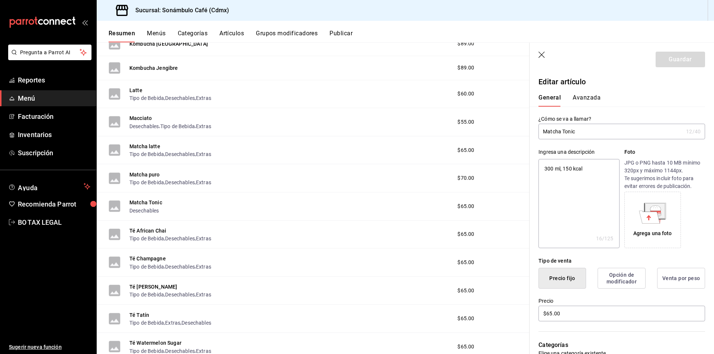
click at [584, 96] on button "Avanzada" at bounding box center [587, 100] width 28 height 13
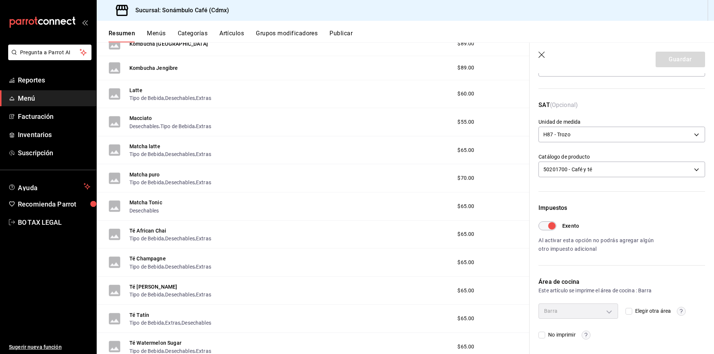
scroll to position [96, 0]
click at [551, 221] on input "Exento" at bounding box center [552, 225] width 27 height 9
checkbox input "false"
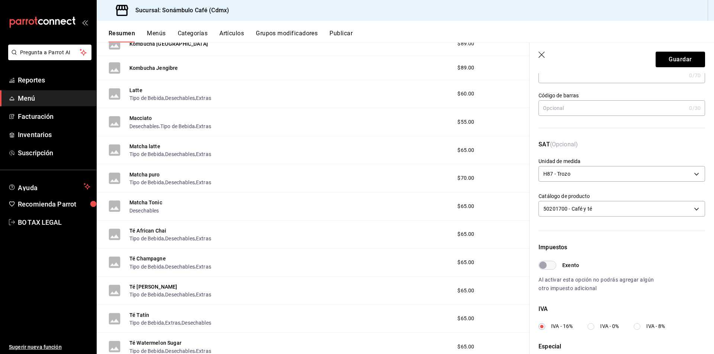
scroll to position [0, 0]
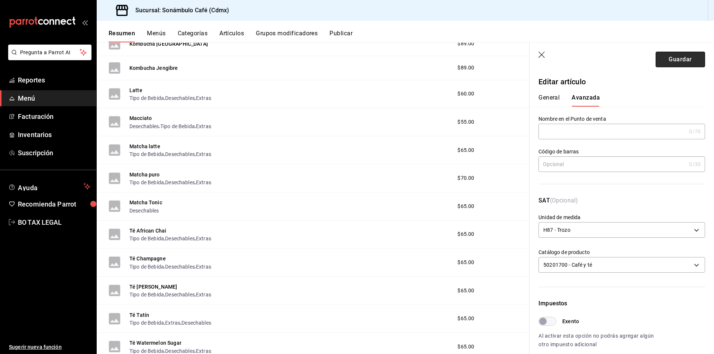
click at [659, 64] on button "Guardar" at bounding box center [680, 60] width 49 height 16
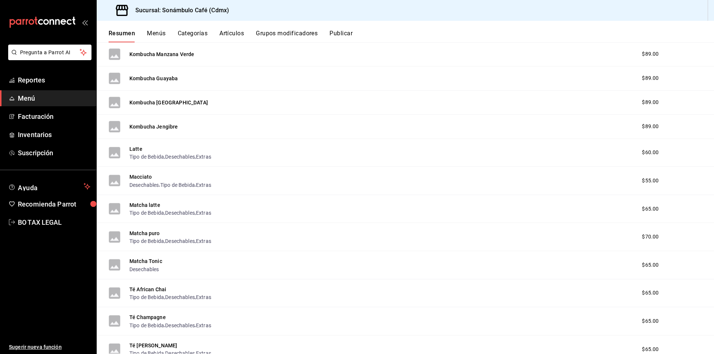
scroll to position [801, 0]
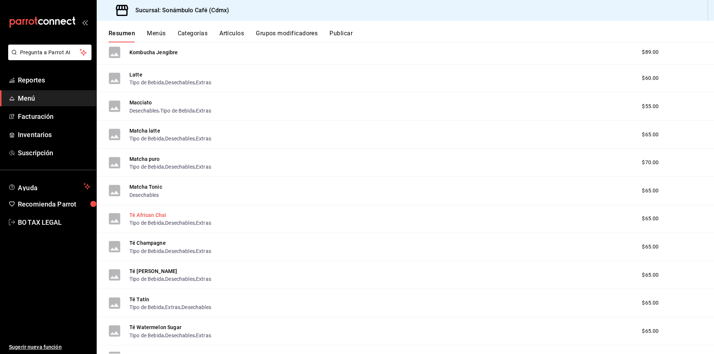
click at [152, 214] on button "Té African Chai" at bounding box center [147, 215] width 37 height 7
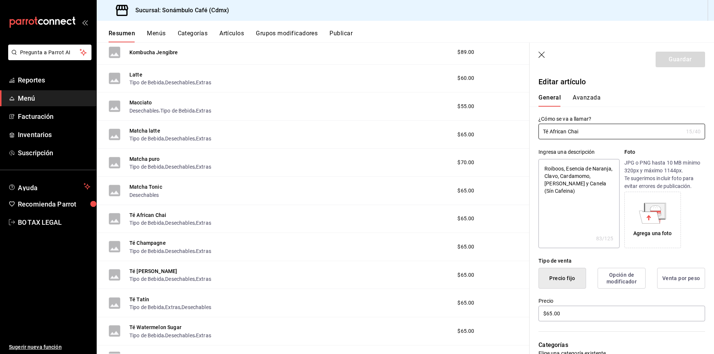
click at [590, 105] on button "Avanzada" at bounding box center [587, 100] width 28 height 13
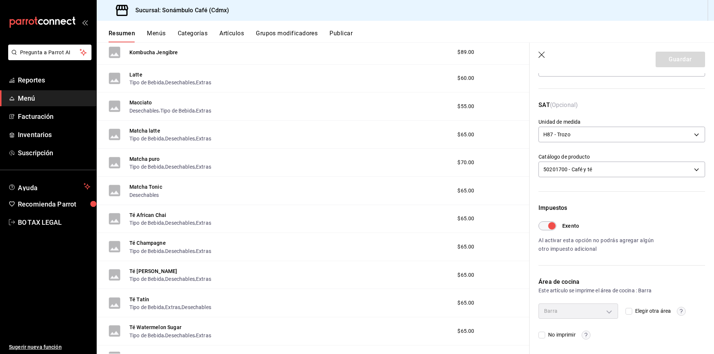
scroll to position [96, 0]
click at [543, 223] on input "Exento" at bounding box center [552, 225] width 27 height 9
checkbox input "false"
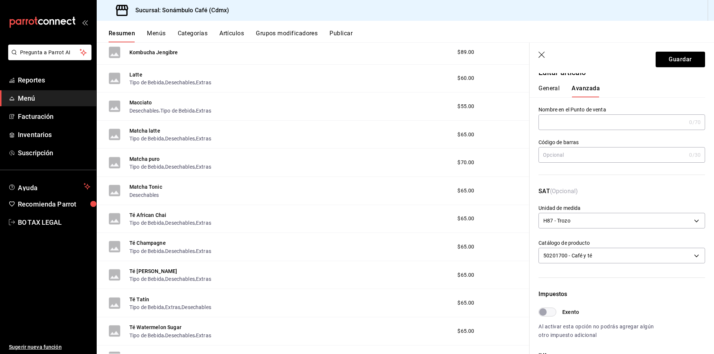
scroll to position [0, 0]
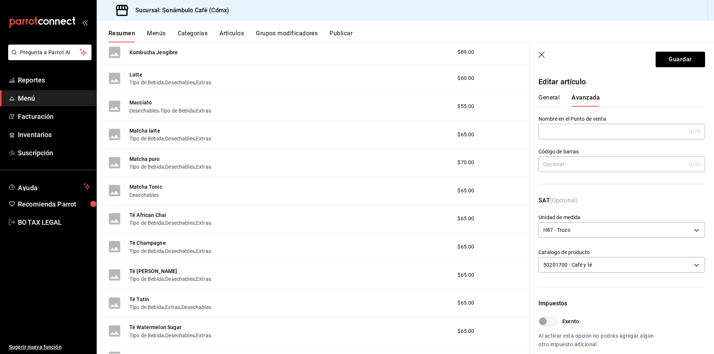
click at [557, 92] on div "General [PERSON_NAME]" at bounding box center [618, 96] width 176 height 19
click at [551, 102] on button "General" at bounding box center [549, 100] width 21 height 13
type textarea "x"
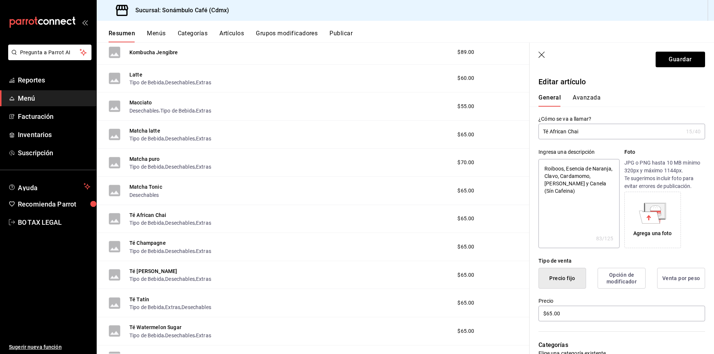
click at [573, 89] on div "General [PERSON_NAME]" at bounding box center [618, 96] width 176 height 19
click at [572, 90] on div "General [PERSON_NAME]" at bounding box center [618, 96] width 176 height 19
click at [579, 96] on button "Avanzada" at bounding box center [587, 100] width 28 height 13
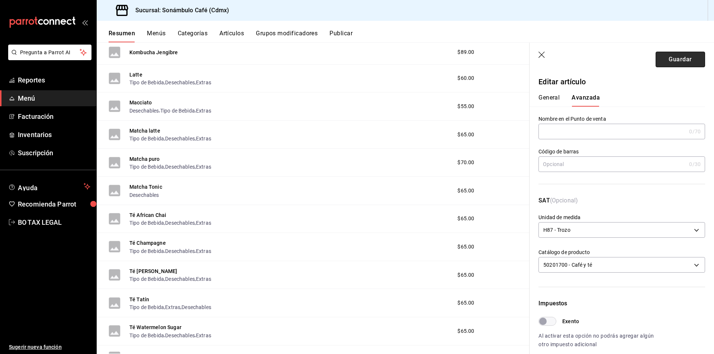
click at [674, 65] on button "Guardar" at bounding box center [680, 60] width 49 height 16
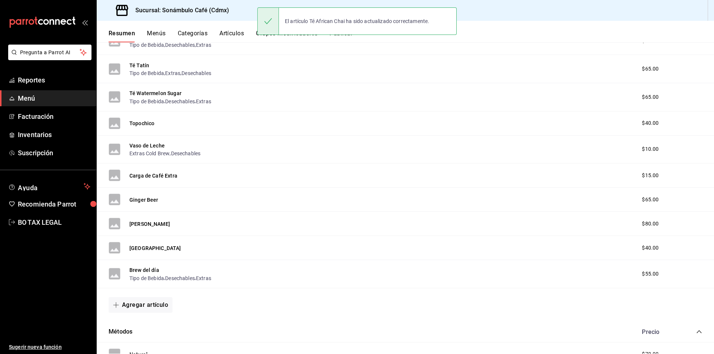
scroll to position [961, 0]
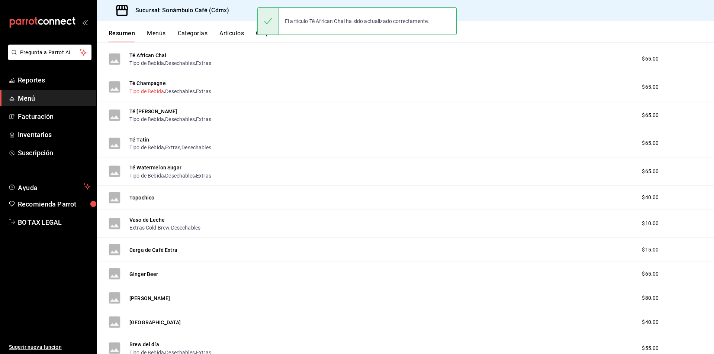
click at [161, 86] on button "Té Champagne" at bounding box center [147, 83] width 36 height 7
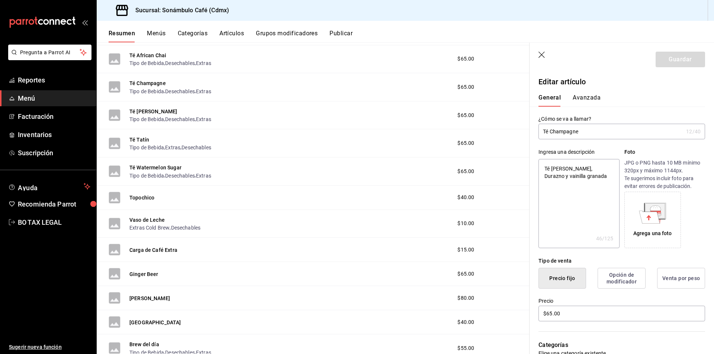
click at [588, 101] on button "Avanzada" at bounding box center [587, 100] width 28 height 13
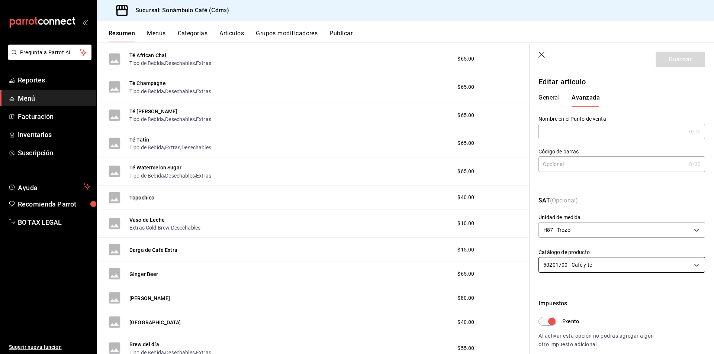
scroll to position [74, 0]
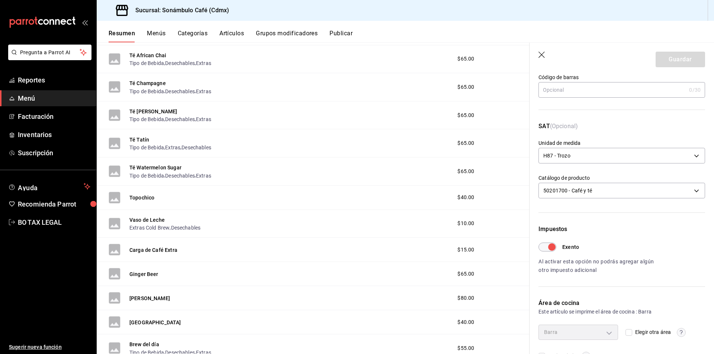
click at [546, 254] on div "Exento Al activar esta opción no podrás agregar algún otro impuesto adicional" at bounding box center [622, 259] width 167 height 32
click at [551, 247] on input "Exento" at bounding box center [552, 247] width 27 height 9
checkbox input "false"
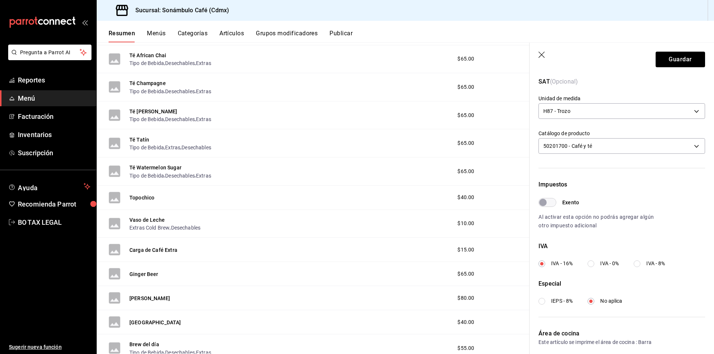
scroll to position [171, 0]
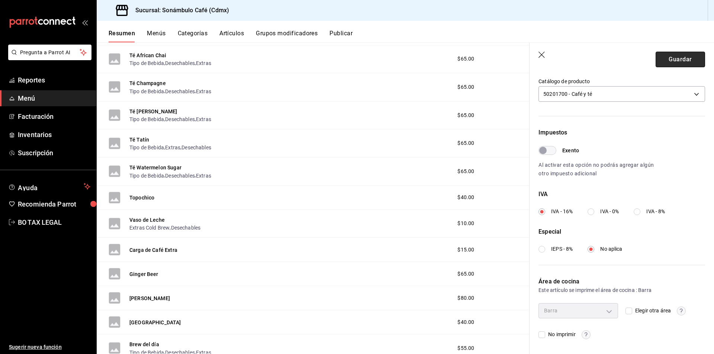
click at [666, 60] on button "Guardar" at bounding box center [680, 60] width 49 height 16
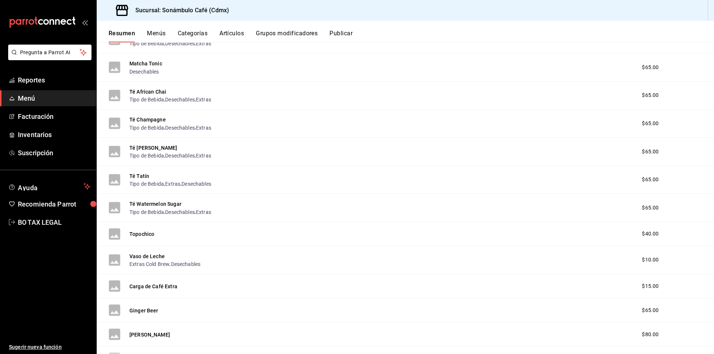
scroll to position [924, 0]
click at [157, 118] on button "Té Champagne" at bounding box center [147, 120] width 36 height 7
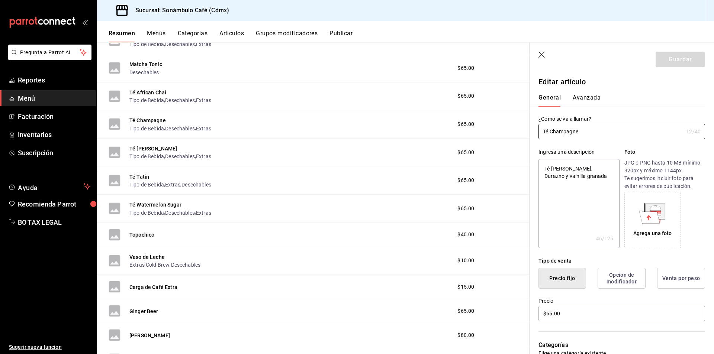
click at [592, 97] on button "Avanzada" at bounding box center [587, 100] width 28 height 13
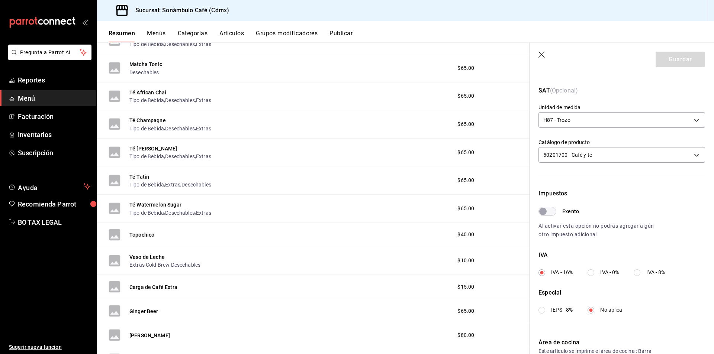
scroll to position [112, 0]
click at [164, 147] on button "Té [PERSON_NAME]" at bounding box center [153, 148] width 48 height 7
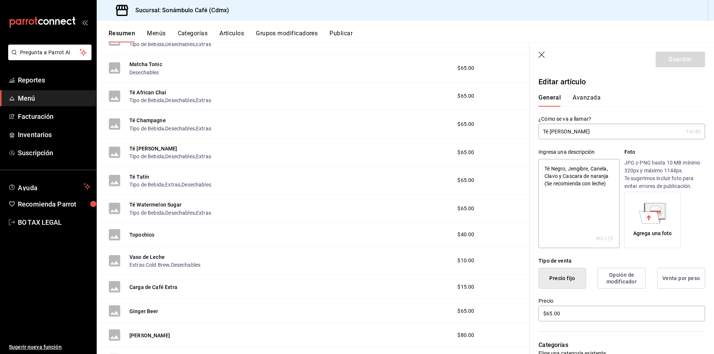
click at [589, 99] on button "Avanzada" at bounding box center [587, 100] width 28 height 13
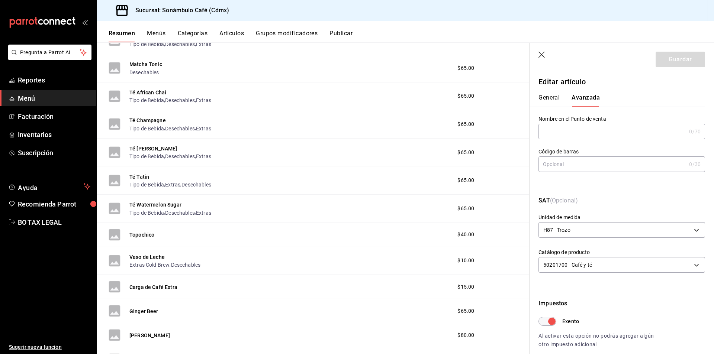
click at [550, 317] on div "Impuestos Exento Al activar esta opción no podrás agregar algún otro impuesto a…" at bounding box center [622, 324] width 167 height 50
click at [547, 323] on input "Exento" at bounding box center [552, 321] width 27 height 9
checkbox input "false"
click at [666, 59] on button "Guardar" at bounding box center [680, 60] width 49 height 16
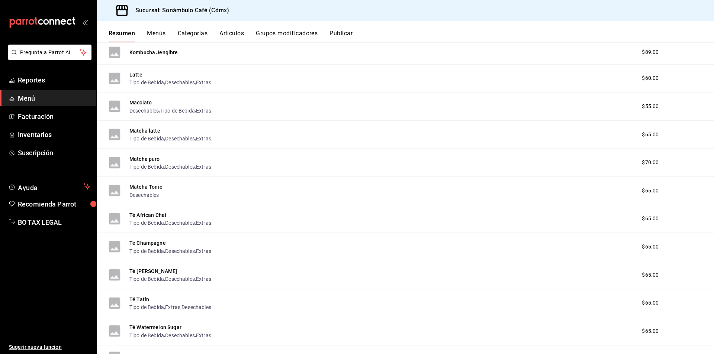
scroll to position [875, 0]
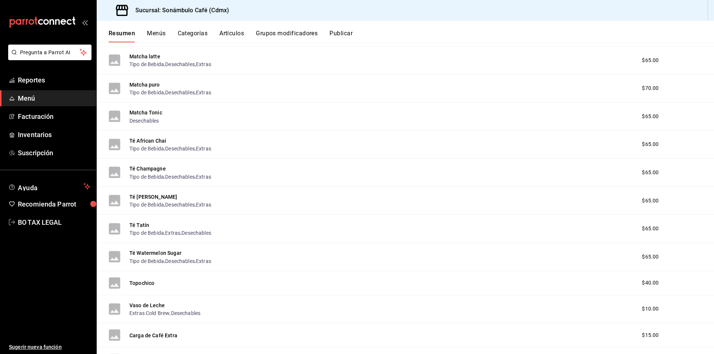
drag, startPoint x: 135, startPoint y: 221, endPoint x: 414, endPoint y: 353, distance: 309.1
click at [135, 222] on button "Té Tatín" at bounding box center [139, 225] width 20 height 7
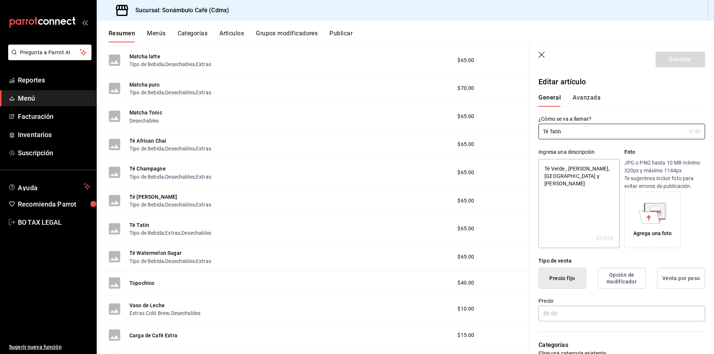
type textarea "x"
type input "$65.00"
click at [588, 99] on button "Avanzada" at bounding box center [587, 100] width 28 height 13
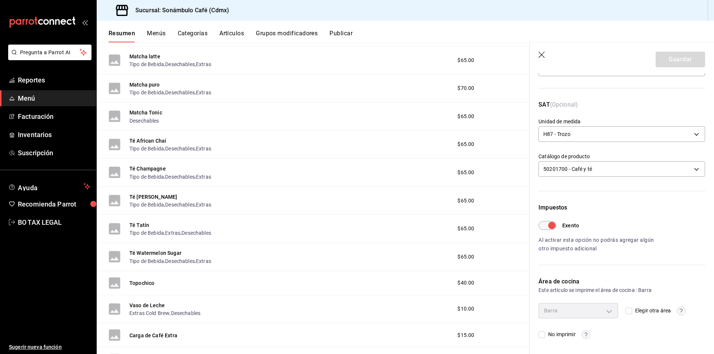
click at [546, 226] on input "Exento" at bounding box center [552, 225] width 27 height 9
checkbox input "false"
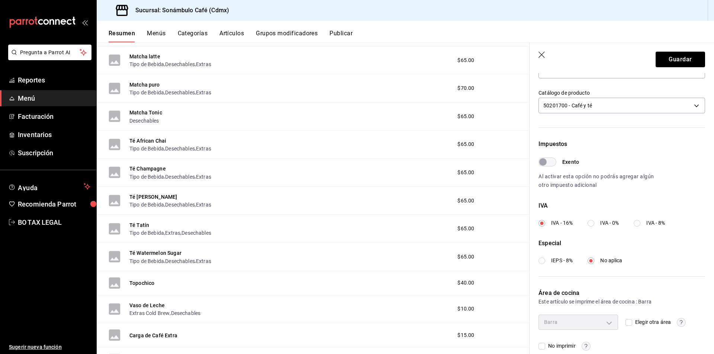
scroll to position [171, 0]
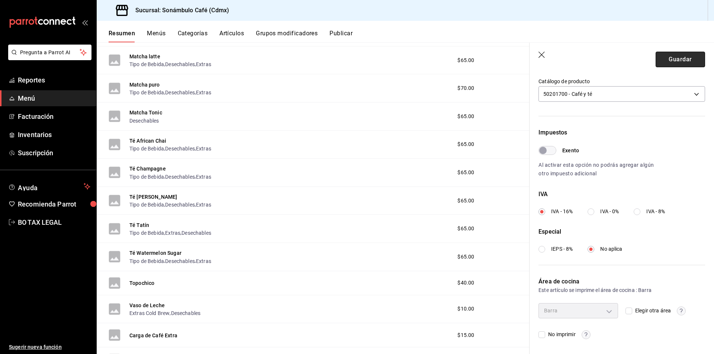
click at [672, 63] on button "Guardar" at bounding box center [680, 60] width 49 height 16
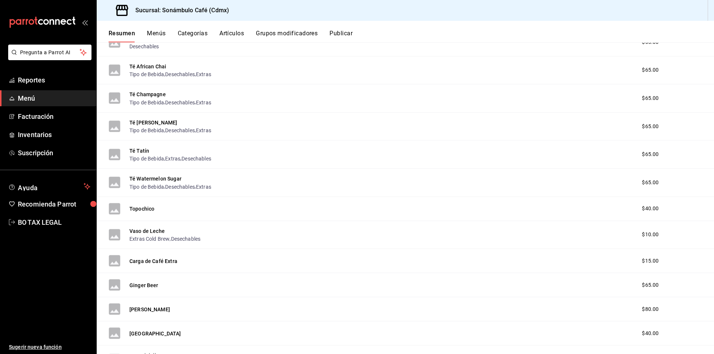
scroll to position [963, 0]
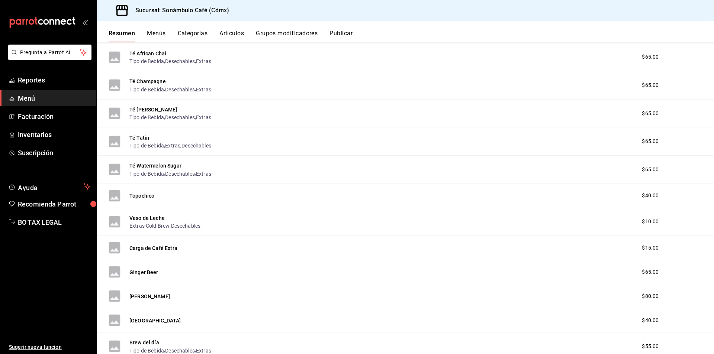
drag, startPoint x: 158, startPoint y: 168, endPoint x: 192, endPoint y: 166, distance: 33.9
click at [158, 168] on button "Té Watermelon Sugar" at bounding box center [155, 165] width 52 height 7
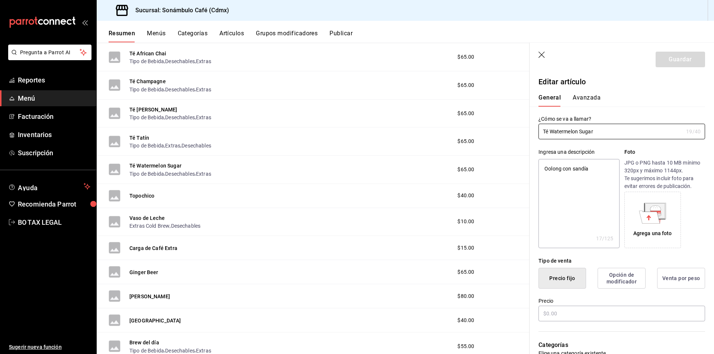
type textarea "x"
type input "$65.00"
click at [591, 97] on button "Avanzada" at bounding box center [587, 100] width 28 height 13
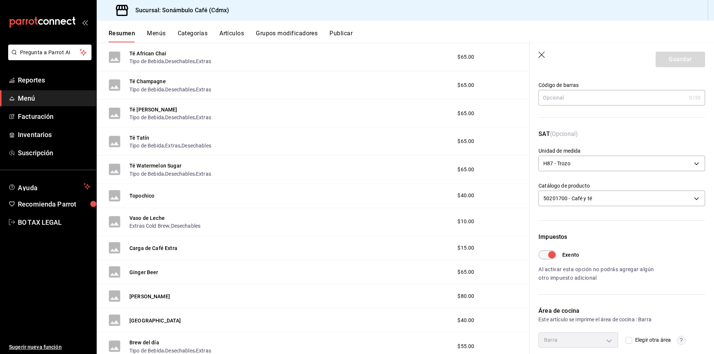
scroll to position [74, 0]
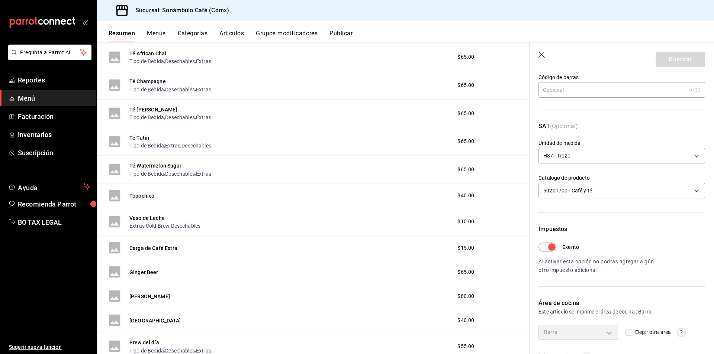
click at [537, 244] on div "Impuestos Exento Al activar esta opción no podrás agregar algún otro impuesto a…" at bounding box center [618, 244] width 176 height 86
click at [549, 251] on input "Exento" at bounding box center [552, 247] width 27 height 9
checkbox input "false"
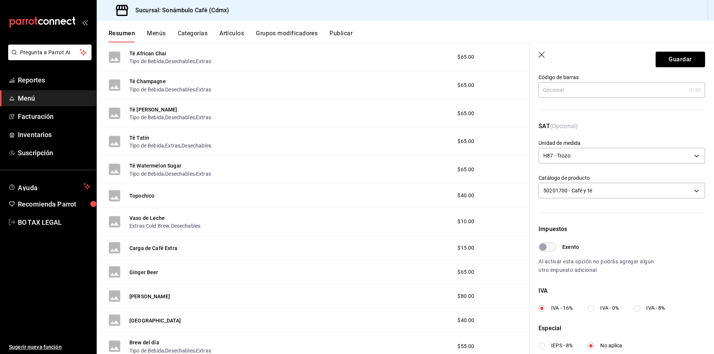
scroll to position [0, 0]
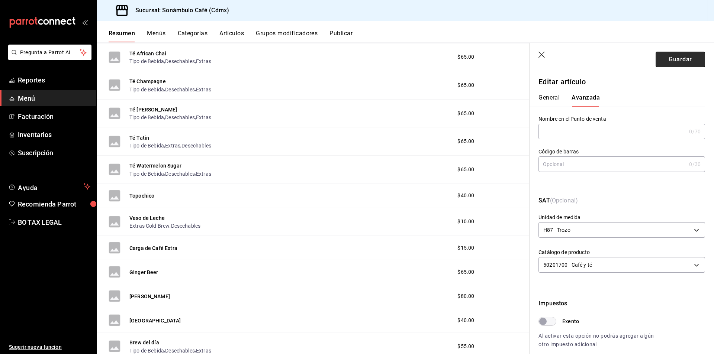
click at [688, 63] on button "Guardar" at bounding box center [680, 60] width 49 height 16
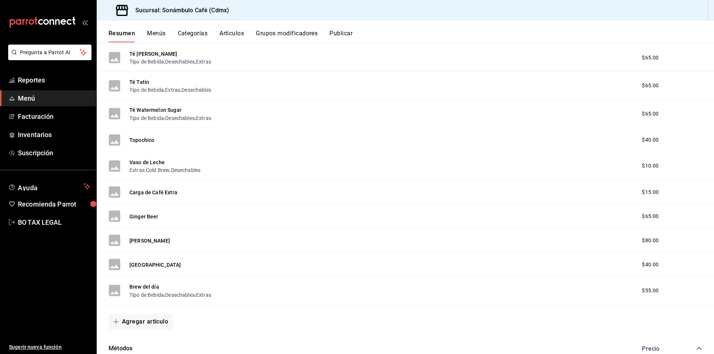
scroll to position [1019, 0]
click at [158, 162] on button "Vaso de Leche" at bounding box center [146, 161] width 35 height 7
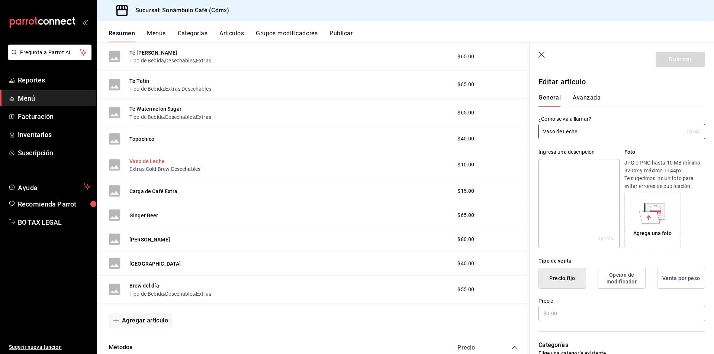
type input "$10.00"
click at [587, 105] on button "Avanzada" at bounding box center [587, 100] width 28 height 13
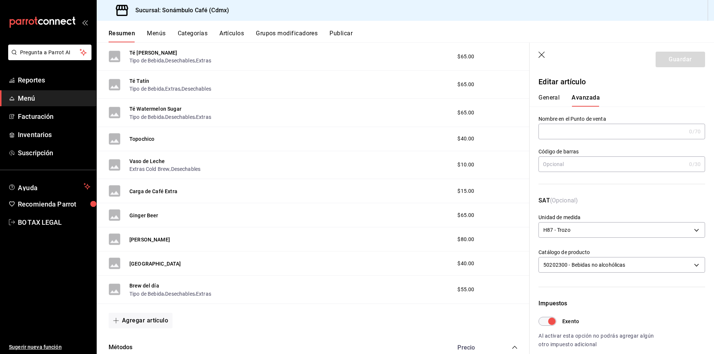
click at [541, 321] on input "Exento" at bounding box center [552, 321] width 27 height 9
checkbox input "false"
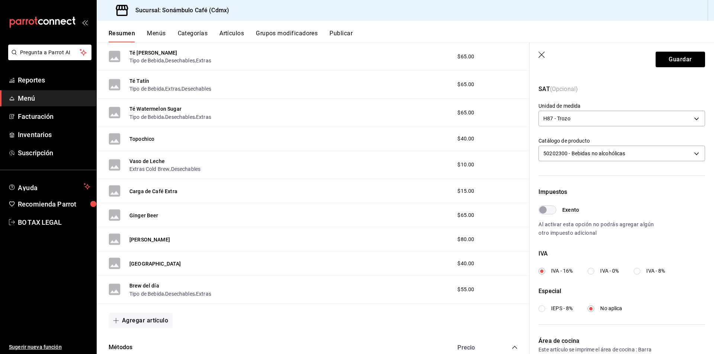
click at [597, 272] on label "IVA - 0%" at bounding box center [603, 271] width 31 height 8
click at [594, 272] on input "IVA - 0%" at bounding box center [591, 271] width 7 height 7
radio input "true"
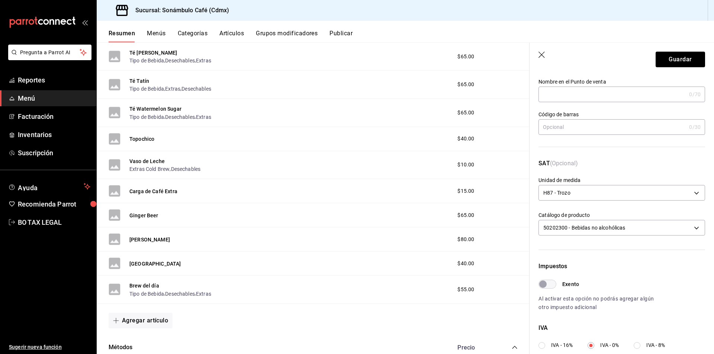
scroll to position [0, 0]
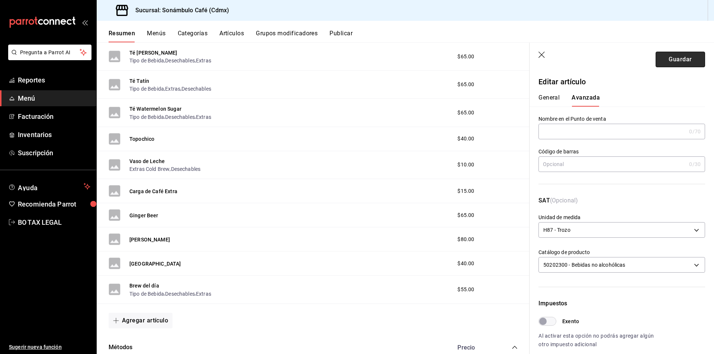
click at [670, 65] on button "Guardar" at bounding box center [680, 60] width 49 height 16
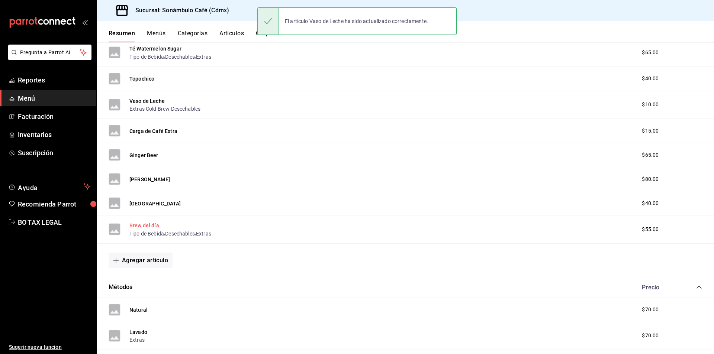
scroll to position [1072, 0]
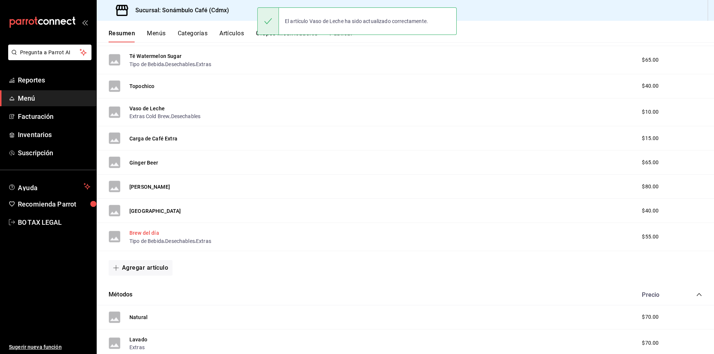
click at [158, 230] on button "Brew del día" at bounding box center [144, 232] width 30 height 7
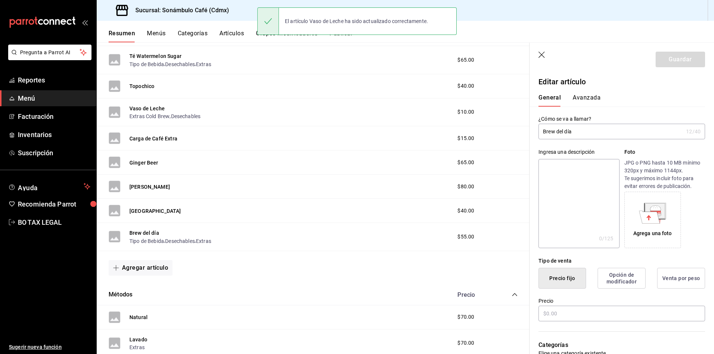
type input "$55.00"
type input "H87"
type input "90101500"
type input "2e60df1d-d505-4ae1-9235-f1aacc77a89a"
click at [597, 98] on button "Avanzada" at bounding box center [587, 100] width 28 height 13
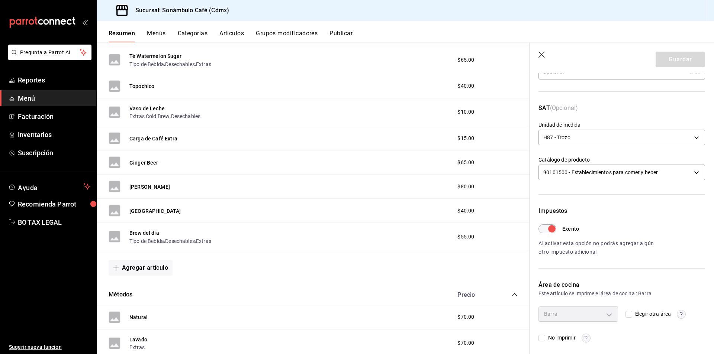
scroll to position [96, 0]
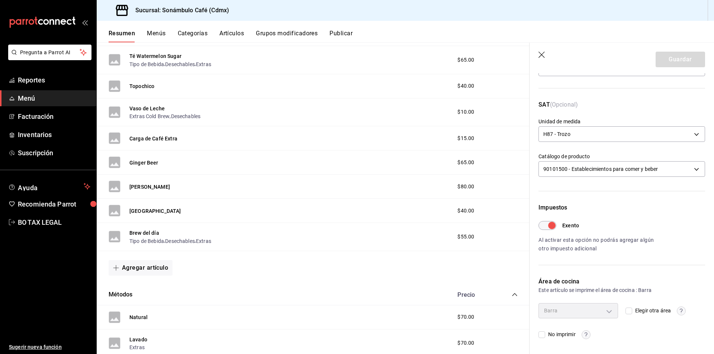
click at [548, 224] on input "Exento" at bounding box center [552, 225] width 27 height 9
checkbox input "false"
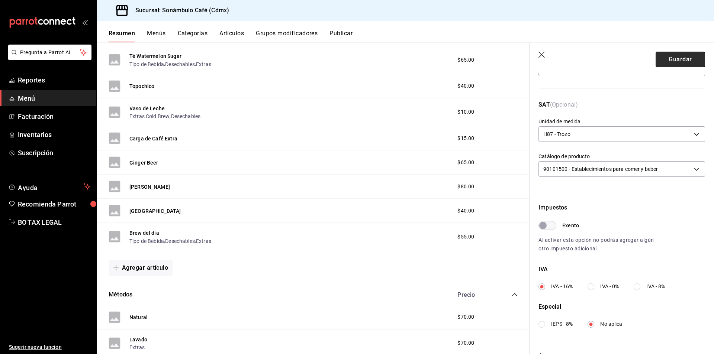
click at [683, 60] on button "Guardar" at bounding box center [680, 60] width 49 height 16
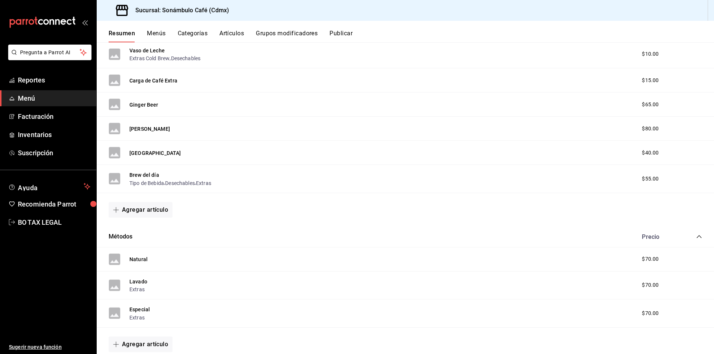
scroll to position [1221, 0]
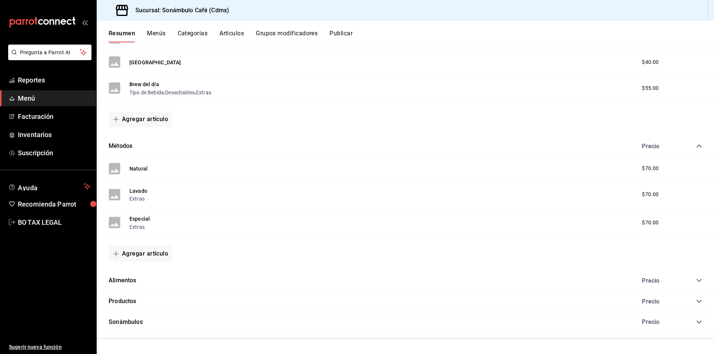
drag, startPoint x: 132, startPoint y: 168, endPoint x: 257, endPoint y: 173, distance: 125.1
click at [132, 168] on button "Natural" at bounding box center [138, 168] width 18 height 7
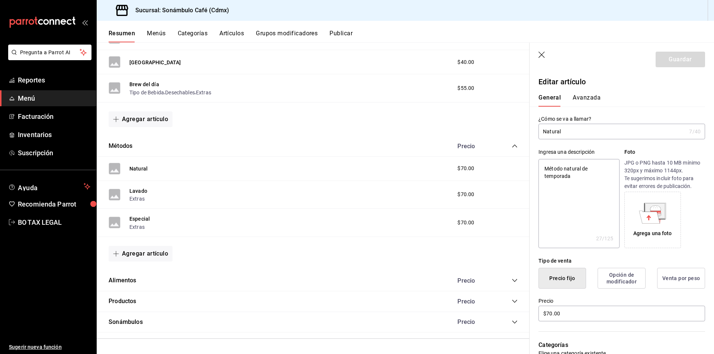
click at [584, 104] on button "Avanzada" at bounding box center [587, 100] width 28 height 13
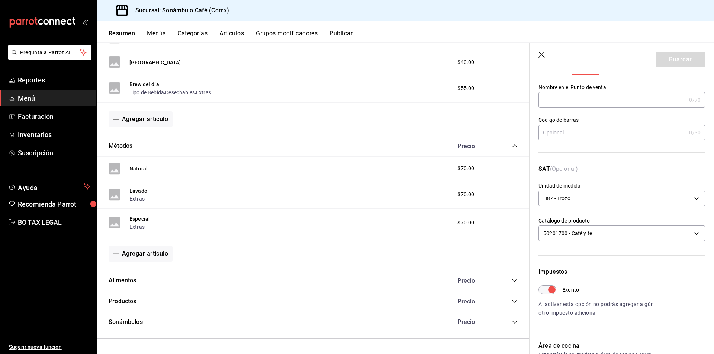
scroll to position [96, 0]
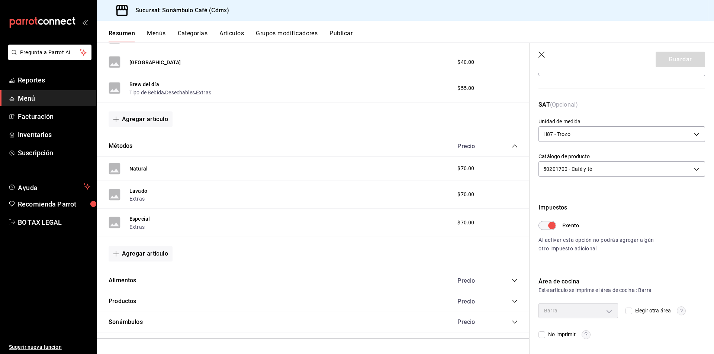
click at [551, 225] on input "Exento" at bounding box center [552, 225] width 27 height 9
checkbox input "false"
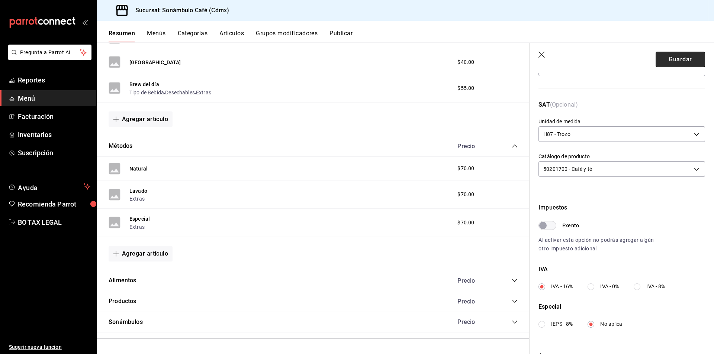
click at [682, 59] on button "Guardar" at bounding box center [680, 60] width 49 height 16
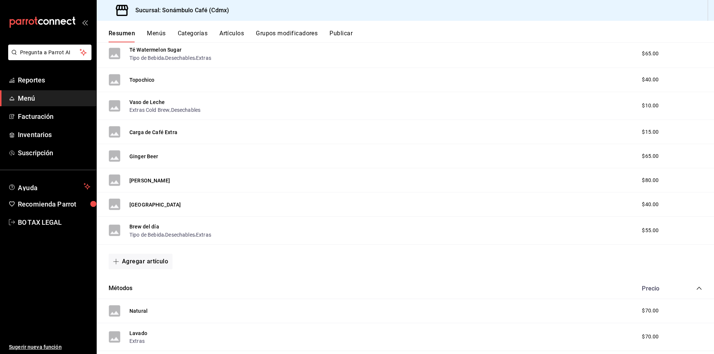
scroll to position [1221, 0]
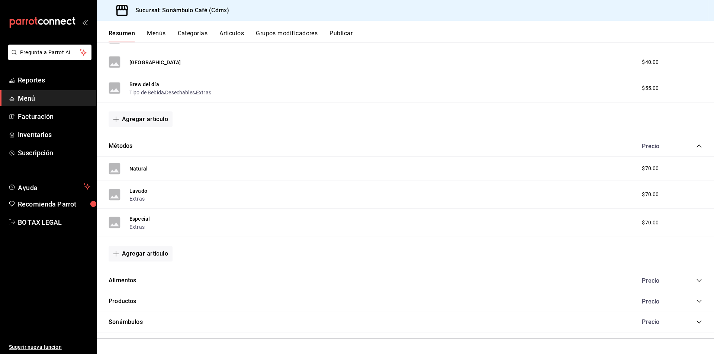
click at [147, 187] on div "Lavado Extras $70.00" at bounding box center [405, 195] width 617 height 28
click at [140, 191] on button "Lavado" at bounding box center [138, 190] width 18 height 7
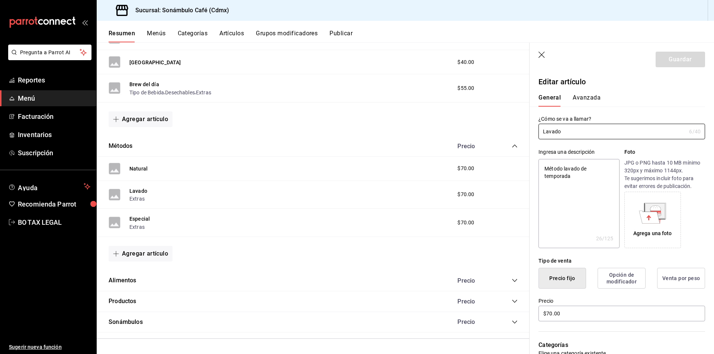
click at [594, 99] on button "Avanzada" at bounding box center [587, 100] width 28 height 13
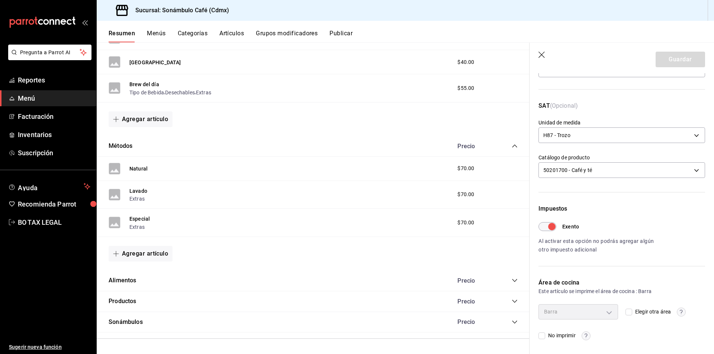
scroll to position [96, 0]
click at [536, 228] on div "Impuestos Exento Al activar esta opción no podrás agregar algún otro impuesto a…" at bounding box center [618, 222] width 176 height 86
click at [543, 225] on input "Exento" at bounding box center [552, 225] width 27 height 9
checkbox input "false"
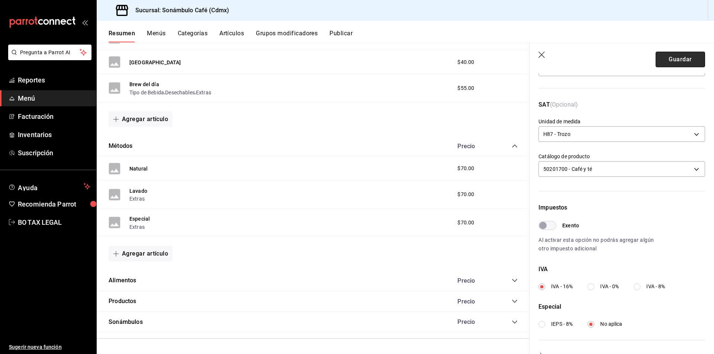
click at [687, 58] on button "Guardar" at bounding box center [680, 60] width 49 height 16
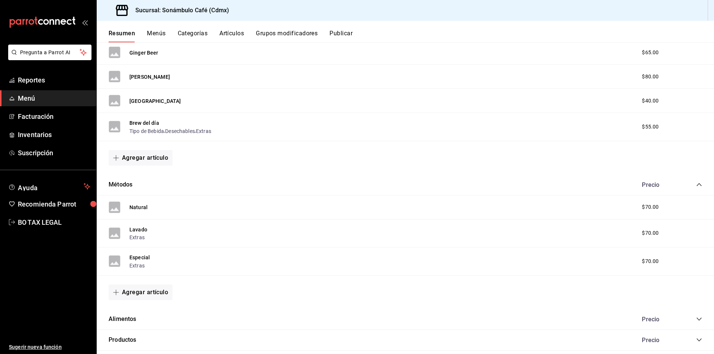
scroll to position [1221, 0]
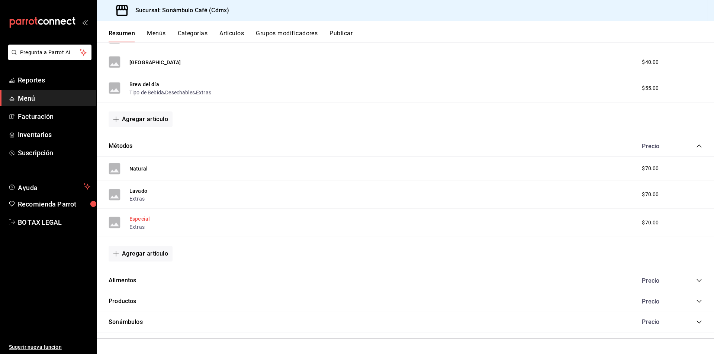
click at [144, 220] on button "Especial" at bounding box center [139, 218] width 20 height 7
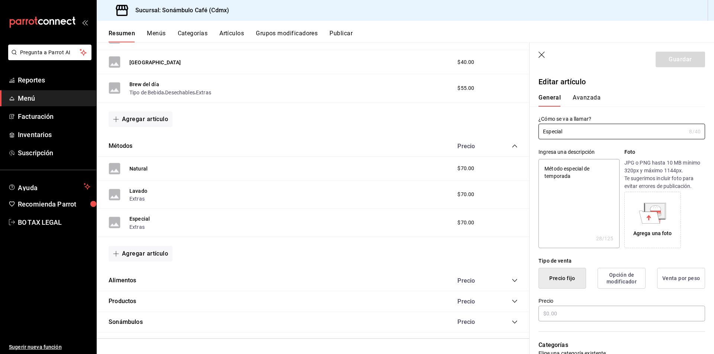
type textarea "x"
type input "$70.00"
click at [596, 99] on button "Avanzada" at bounding box center [587, 100] width 28 height 13
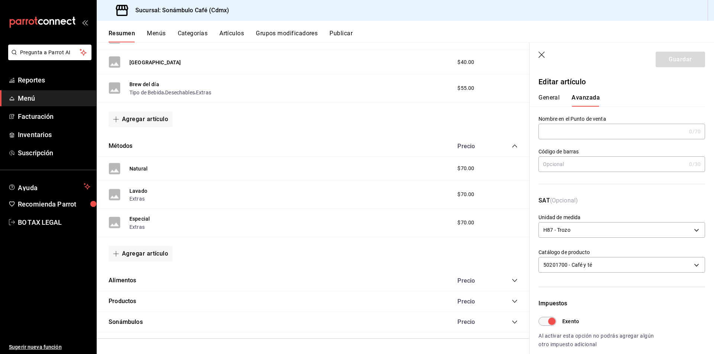
click at [549, 321] on input "Exento" at bounding box center [552, 321] width 27 height 9
checkbox input "false"
click at [658, 65] on button "Guardar" at bounding box center [680, 60] width 49 height 16
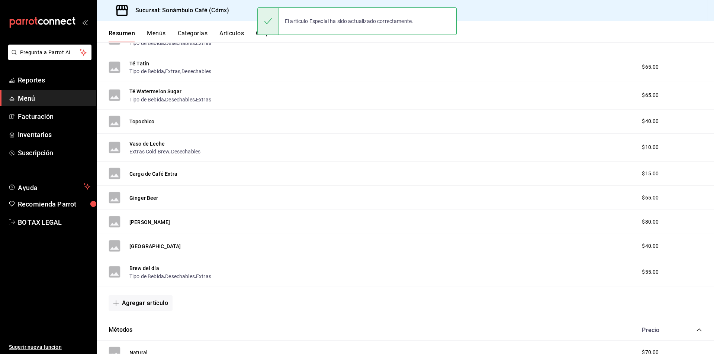
scroll to position [1221, 0]
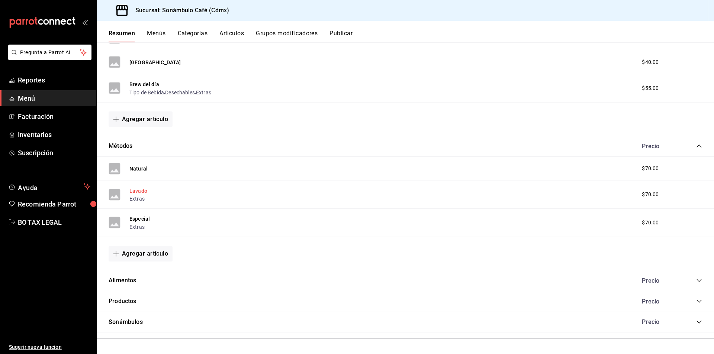
click at [144, 189] on button "Lavado" at bounding box center [138, 190] width 18 height 7
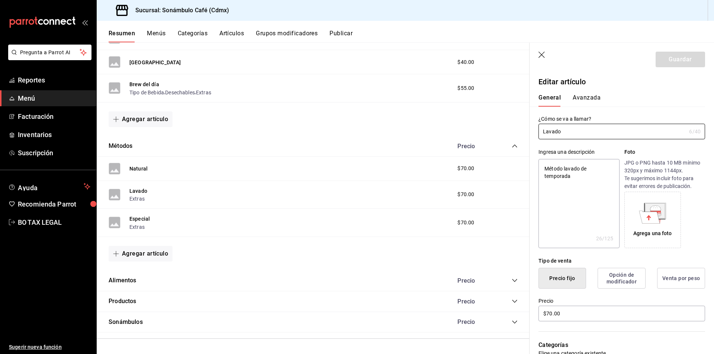
click at [595, 94] on button "Avanzada" at bounding box center [587, 100] width 28 height 13
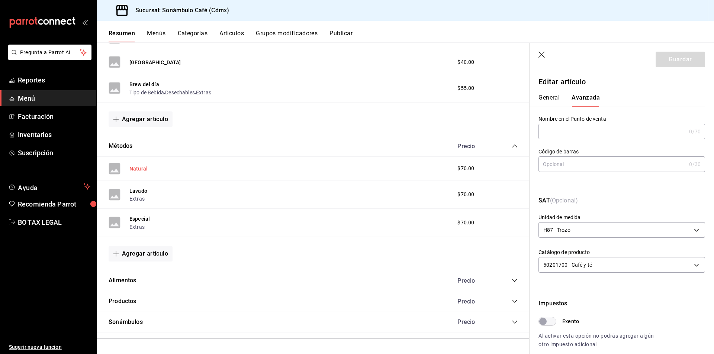
click at [139, 172] on button "Natural" at bounding box center [138, 168] width 18 height 7
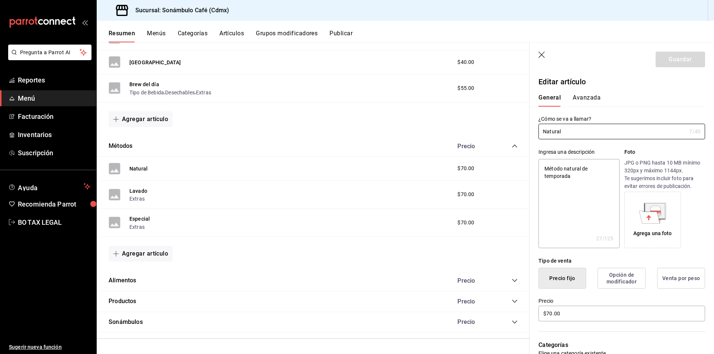
click at [590, 90] on div "General [PERSON_NAME]" at bounding box center [618, 96] width 176 height 19
click at [584, 94] on button "Avanzada" at bounding box center [587, 100] width 28 height 13
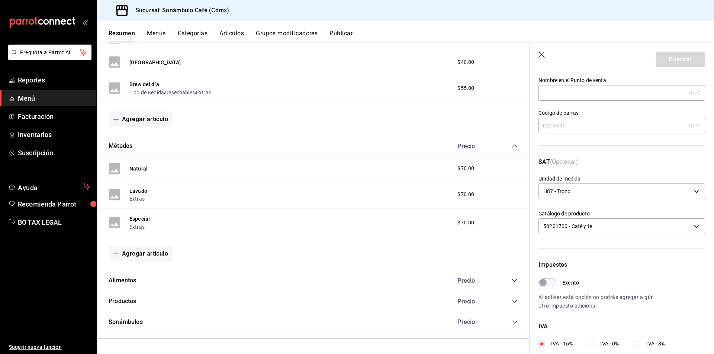
scroll to position [149, 0]
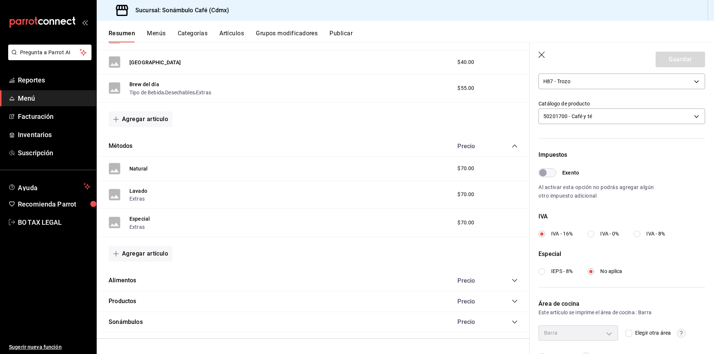
click at [139, 215] on div "Especial Extras" at bounding box center [139, 223] width 20 height 16
click at [144, 222] on button "Especial" at bounding box center [139, 218] width 20 height 7
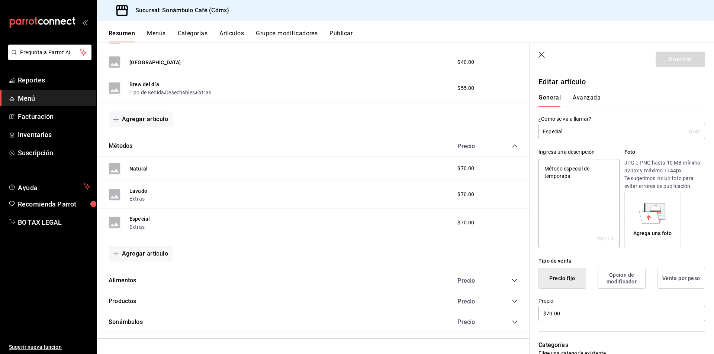
click at [594, 102] on button "Avanzada" at bounding box center [587, 100] width 28 height 13
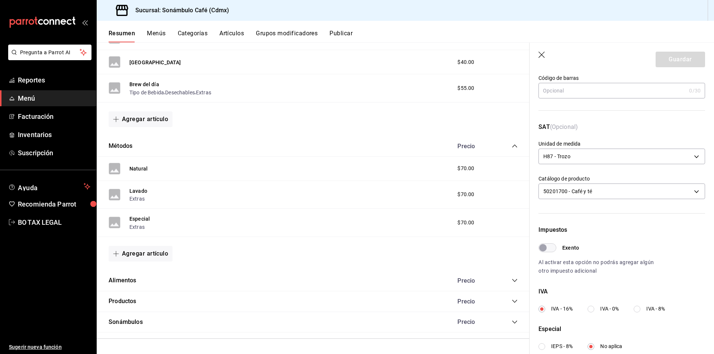
scroll to position [149, 0]
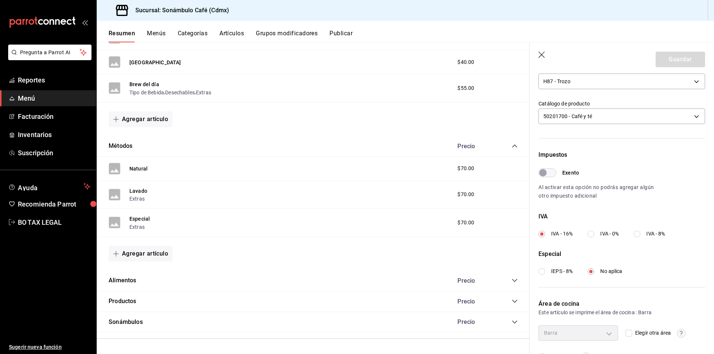
click at [192, 279] on div "Alimentos Precio" at bounding box center [313, 281] width 433 height 21
click at [512, 281] on icon "collapse-category-row" at bounding box center [515, 281] width 6 height 6
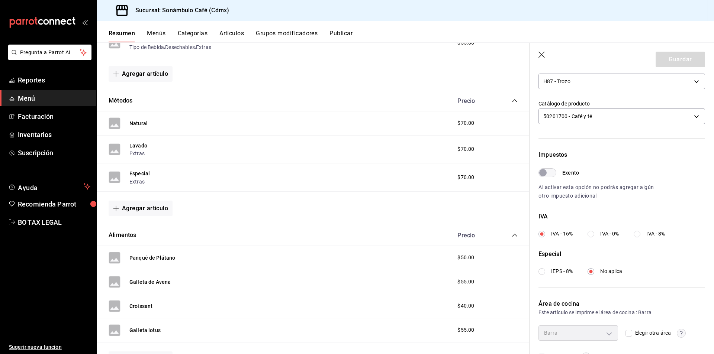
scroll to position [1351, 0]
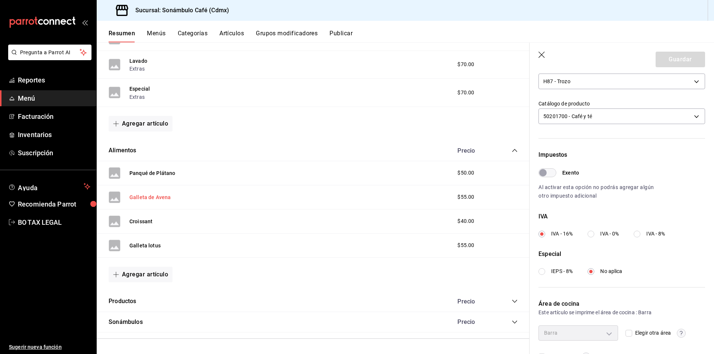
click at [160, 198] on button "Galleta de Avena" at bounding box center [149, 197] width 41 height 7
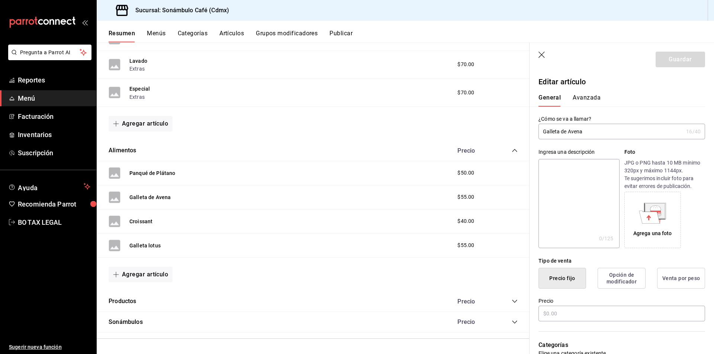
type input "$55.00"
type input "H87"
type input "50181900"
type input "2e60df1d-d505-4ae1-9235-f1aacc77a89a"
click at [574, 98] on button "Avanzada" at bounding box center [587, 100] width 28 height 13
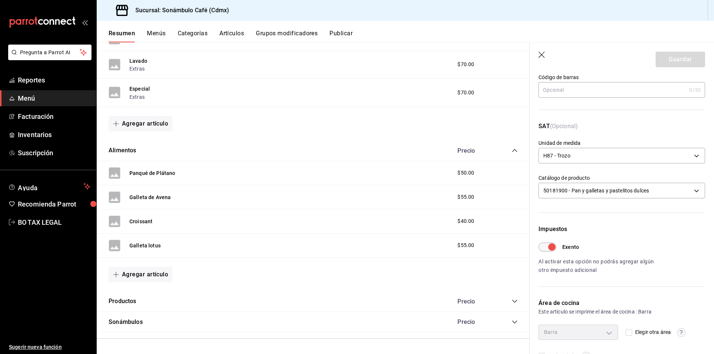
click at [553, 245] on input "Exento" at bounding box center [552, 247] width 27 height 9
checkbox input "false"
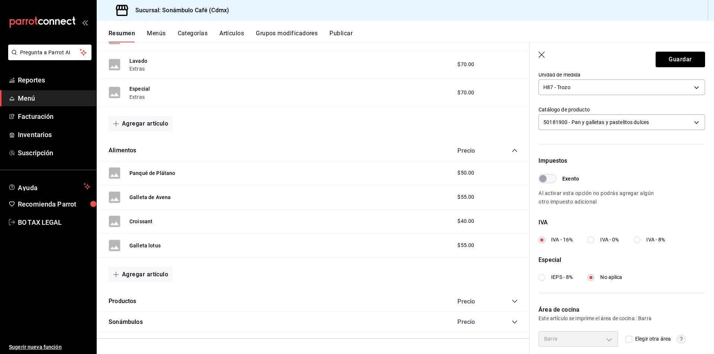
scroll to position [97, 0]
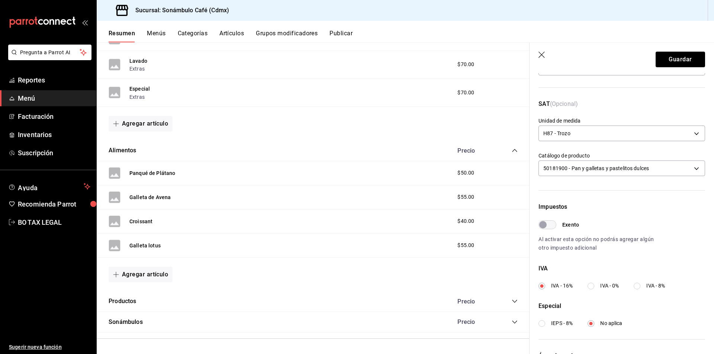
click at [682, 74] on div "0 /30 Código de barras" at bounding box center [622, 68] width 167 height 16
click at [681, 66] on button "Guardar" at bounding box center [680, 60] width 49 height 16
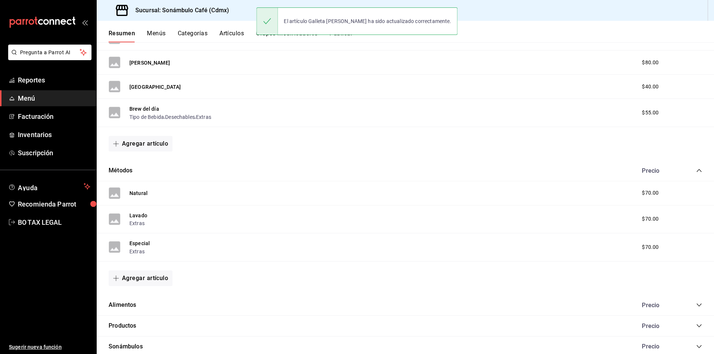
scroll to position [1221, 0]
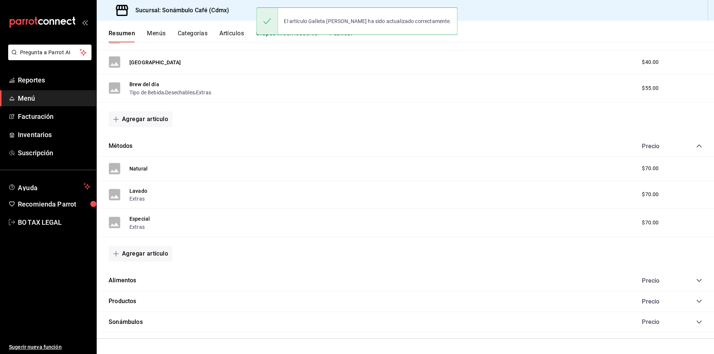
drag, startPoint x: 689, startPoint y: 300, endPoint x: 697, endPoint y: 303, distance: 8.6
click at [693, 301] on div "Precio" at bounding box center [669, 301] width 68 height 7
click at [687, 300] on div "Precio" at bounding box center [669, 301] width 68 height 7
click at [696, 300] on icon "collapse-category-row" at bounding box center [699, 302] width 6 height 6
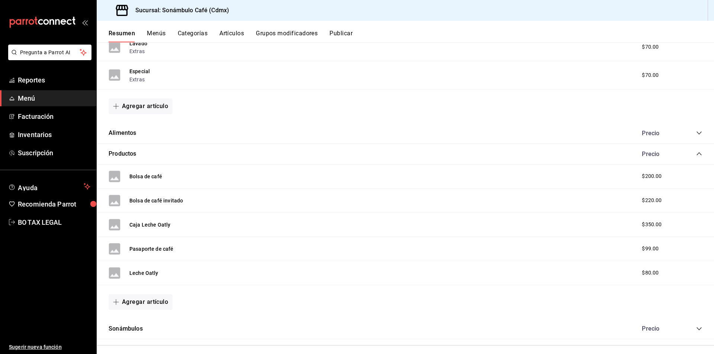
scroll to position [1370, 0]
click at [152, 176] on button "Bolsa de café" at bounding box center [145, 175] width 33 height 7
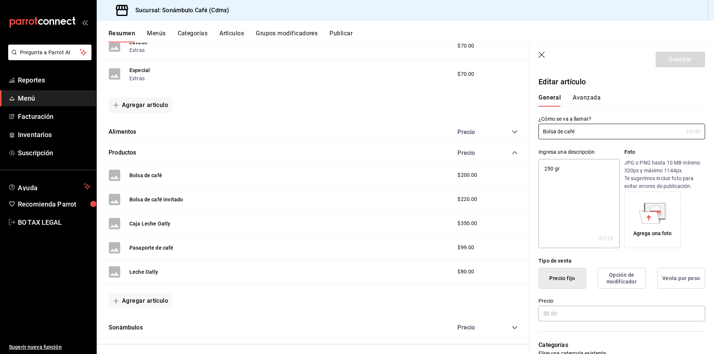
type textarea "x"
type input "$200.00"
type input "H87"
type input "50201706"
type input "2e60df1d-d505-4ae1-9235-f1aacc77a89a"
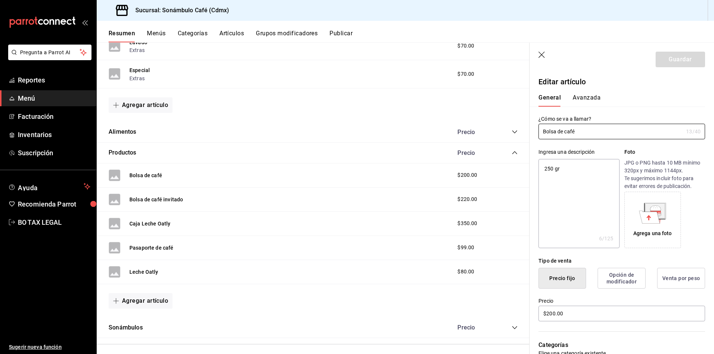
click at [594, 101] on button "Avanzada" at bounding box center [587, 100] width 28 height 13
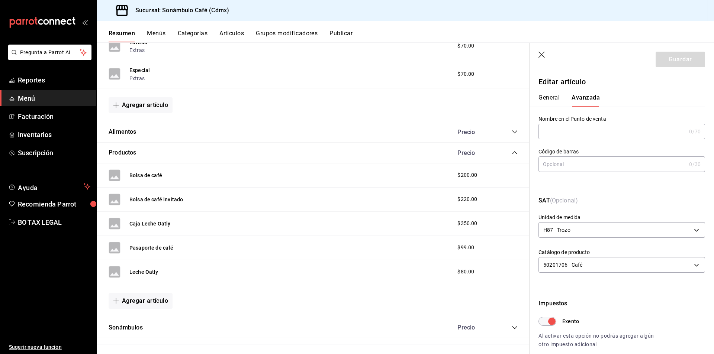
click at [550, 321] on input "Exento" at bounding box center [552, 321] width 27 height 9
checkbox input "false"
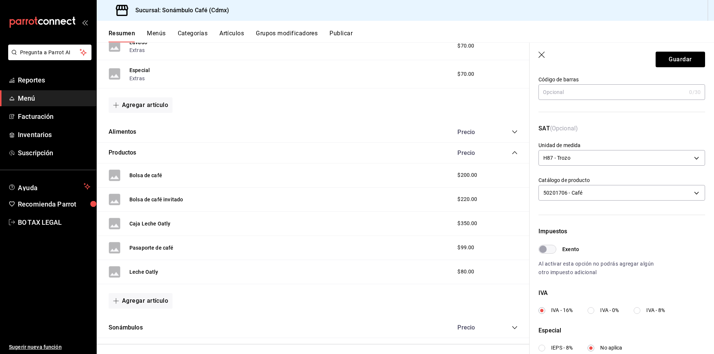
scroll to position [74, 0]
click at [587, 309] on div "IVA - 16% IVA - 0% IVA - 8%" at bounding box center [609, 309] width 141 height 8
click at [593, 310] on input "IVA - 0%" at bounding box center [591, 308] width 7 height 7
radio input "true"
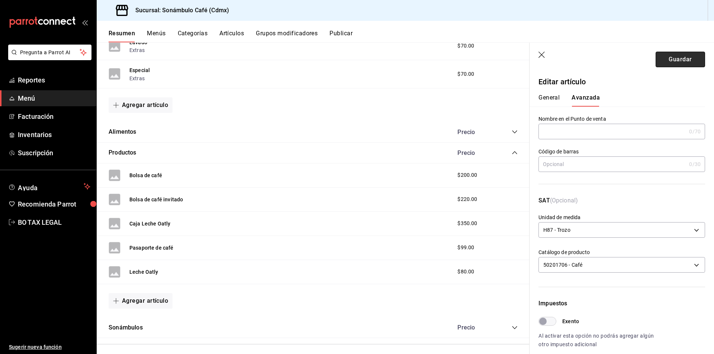
click at [677, 63] on button "Guardar" at bounding box center [680, 60] width 49 height 16
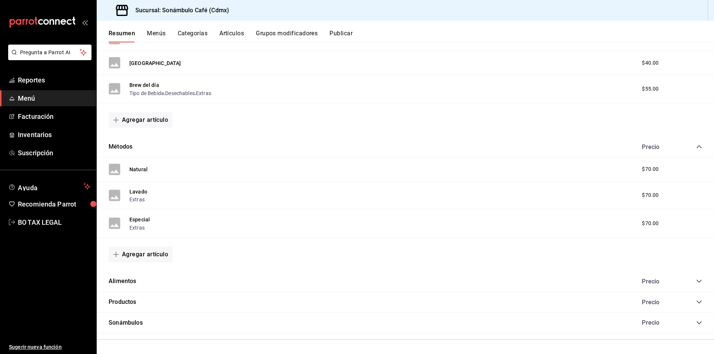
scroll to position [1221, 0]
click at [702, 280] on div "Alimentos Precio" at bounding box center [405, 281] width 617 height 21
click at [696, 280] on icon "collapse-category-row" at bounding box center [699, 281] width 6 height 6
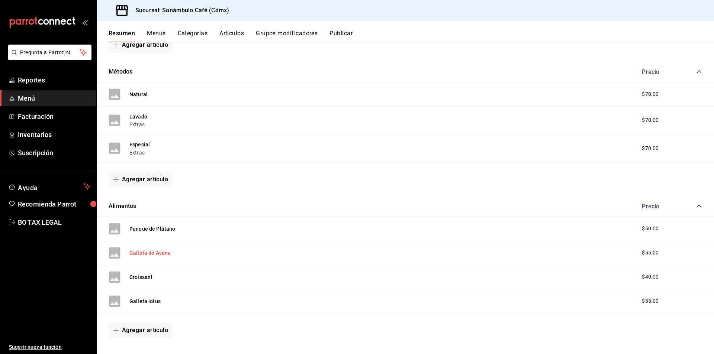
click at [157, 251] on button "Galleta de Avena" at bounding box center [149, 253] width 41 height 7
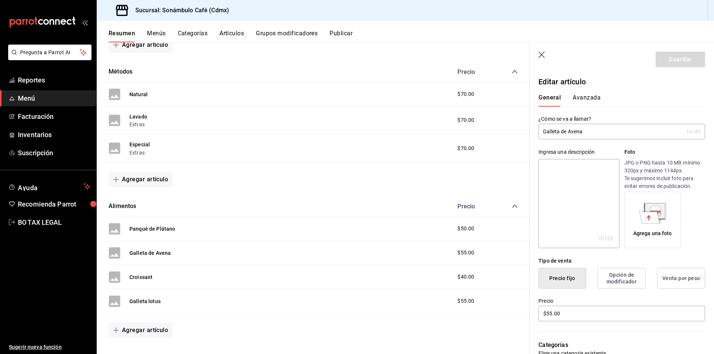
click at [591, 103] on button "Avanzada" at bounding box center [587, 100] width 28 height 13
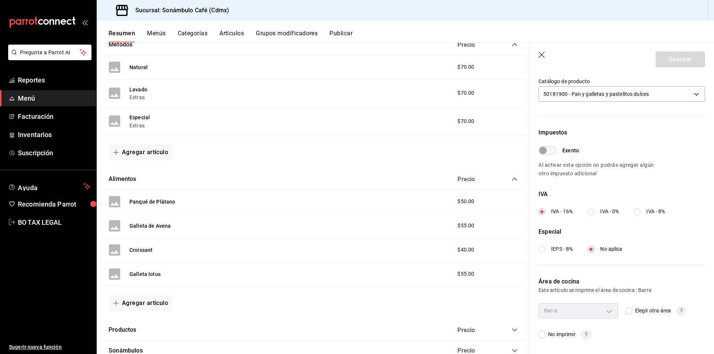
scroll to position [1351, 0]
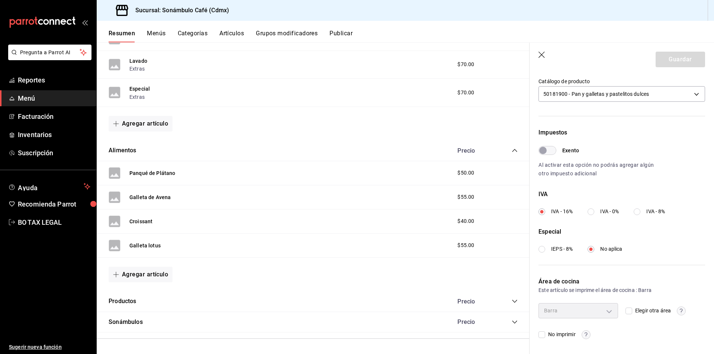
click at [512, 299] on icon "collapse-category-row" at bounding box center [515, 302] width 6 height 6
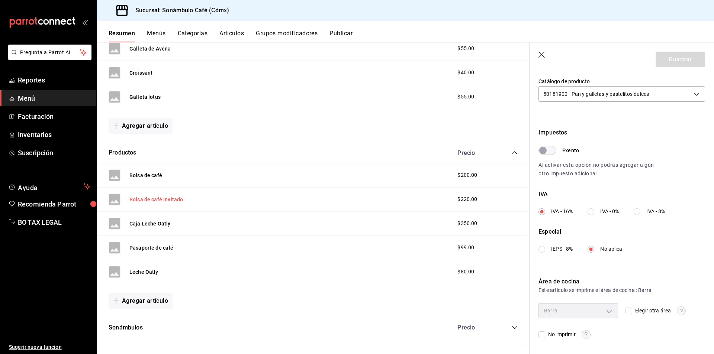
click at [176, 199] on button "Bolsa de café invitado" at bounding box center [156, 199] width 54 height 7
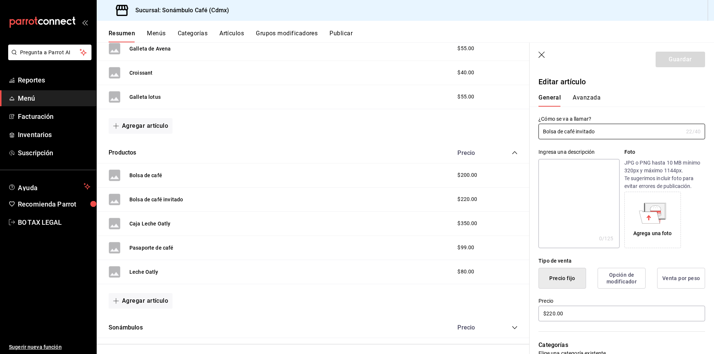
click at [575, 100] on button "Avanzada" at bounding box center [587, 100] width 28 height 13
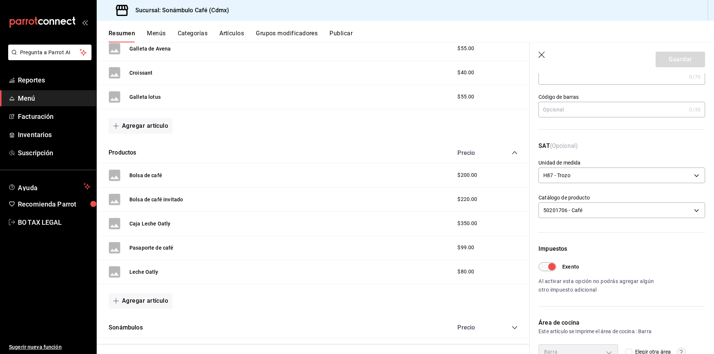
scroll to position [96, 0]
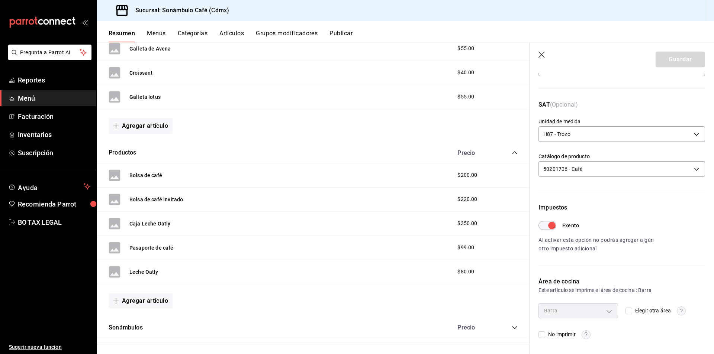
drag, startPoint x: 548, startPoint y: 217, endPoint x: 549, endPoint y: 234, distance: 16.8
click at [549, 228] on div "Impuestos Exento Al activar esta opción no podrás agregar algún otro impuesto a…" at bounding box center [622, 228] width 167 height 50
drag, startPoint x: 549, startPoint y: 234, endPoint x: 547, endPoint y: 221, distance: 13.1
click at [547, 226] on div "Exento Al activar esta opción no podrás agregar algún otro impuesto adicional" at bounding box center [622, 237] width 167 height 32
click at [547, 220] on div "Impuestos Exento Al activar esta opción no podrás agregar algún otro impuesto a…" at bounding box center [622, 228] width 167 height 50
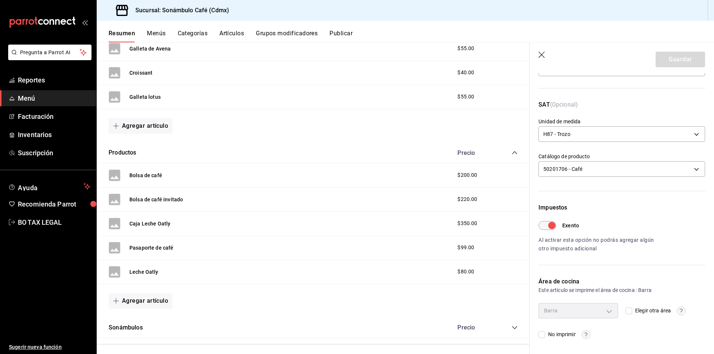
click at [544, 228] on input "Exento" at bounding box center [552, 225] width 27 height 9
checkbox input "false"
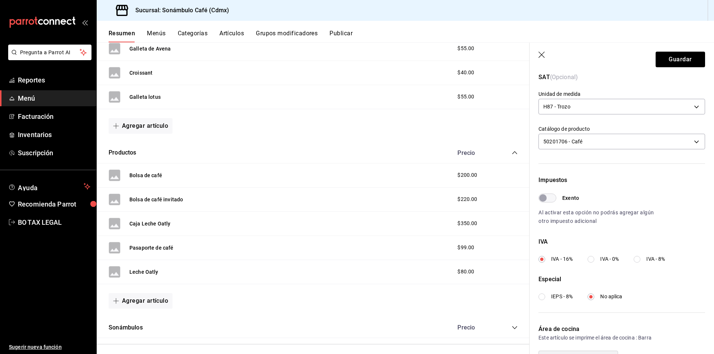
scroll to position [171, 0]
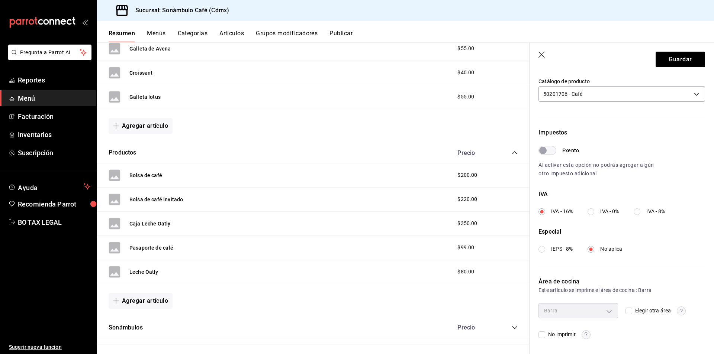
click at [591, 213] on input "IVA - 0%" at bounding box center [591, 212] width 7 height 7
radio input "true"
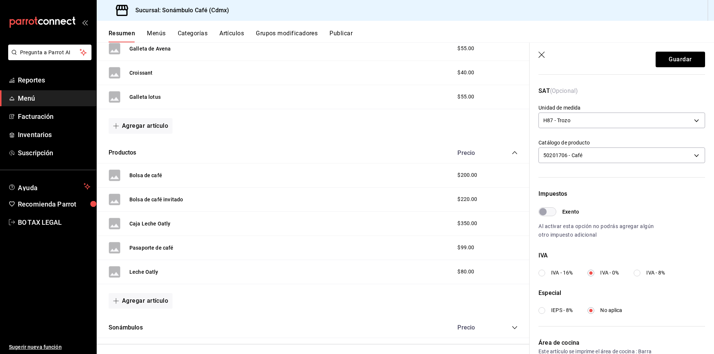
scroll to position [97, 0]
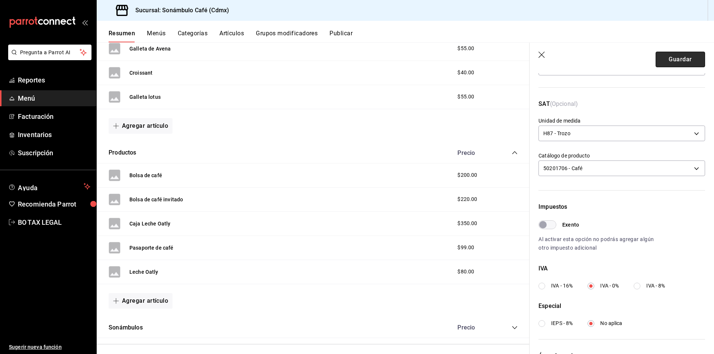
click at [669, 59] on button "Guardar" at bounding box center [680, 60] width 49 height 16
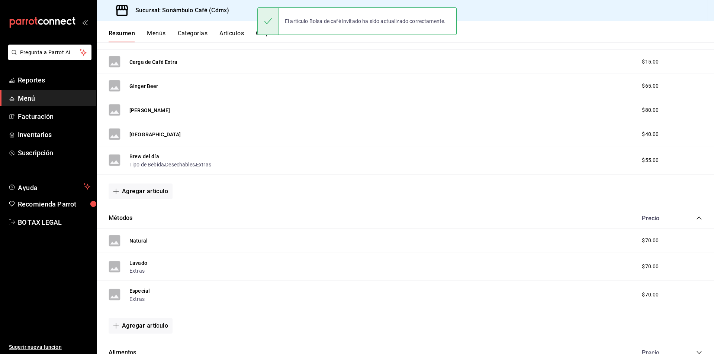
scroll to position [1221, 0]
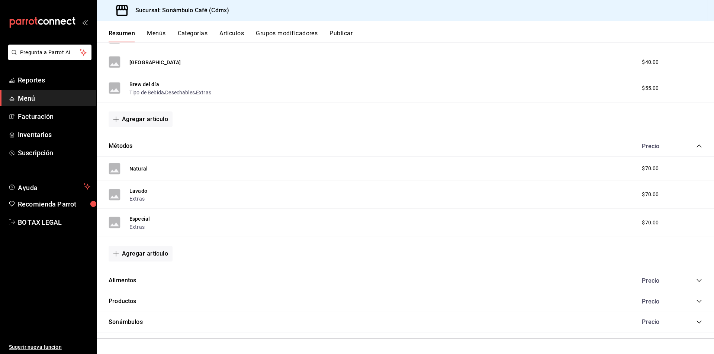
click at [696, 319] on icon "collapse-category-row" at bounding box center [699, 322] width 6 height 6
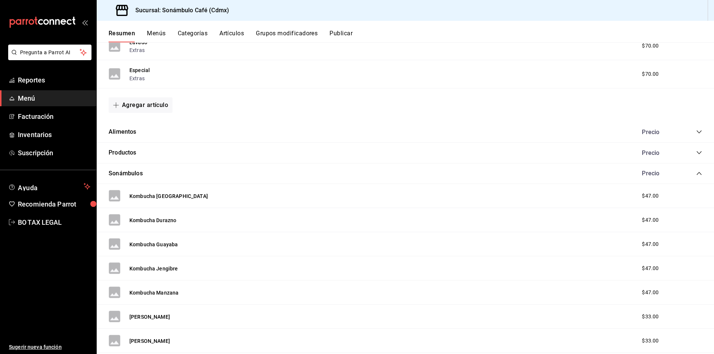
click at [690, 151] on div "Precio" at bounding box center [669, 153] width 68 height 7
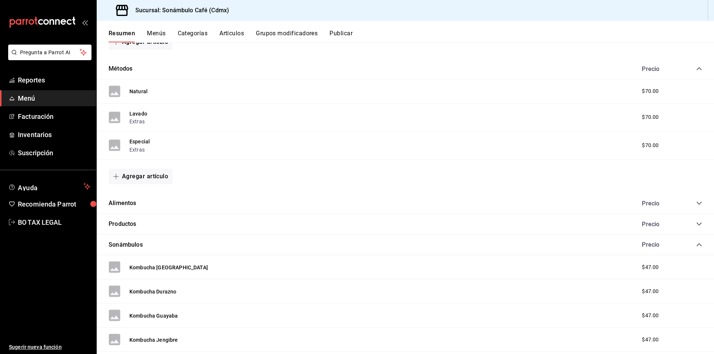
scroll to position [1295, 0]
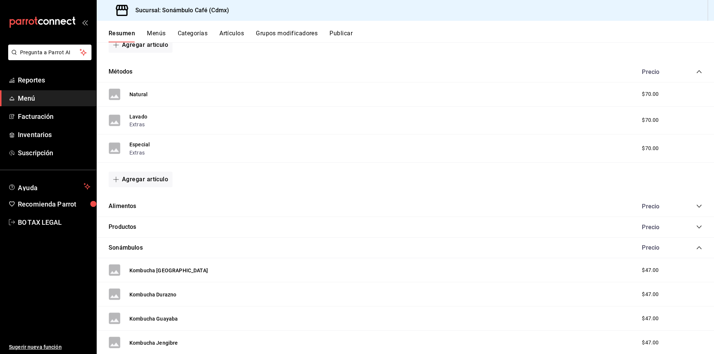
click at [696, 227] on icon "collapse-category-row" at bounding box center [699, 227] width 6 height 6
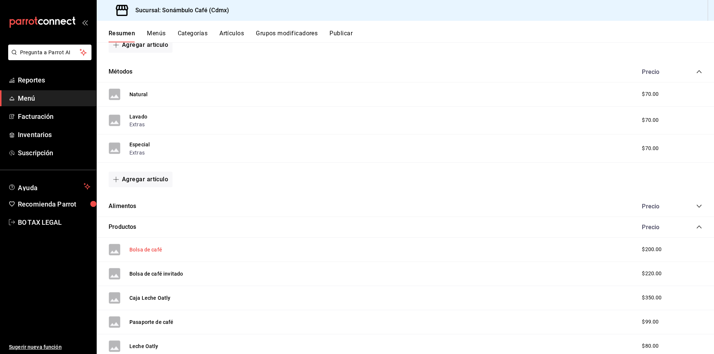
click at [150, 250] on button "Bolsa de café" at bounding box center [145, 249] width 33 height 7
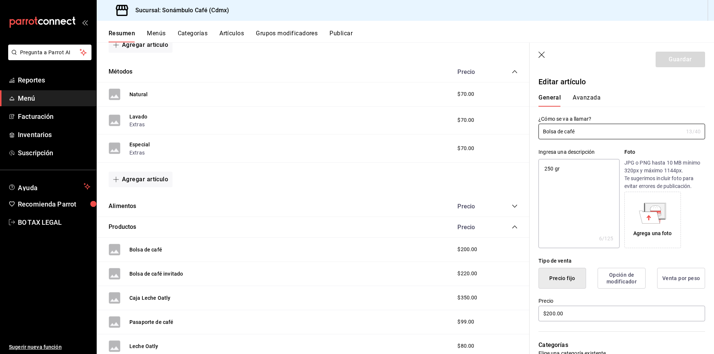
click at [589, 98] on button "Avanzada" at bounding box center [587, 100] width 28 height 13
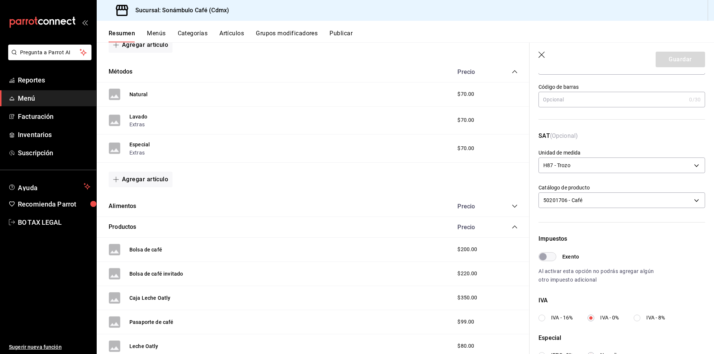
scroll to position [149, 0]
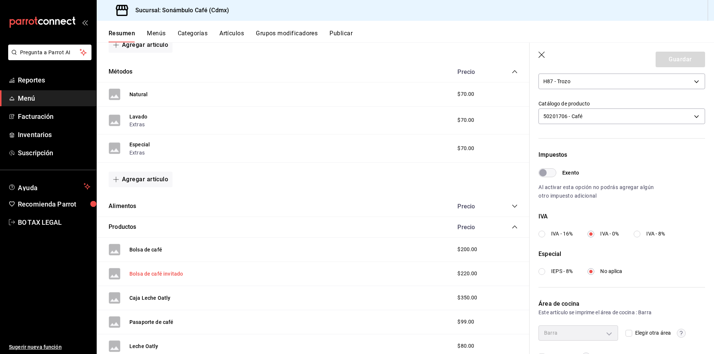
click at [155, 273] on button "Bolsa de café invitado" at bounding box center [156, 273] width 54 height 7
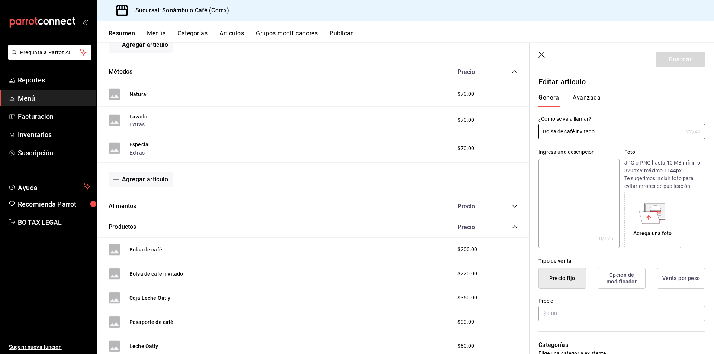
type input "$220.00"
click at [578, 96] on button "Avanzada" at bounding box center [587, 100] width 28 height 13
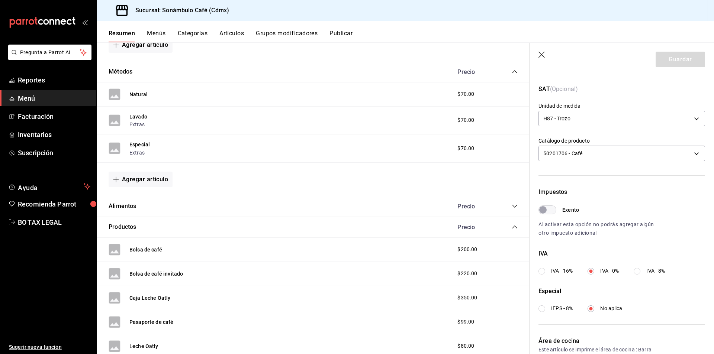
scroll to position [149, 0]
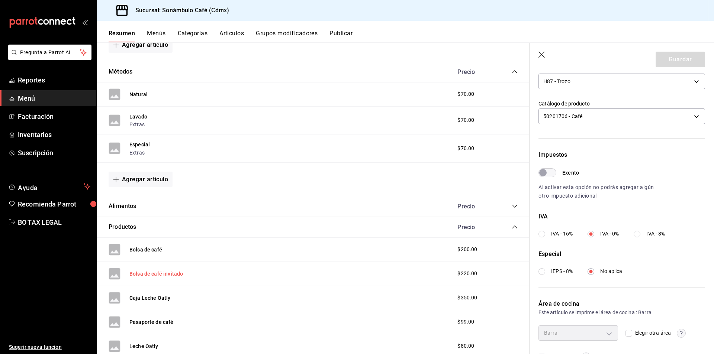
click at [174, 276] on button "Bolsa de café invitado" at bounding box center [156, 273] width 54 height 7
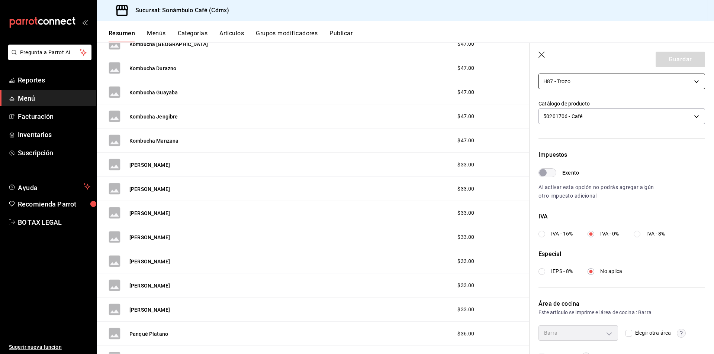
scroll to position [1658, 0]
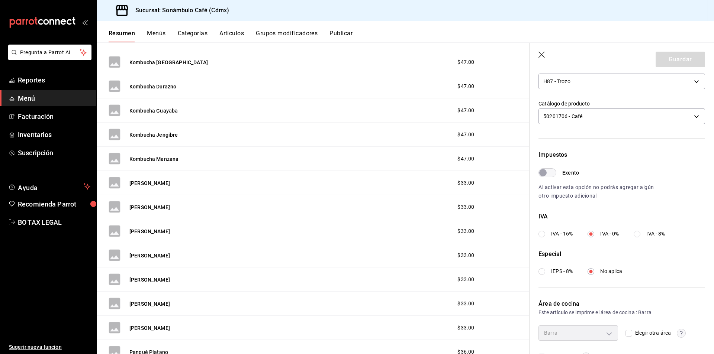
click at [539, 56] on icon "button" at bounding box center [542, 55] width 7 height 7
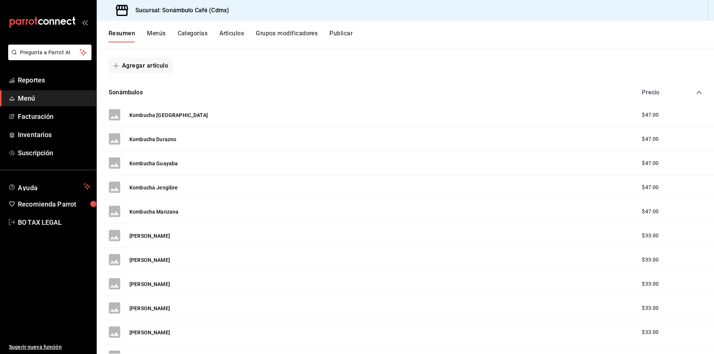
scroll to position [1547, 0]
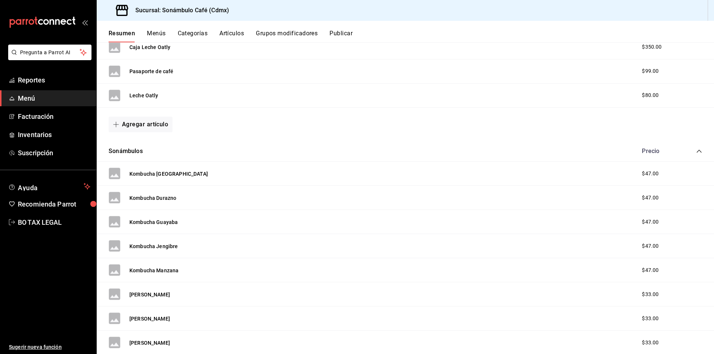
drag, startPoint x: 694, startPoint y: 153, endPoint x: 659, endPoint y: 163, distance: 36.8
click at [169, 170] on button "Kombucha [GEOGRAPHIC_DATA]" at bounding box center [168, 173] width 78 height 7
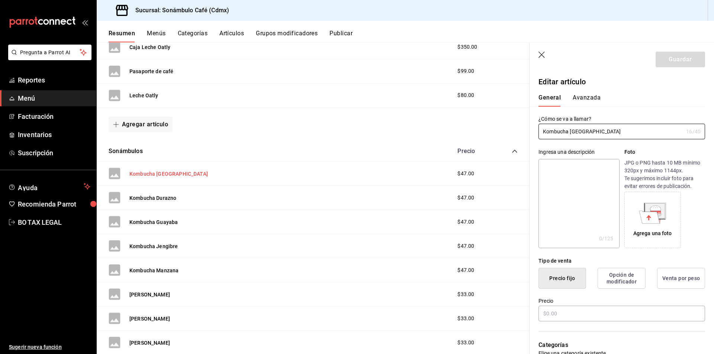
type input "$47.00"
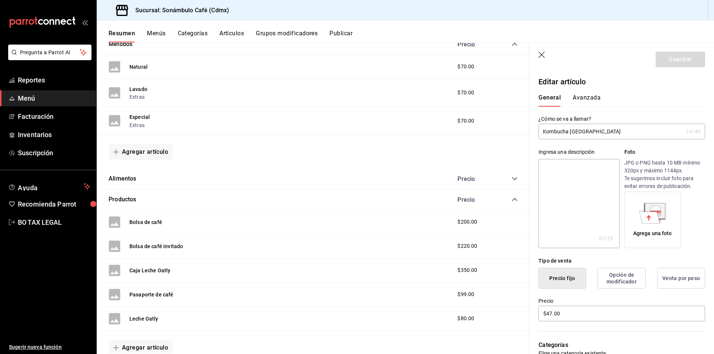
scroll to position [1323, 0]
click at [165, 245] on button "Bolsa de café invitado" at bounding box center [156, 246] width 54 height 7
type input "$220.00"
type input "H87"
type input "50201706"
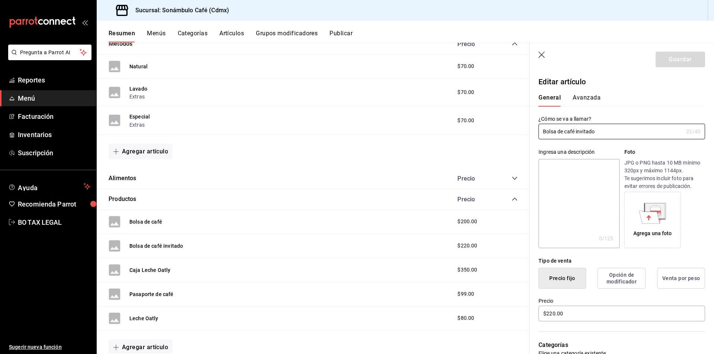
radio input "true"
type input "2e60df1d-d505-4ae1-9235-f1aacc77a89a"
click at [596, 101] on button "Avanzada" at bounding box center [587, 100] width 28 height 13
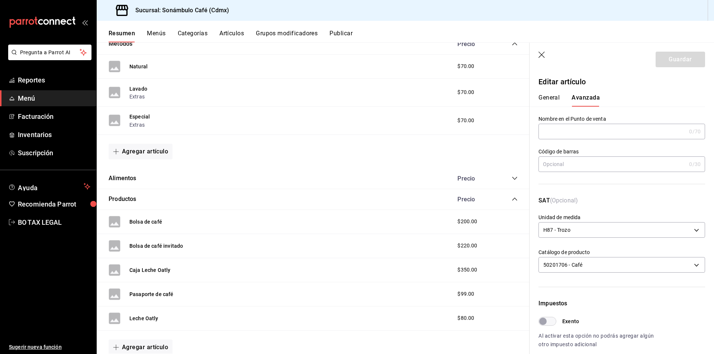
click at [158, 217] on div "Bolsa de café" at bounding box center [136, 222] width 54 height 12
click at [153, 226] on div "Bolsa de café" at bounding box center [136, 222] width 54 height 12
click at [159, 222] on button "Bolsa de café" at bounding box center [145, 221] width 33 height 7
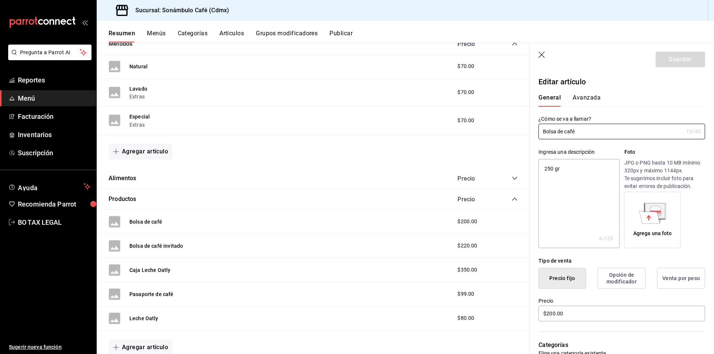
click at [595, 96] on button "Avanzada" at bounding box center [587, 100] width 28 height 13
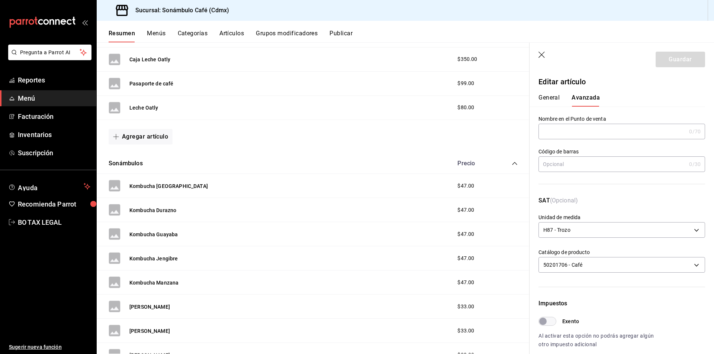
scroll to position [1621, 0]
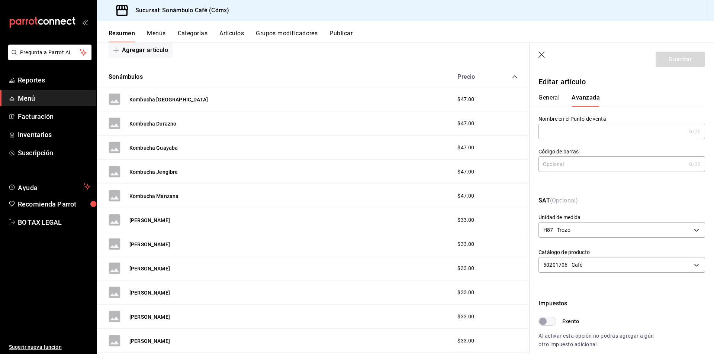
click at [166, 96] on div "Kombucha [GEOGRAPHIC_DATA]" at bounding box center [168, 100] width 78 height 8
click at [160, 100] on button "Kombucha [GEOGRAPHIC_DATA]" at bounding box center [168, 99] width 78 height 7
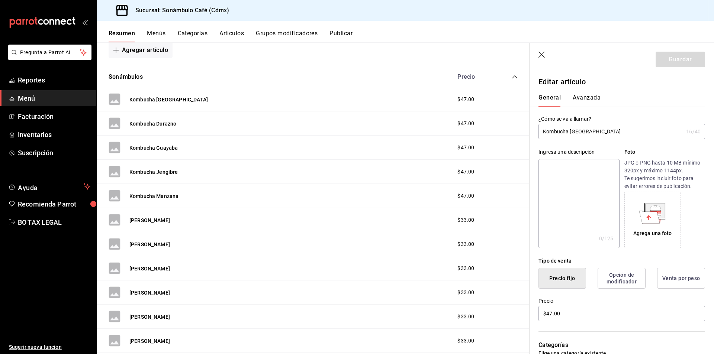
click at [583, 97] on button "Avanzada" at bounding box center [587, 100] width 28 height 13
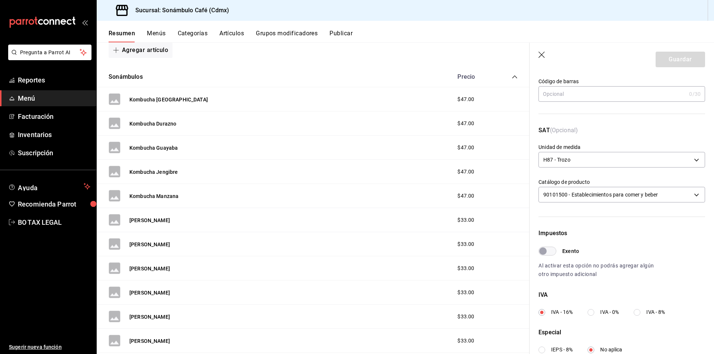
scroll to position [112, 0]
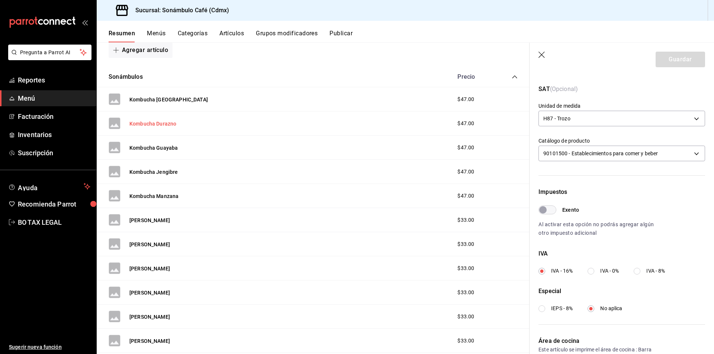
click at [162, 123] on button "Kombucha Durazno" at bounding box center [152, 123] width 47 height 7
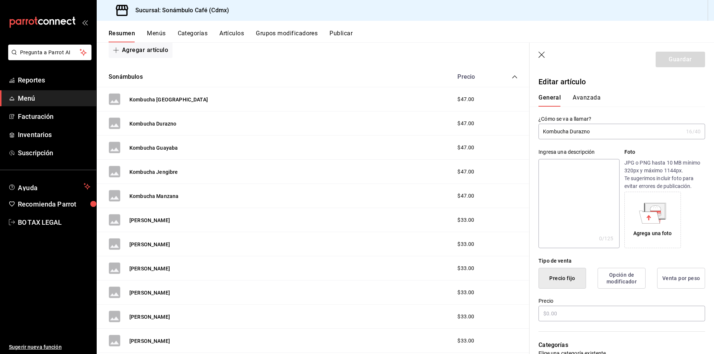
type input "$47.00"
drag, startPoint x: 601, startPoint y: 109, endPoint x: 593, endPoint y: 96, distance: 15.7
click at [594, 102] on div "Editar artículo General Avanzada ¿Cómo se va a llamar? Kombucha Durazno 16 /40 …" at bounding box center [618, 335] width 176 height 537
click at [593, 96] on button "Avanzada" at bounding box center [587, 100] width 28 height 13
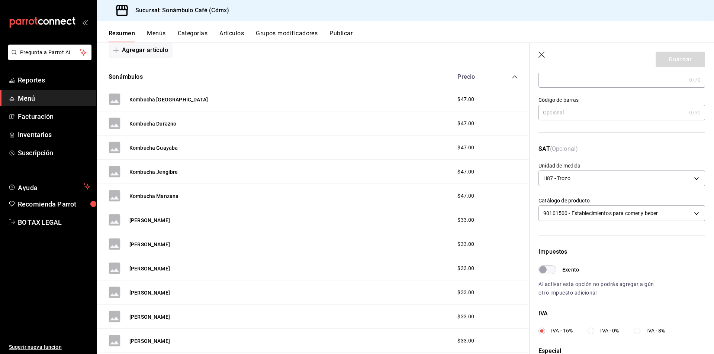
scroll to position [149, 0]
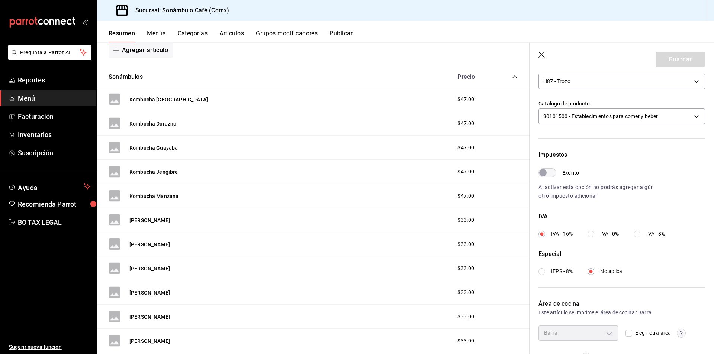
click at [158, 144] on div "Kombucha Guayaba" at bounding box center [153, 148] width 48 height 8
click at [154, 148] on button "Kombucha Guayaba" at bounding box center [153, 147] width 48 height 7
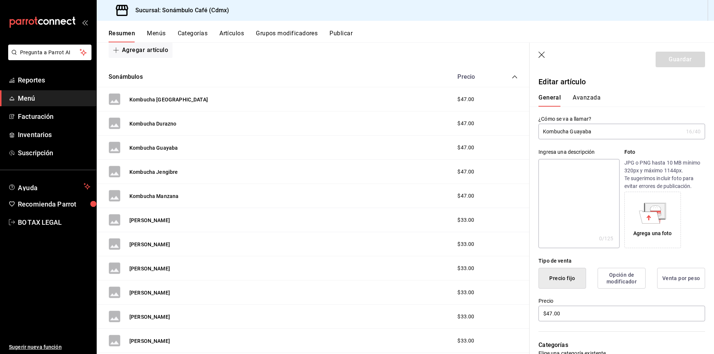
click at [577, 93] on div "General [PERSON_NAME]" at bounding box center [618, 96] width 176 height 19
click at [574, 101] on button "Avanzada" at bounding box center [587, 100] width 28 height 13
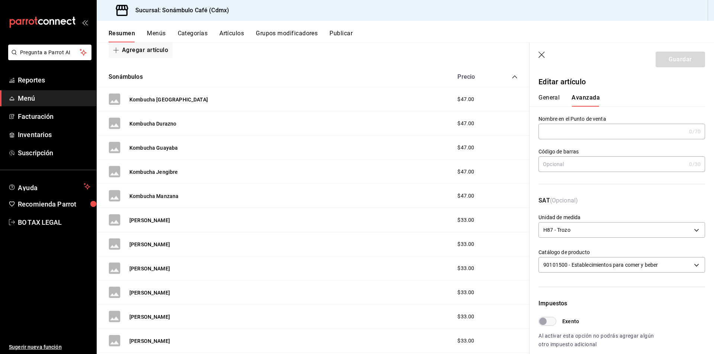
click at [543, 98] on button "General" at bounding box center [549, 100] width 21 height 13
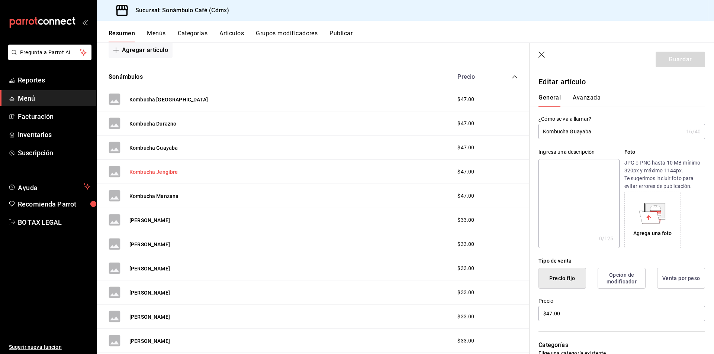
click at [148, 170] on button "Kombucha Jengibre" at bounding box center [153, 171] width 49 height 7
type input "$47.00"
click at [600, 102] on div "General [PERSON_NAME]" at bounding box center [618, 100] width 158 height 13
click at [583, 104] on button "Avanzada" at bounding box center [587, 100] width 28 height 13
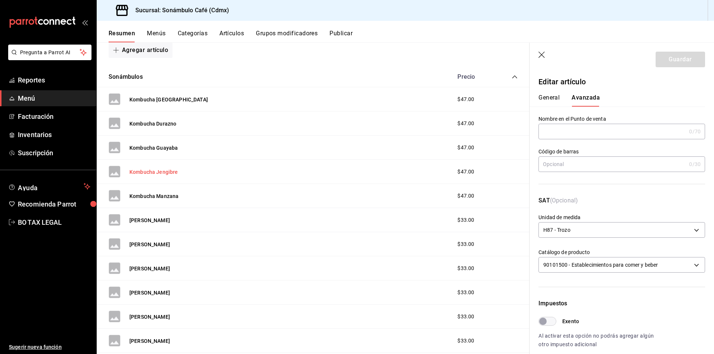
click at [168, 171] on button "Kombucha Jengibre" at bounding box center [153, 171] width 49 height 7
click at [150, 173] on button "Kombucha Jengibre" at bounding box center [153, 171] width 49 height 7
click at [144, 198] on button "Kombucha Manzana" at bounding box center [153, 196] width 49 height 7
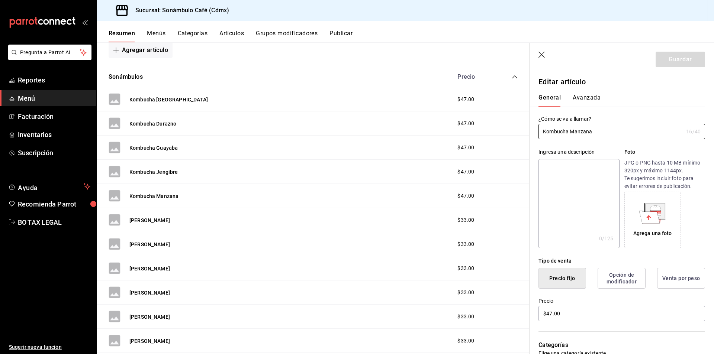
click at [603, 94] on div "General [PERSON_NAME]" at bounding box center [618, 96] width 176 height 19
click at [595, 96] on button "Avanzada" at bounding box center [587, 100] width 28 height 13
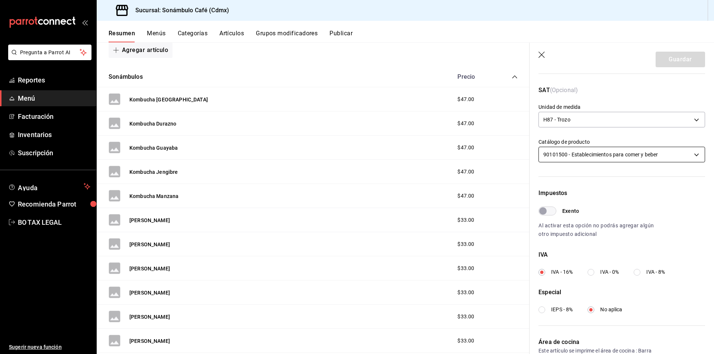
scroll to position [112, 0]
click at [160, 223] on button "[PERSON_NAME]" at bounding box center [149, 220] width 41 height 7
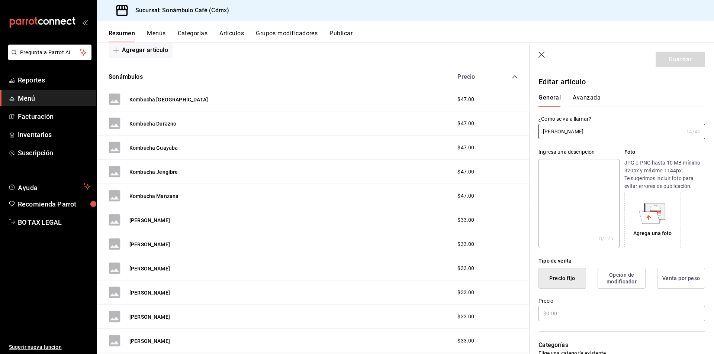
type input "$33.00"
type input "H87"
type input "90101500"
radio input "true"
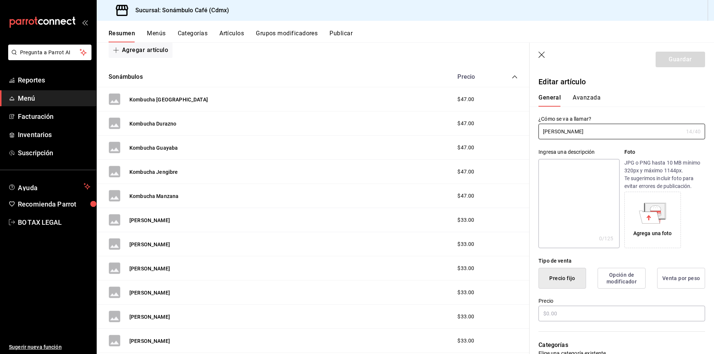
type input "2e60df1d-d505-4ae1-9235-f1aacc77a89a"
click at [577, 96] on button "Avanzada" at bounding box center [587, 100] width 28 height 13
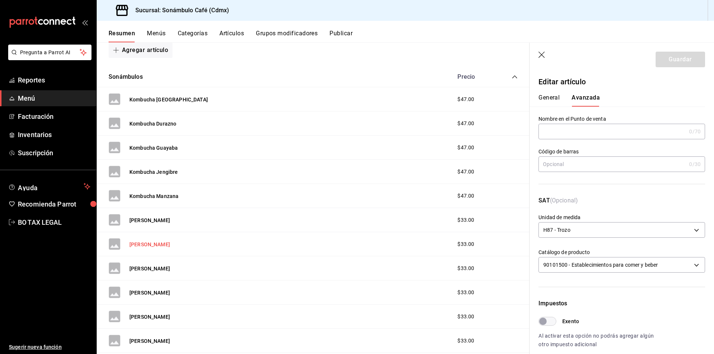
click at [151, 242] on button "[PERSON_NAME]" at bounding box center [149, 244] width 41 height 7
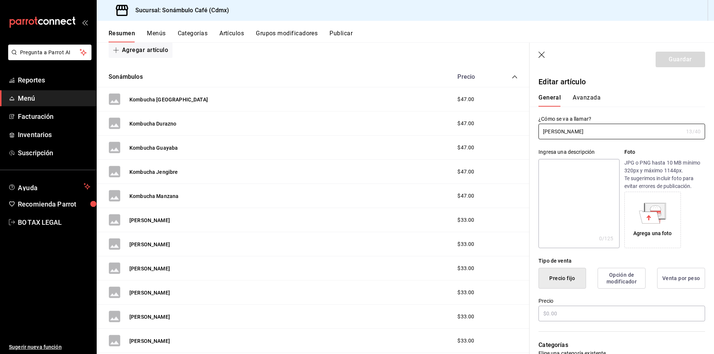
type input "$33.00"
type input "H87"
type input "90101500"
radio input "true"
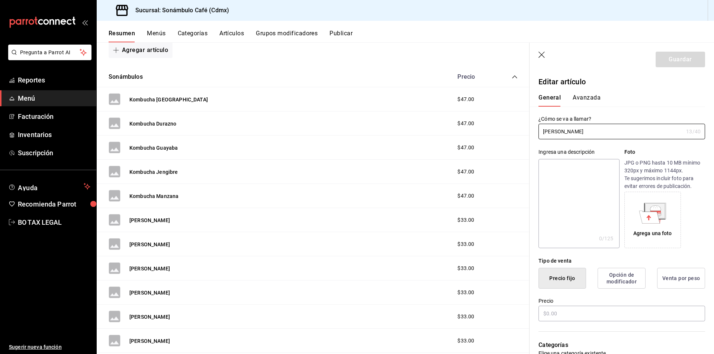
type input "2e60df1d-d505-4ae1-9235-f1aacc77a89a"
click at [593, 95] on button "Avanzada" at bounding box center [587, 100] width 28 height 13
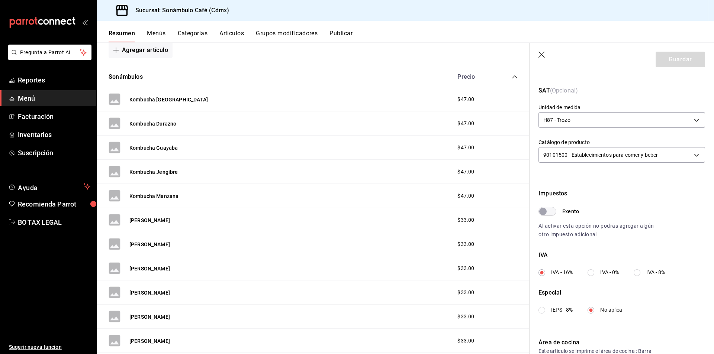
scroll to position [112, 0]
click at [147, 271] on button "[PERSON_NAME]" at bounding box center [149, 268] width 41 height 7
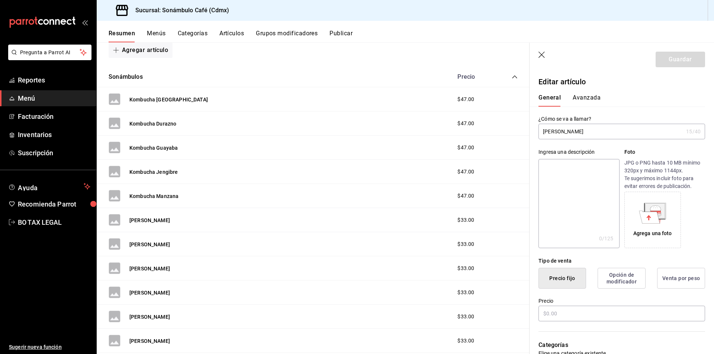
type input "$33.00"
type input "H87"
type input "90101500"
radio input "true"
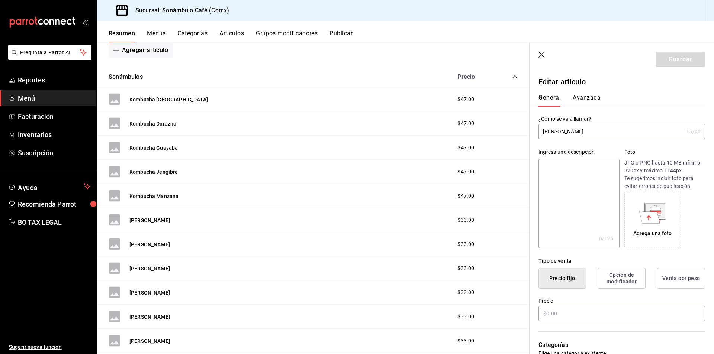
type input "2e60df1d-d505-4ae1-9235-f1aacc77a89a"
click at [585, 100] on button "Avanzada" at bounding box center [587, 100] width 28 height 13
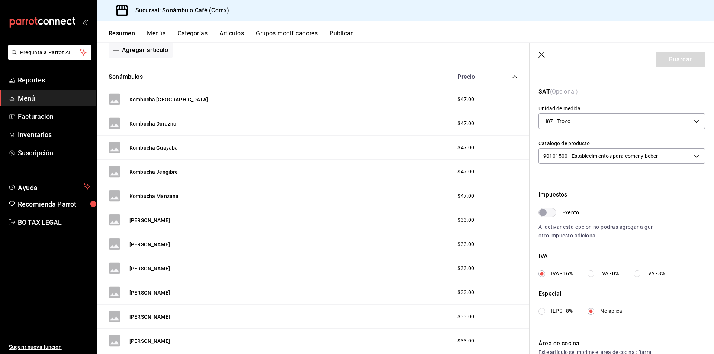
scroll to position [112, 0]
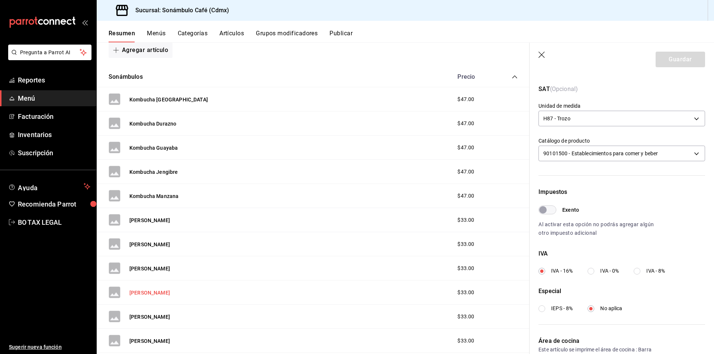
click at [150, 292] on button "[PERSON_NAME]" at bounding box center [149, 292] width 41 height 7
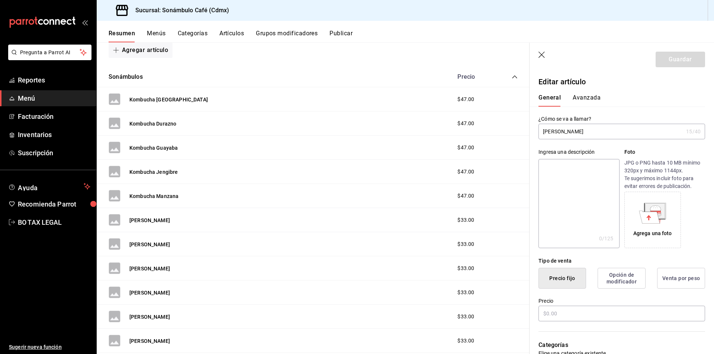
type input "$33.00"
type input "H87"
type input "90101500"
radio input "true"
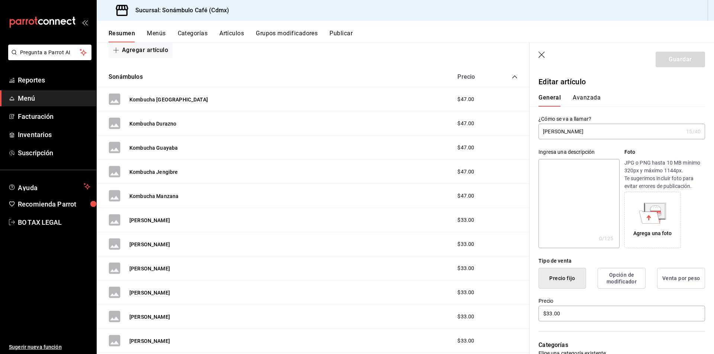
type input "2e60df1d-d505-4ae1-9235-f1aacc77a89a"
click at [595, 97] on button "Avanzada" at bounding box center [587, 100] width 28 height 13
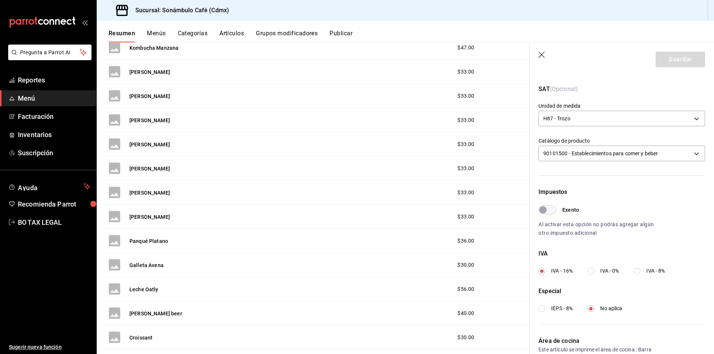
scroll to position [1770, 0]
click at [134, 168] on button "[PERSON_NAME]" at bounding box center [149, 168] width 41 height 7
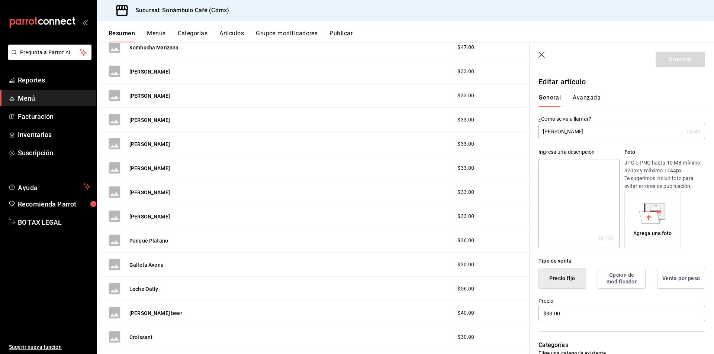
click at [600, 101] on div "General [PERSON_NAME]" at bounding box center [618, 100] width 158 height 13
click at [585, 97] on button "Avanzada" at bounding box center [587, 100] width 28 height 13
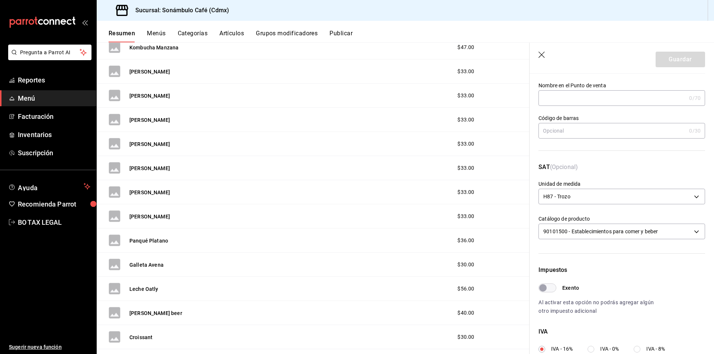
scroll to position [74, 0]
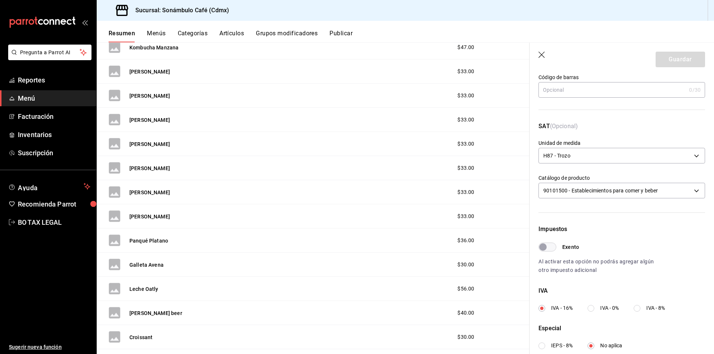
click at [243, 264] on div "Galleta Avena $30.00" at bounding box center [313, 265] width 433 height 24
click at [148, 192] on button "[PERSON_NAME]" at bounding box center [149, 192] width 41 height 7
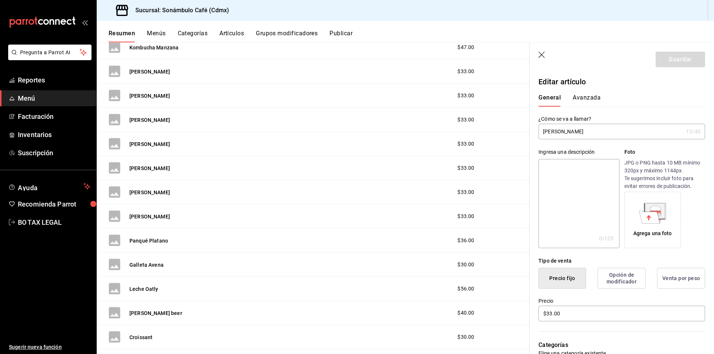
click at [582, 97] on button "Avanzada" at bounding box center [587, 100] width 28 height 13
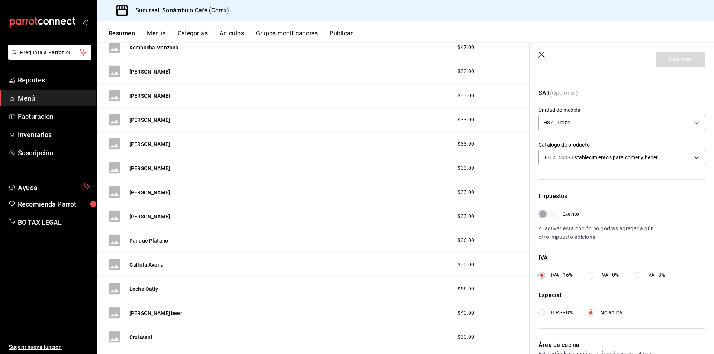
scroll to position [112, 0]
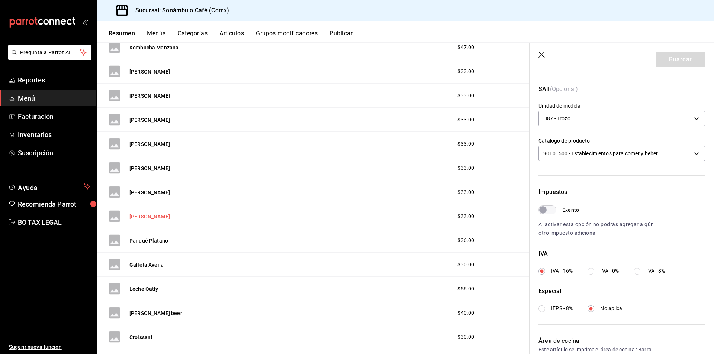
click at [140, 216] on button "[PERSON_NAME]" at bounding box center [149, 216] width 41 height 7
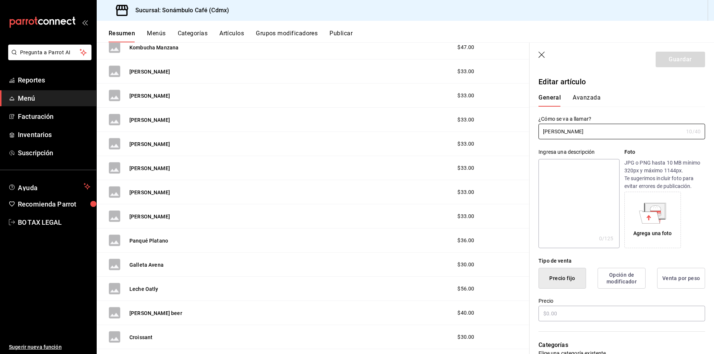
type input "$33.00"
type input "H87"
type input "90101500"
radio input "true"
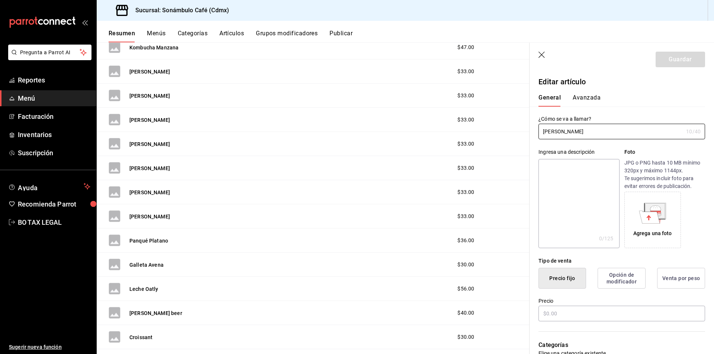
type input "2e60df1d-d505-4ae1-9235-f1aacc77a89a"
click at [578, 96] on button "Avanzada" at bounding box center [587, 100] width 28 height 13
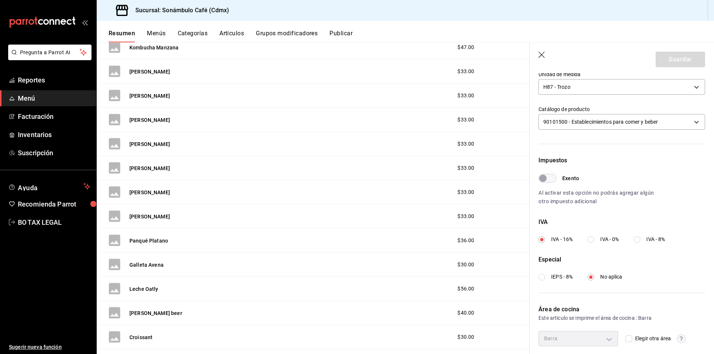
scroll to position [149, 0]
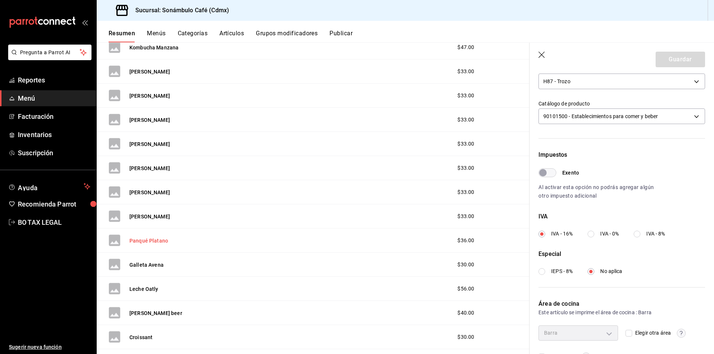
click at [158, 240] on button "Panqué Platano" at bounding box center [148, 240] width 39 height 7
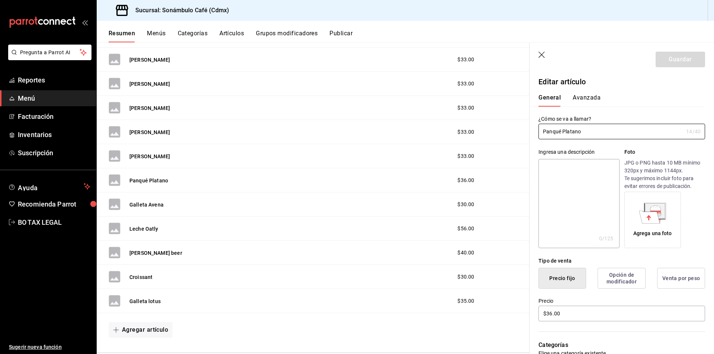
scroll to position [1844, 0]
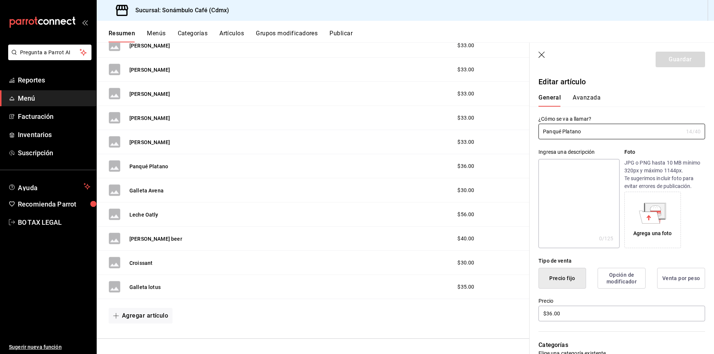
click at [600, 103] on div "General [PERSON_NAME]" at bounding box center [618, 100] width 158 height 13
click at [597, 103] on button "Avanzada" at bounding box center [587, 100] width 28 height 13
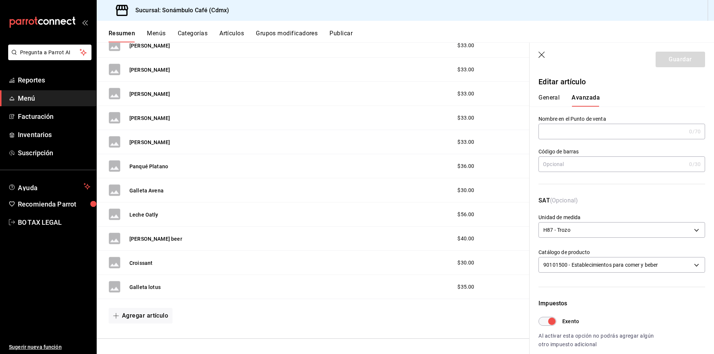
click at [547, 313] on div "Impuestos Exento Al activar esta opción no podrás agregar algún otro impuesto a…" at bounding box center [622, 324] width 167 height 50
click at [546, 322] on input "Exento" at bounding box center [552, 321] width 27 height 9
checkbox input "false"
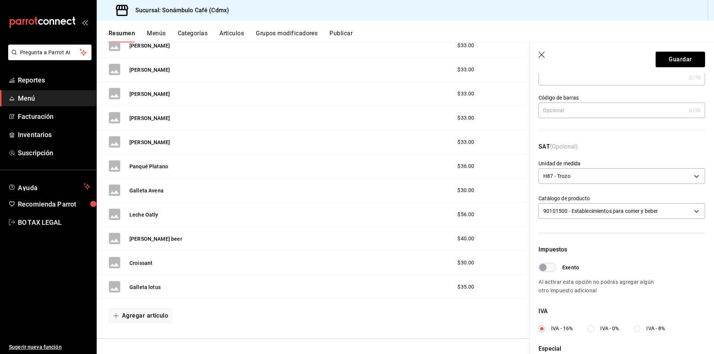
scroll to position [112, 0]
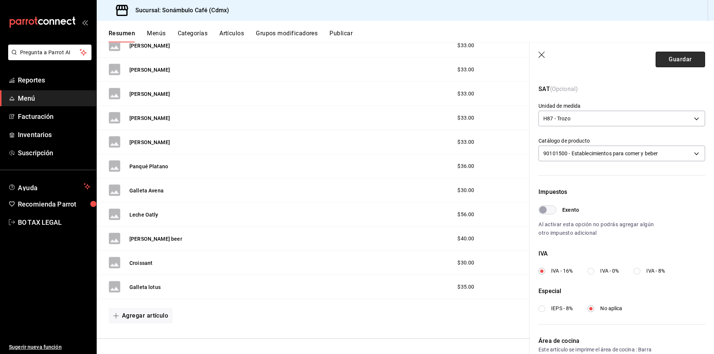
click at [679, 58] on button "Guardar" at bounding box center [680, 60] width 49 height 16
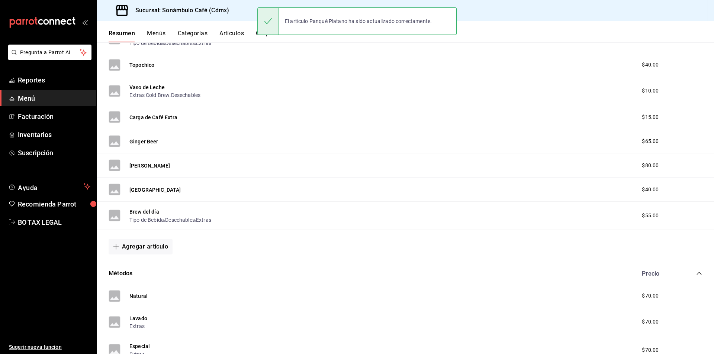
scroll to position [1221, 0]
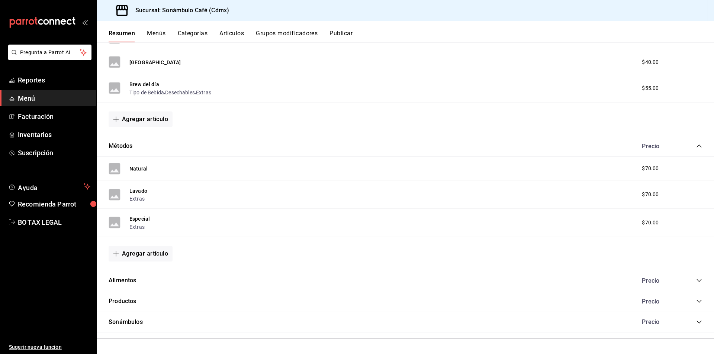
click at [696, 322] on icon "collapse-category-row" at bounding box center [699, 322] width 6 height 6
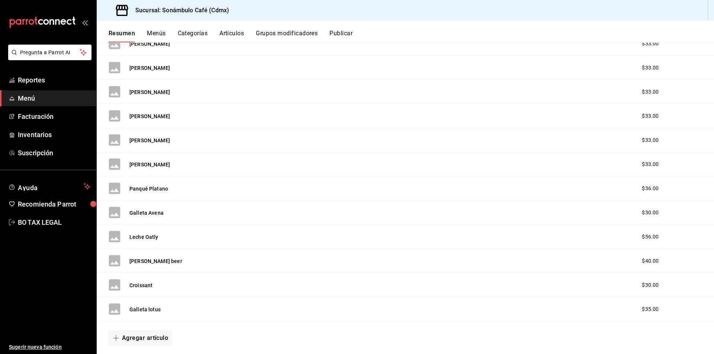
scroll to position [1690, 0]
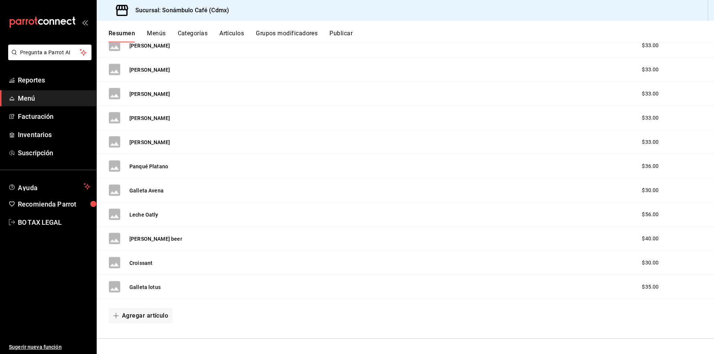
drag, startPoint x: 152, startPoint y: 190, endPoint x: 462, endPoint y: 135, distance: 315.0
click at [151, 189] on button "Galleta Avena" at bounding box center [146, 190] width 34 height 7
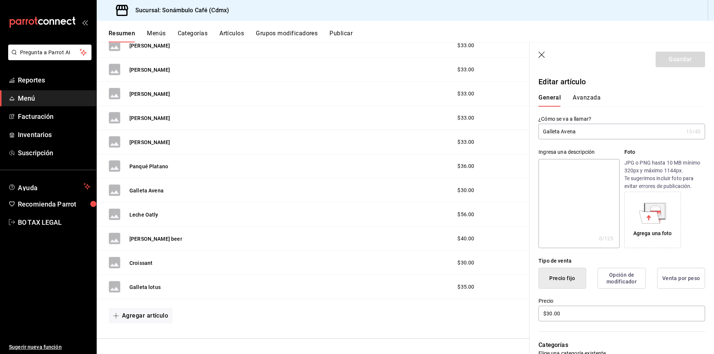
click at [593, 96] on button "Avanzada" at bounding box center [587, 100] width 28 height 13
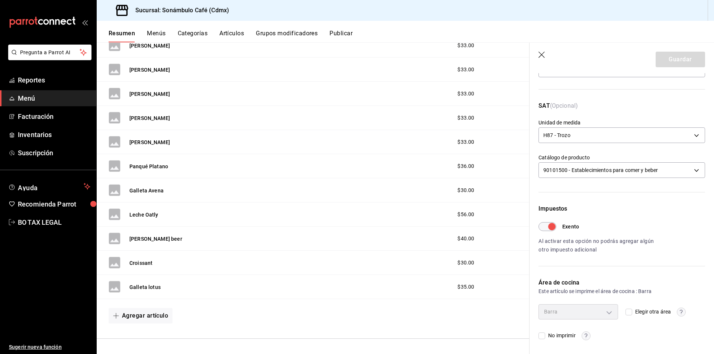
scroll to position [96, 0]
click at [549, 227] on input "Exento" at bounding box center [552, 225] width 27 height 9
checkbox input "false"
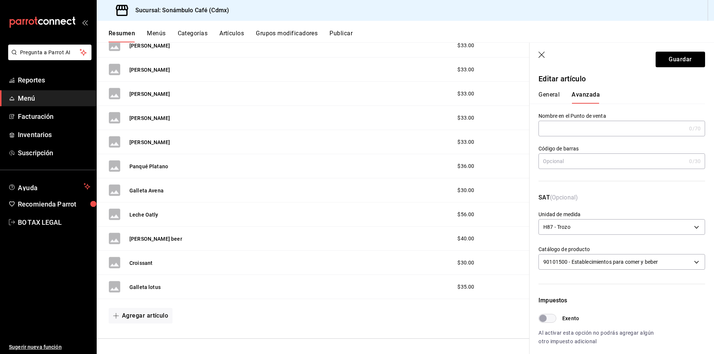
scroll to position [0, 0]
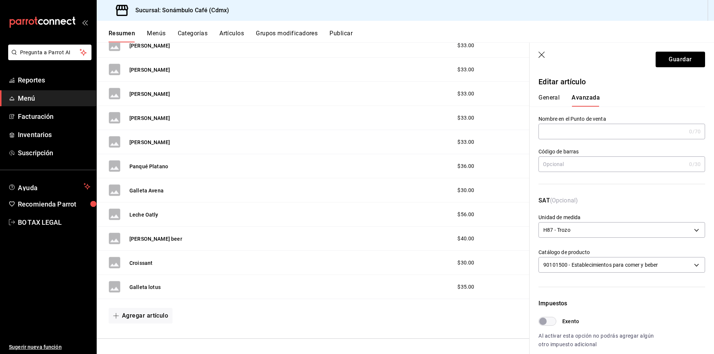
click at [558, 101] on button "General" at bounding box center [549, 100] width 21 height 13
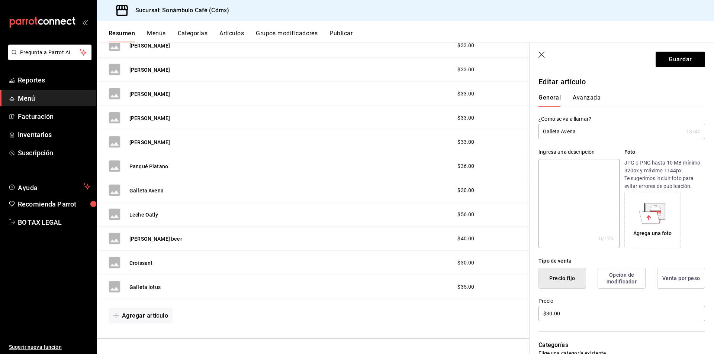
click at [588, 97] on button "Avanzada" at bounding box center [587, 100] width 28 height 13
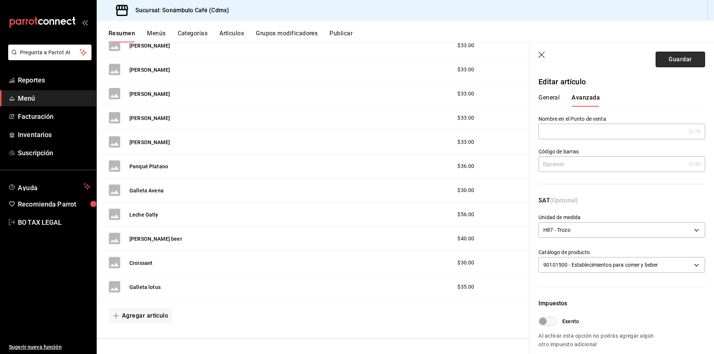
click at [685, 65] on button "Guardar" at bounding box center [680, 60] width 49 height 16
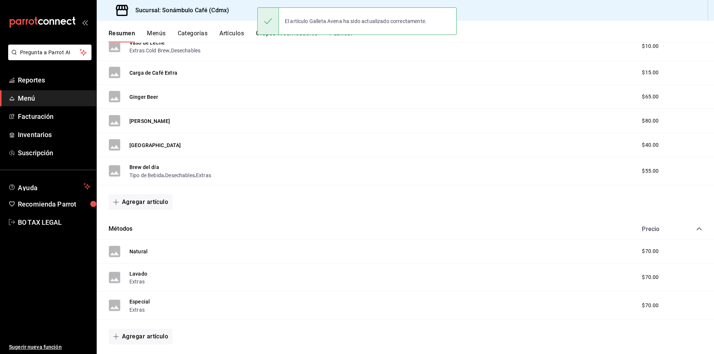
scroll to position [1221, 0]
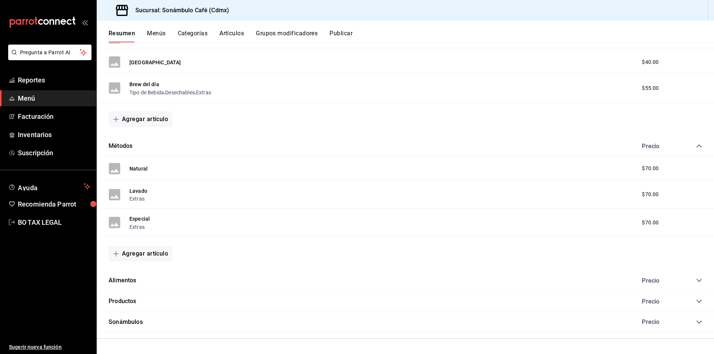
drag, startPoint x: 139, startPoint y: 319, endPoint x: 254, endPoint y: 326, distance: 115.5
click at [254, 326] on div "Sonámbulos Precio" at bounding box center [405, 322] width 617 height 21
click at [696, 322] on icon "collapse-category-row" at bounding box center [699, 322] width 6 height 6
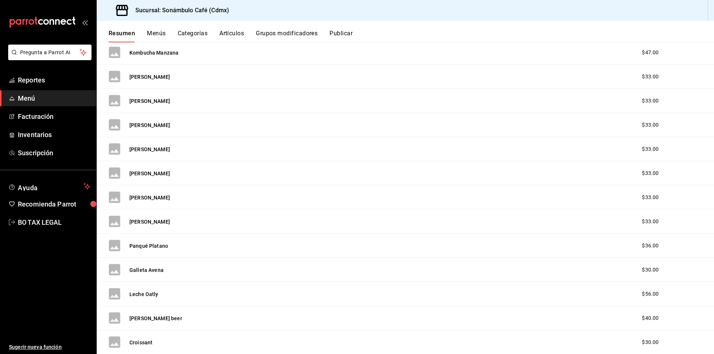
scroll to position [1667, 0]
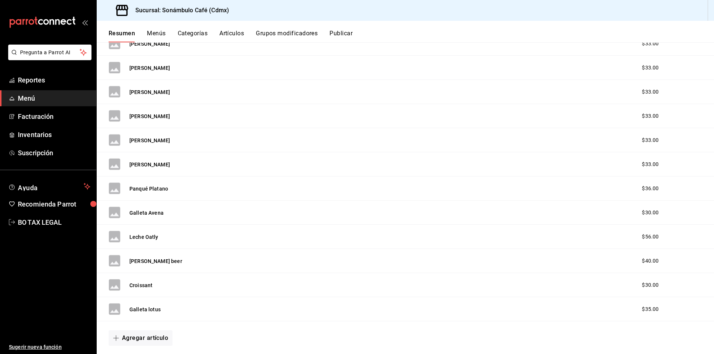
click at [141, 231] on div "Leche Oatly" at bounding box center [134, 237] width 50 height 12
click at [140, 235] on button "Leche Oatly" at bounding box center [143, 237] width 29 height 7
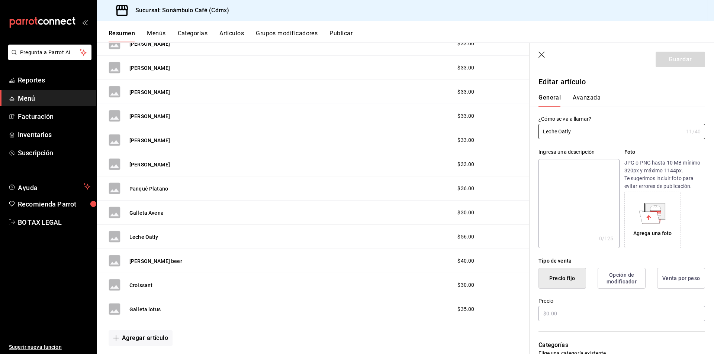
type input "$56.00"
click at [584, 101] on button "Avanzada" at bounding box center [587, 100] width 28 height 13
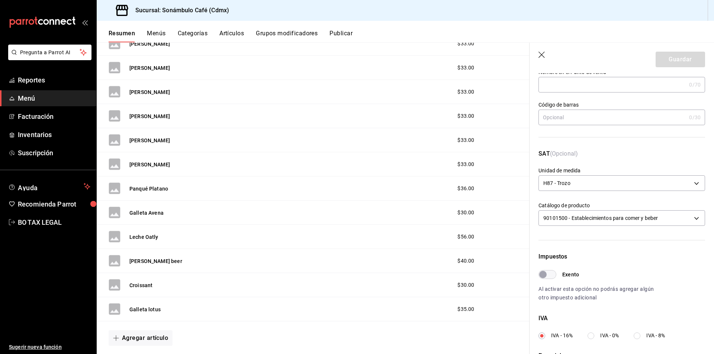
scroll to position [149, 0]
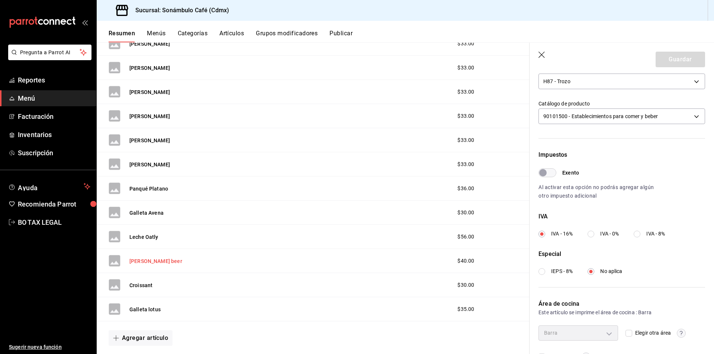
click at [152, 263] on button "Ginger beer" at bounding box center [155, 261] width 53 height 7
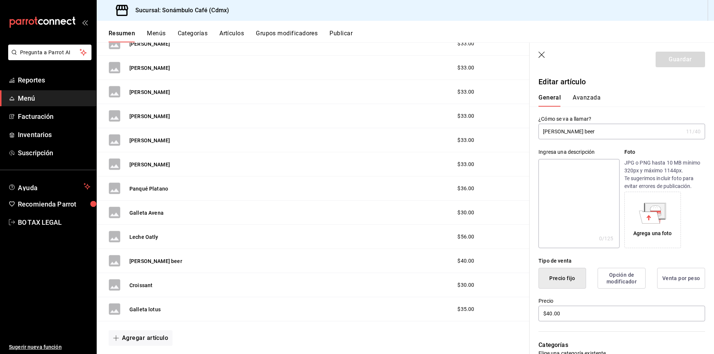
click at [582, 97] on button "Avanzada" at bounding box center [587, 100] width 28 height 13
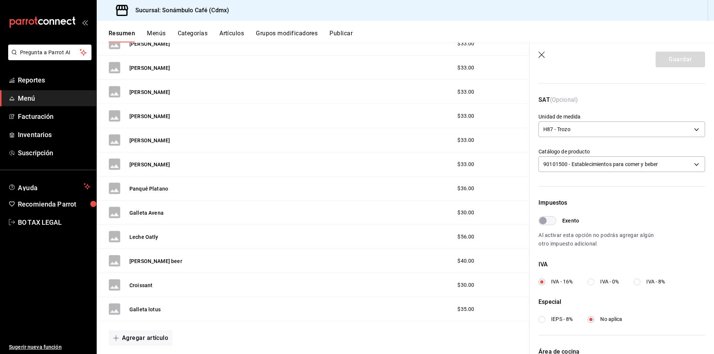
scroll to position [112, 0]
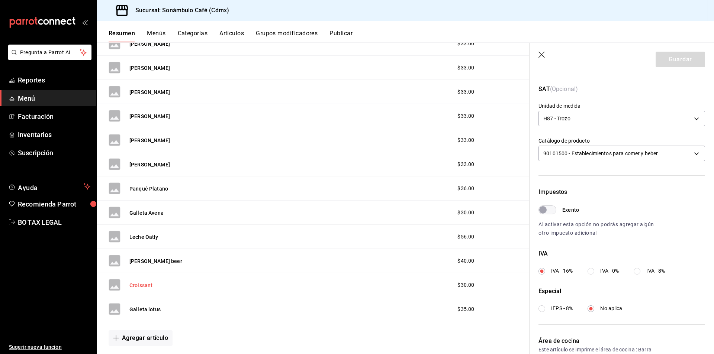
click at [132, 286] on button "Croissant" at bounding box center [140, 285] width 23 height 7
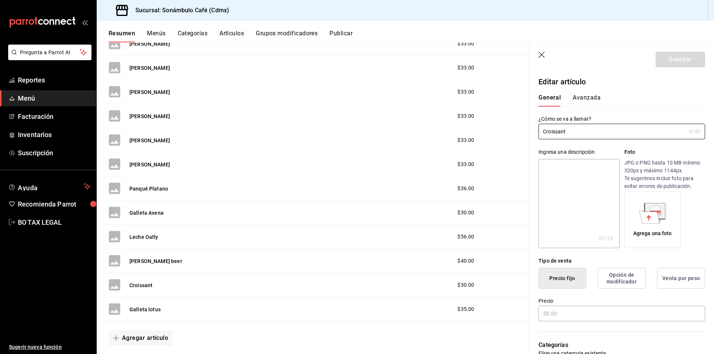
type input "$30.00"
click at [585, 97] on button "Avanzada" at bounding box center [587, 100] width 28 height 13
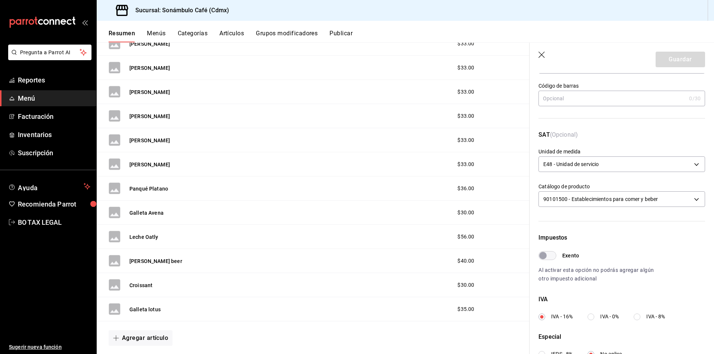
scroll to position [149, 0]
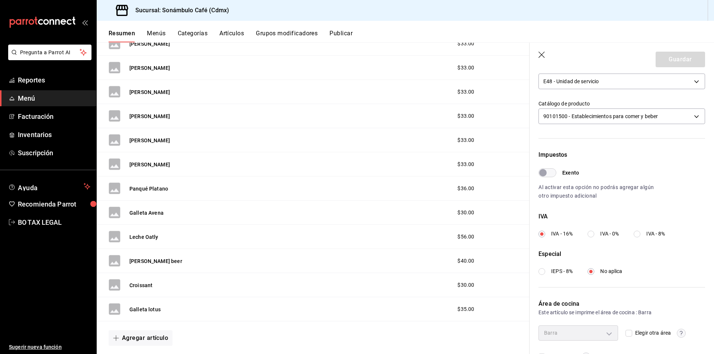
click at [139, 316] on div "Galleta lotus $35.00" at bounding box center [313, 310] width 433 height 24
click at [144, 310] on button "Galleta lotus" at bounding box center [144, 309] width 31 height 7
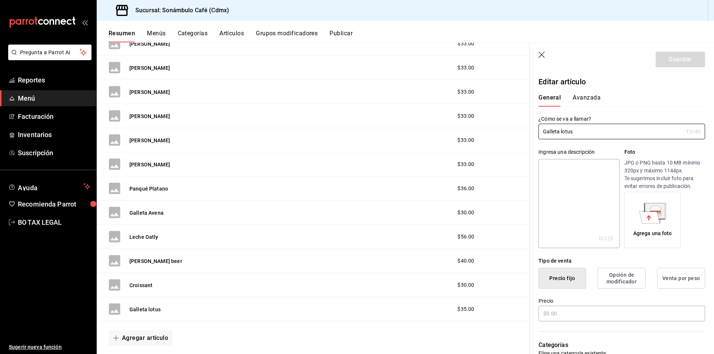
type input "$35.00"
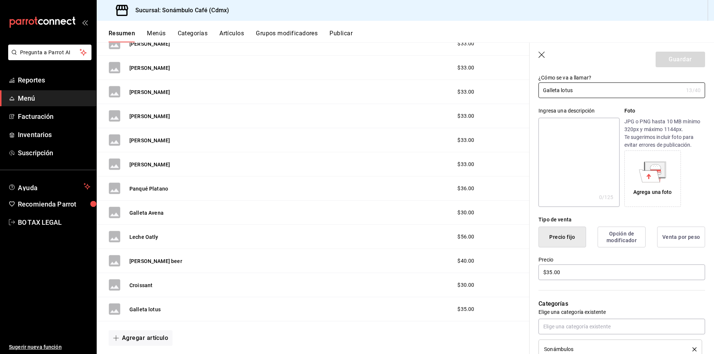
scroll to position [4, 0]
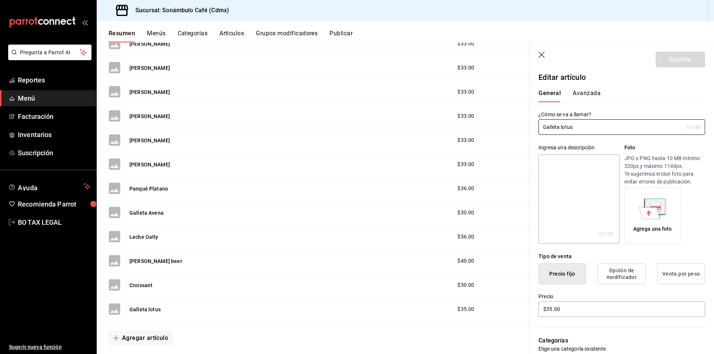
click at [584, 89] on div "General [PERSON_NAME]" at bounding box center [618, 92] width 176 height 19
click at [584, 90] on button "Avanzada" at bounding box center [587, 96] width 28 height 13
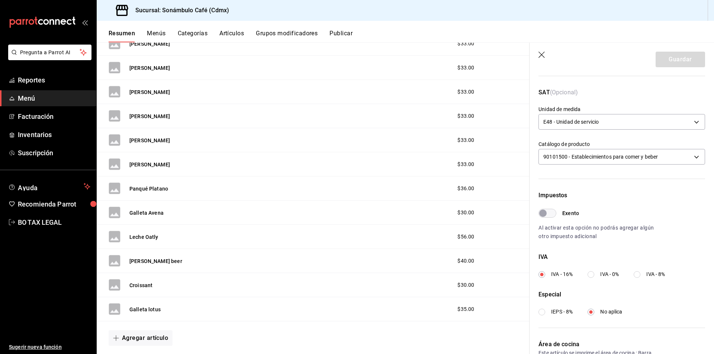
scroll to position [116, 0]
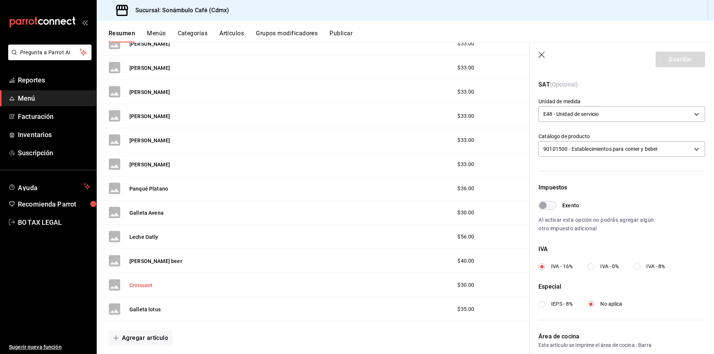
click at [137, 288] on button "Croissant" at bounding box center [140, 285] width 23 height 7
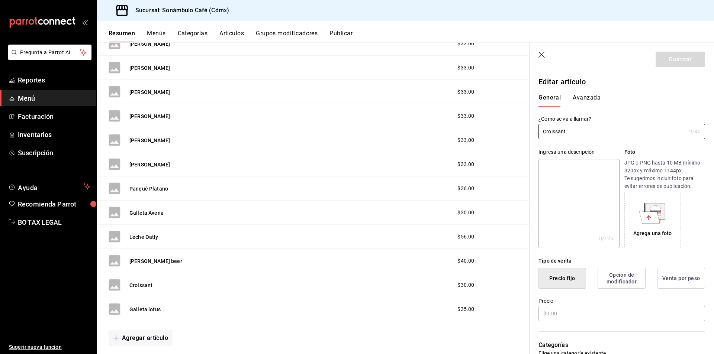
type input "$30.00"
click at [579, 102] on button "Avanzada" at bounding box center [587, 100] width 28 height 13
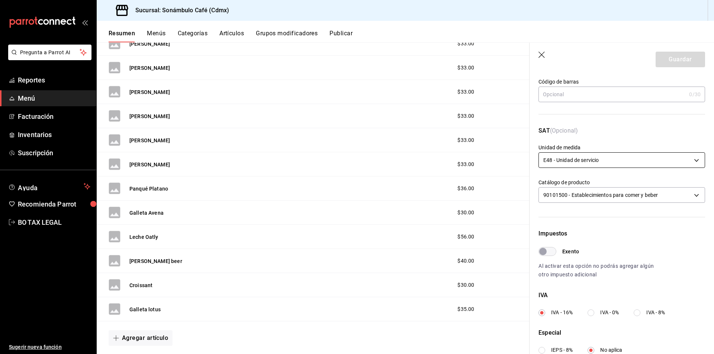
scroll to position [149, 0]
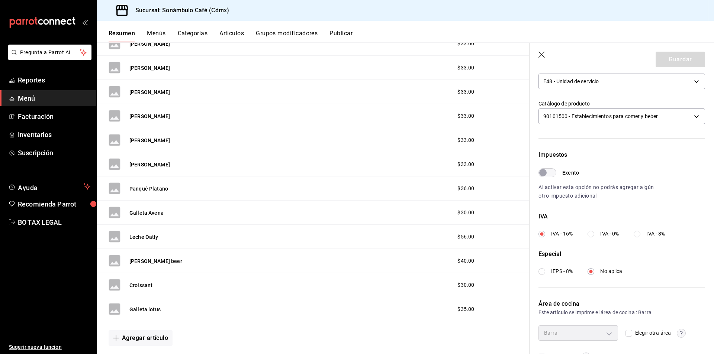
click at [332, 199] on div "Panqué Platano $36.00" at bounding box center [313, 189] width 433 height 24
click at [546, 55] on icon "button" at bounding box center [542, 55] width 7 height 7
